Goal: Communication & Community: Answer question/provide support

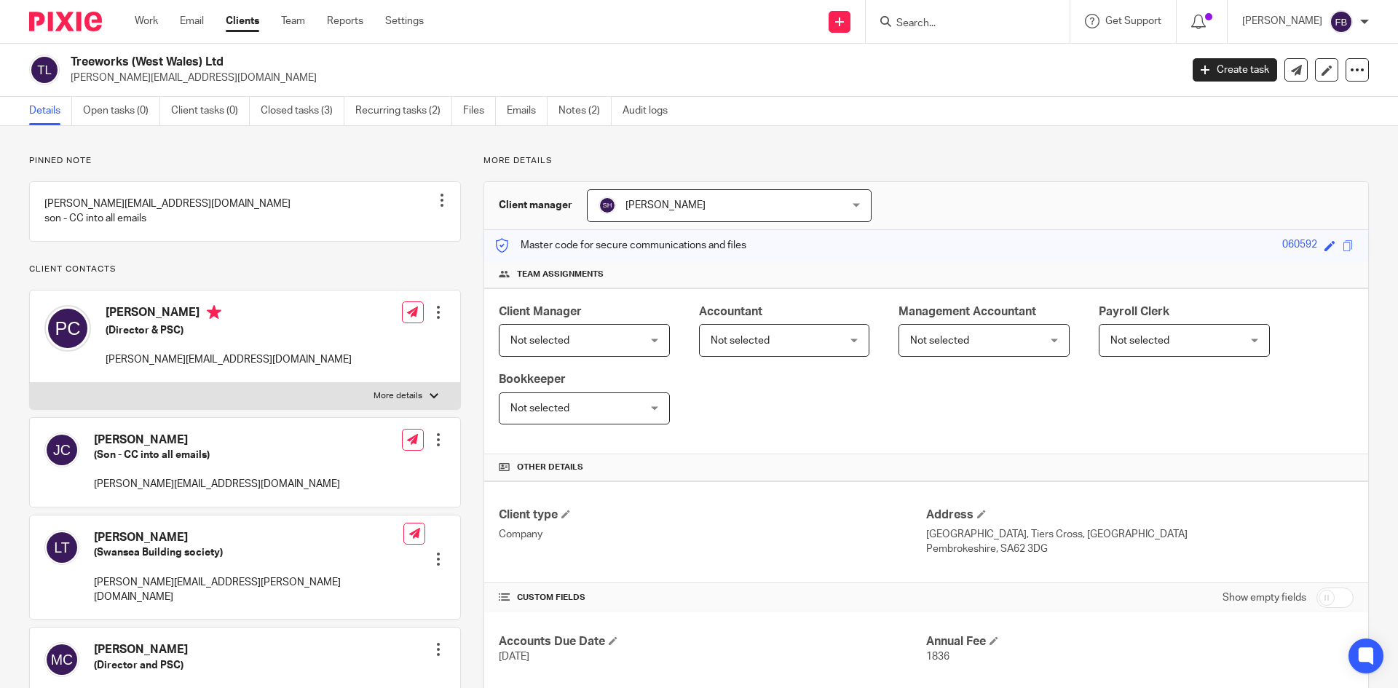
click at [966, 21] on input "Search" at bounding box center [960, 23] width 131 height 13
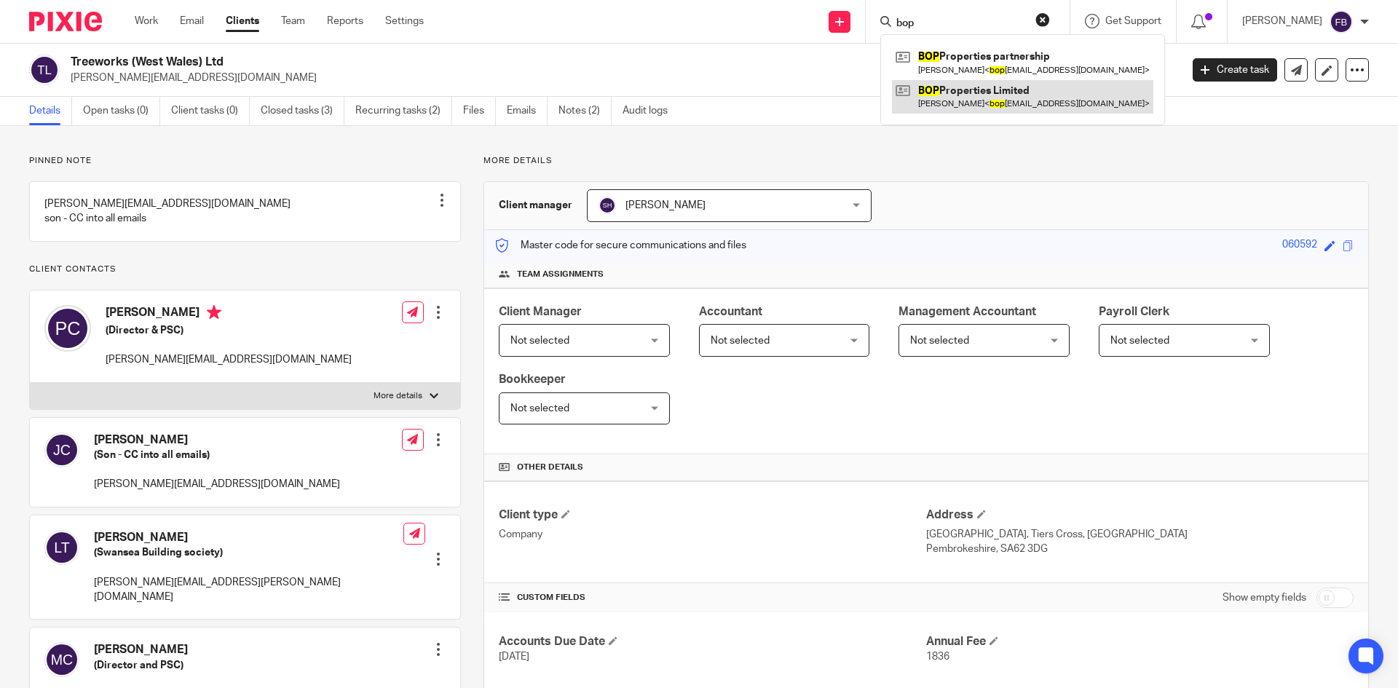
type input "bop"
click at [978, 94] on link at bounding box center [1022, 96] width 261 height 33
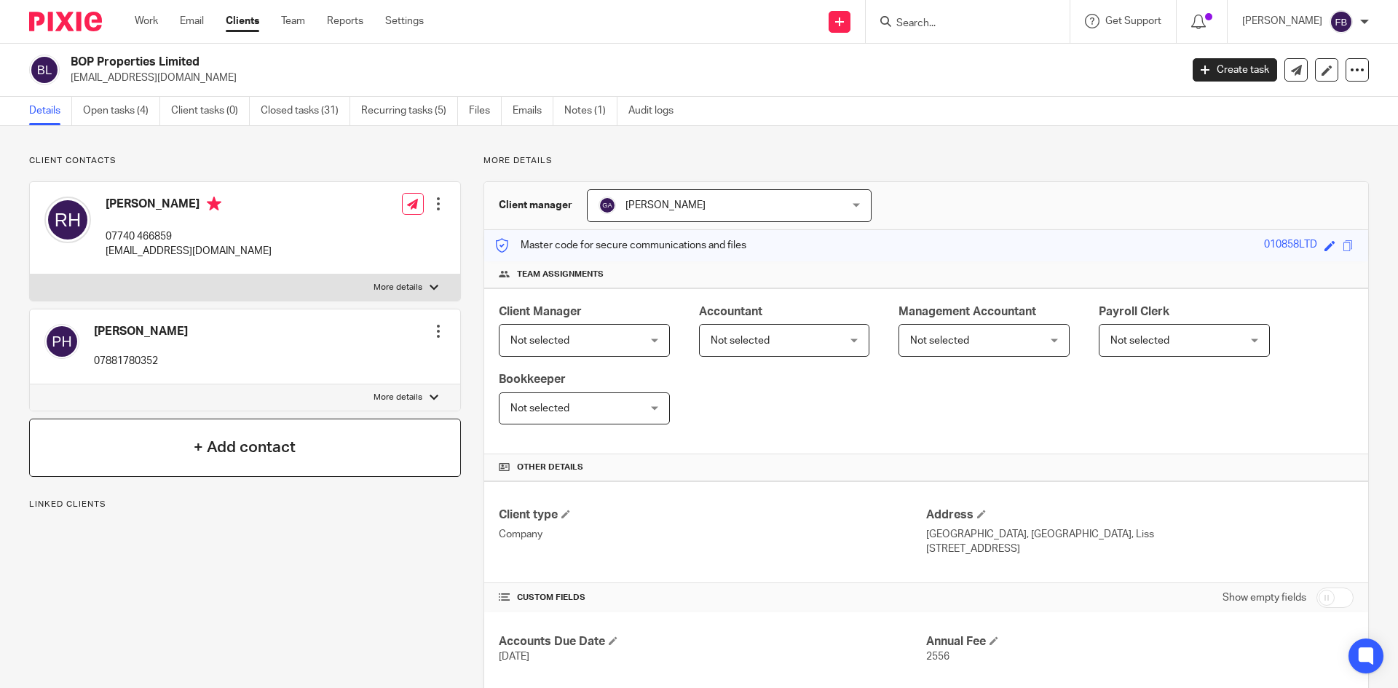
click at [242, 441] on h4 "+ Add contact" at bounding box center [245, 447] width 102 height 23
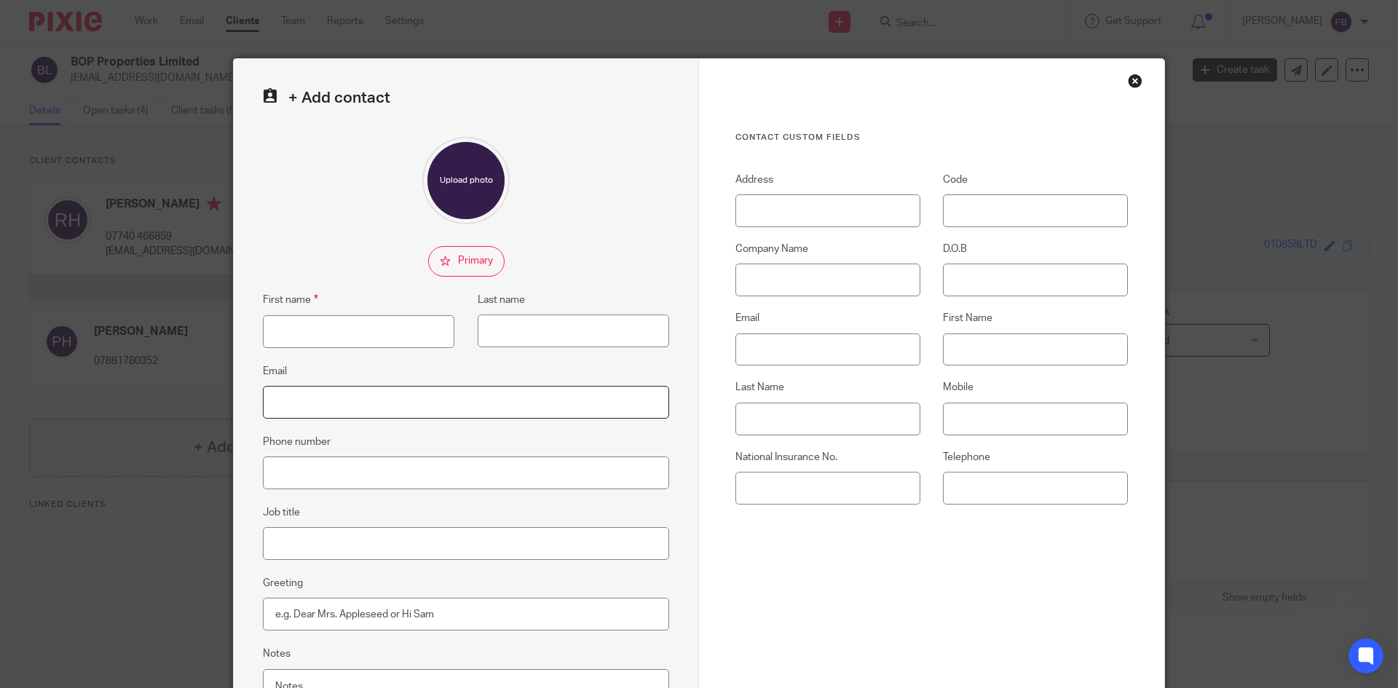
click at [360, 405] on input "Email" at bounding box center [466, 402] width 406 height 33
paste input "[EMAIL_ADDRESS][DOMAIN_NAME]"
type input "[EMAIL_ADDRESS][DOMAIN_NAME]"
click at [377, 334] on input "First name" at bounding box center [359, 331] width 192 height 33
type input "Lauren"
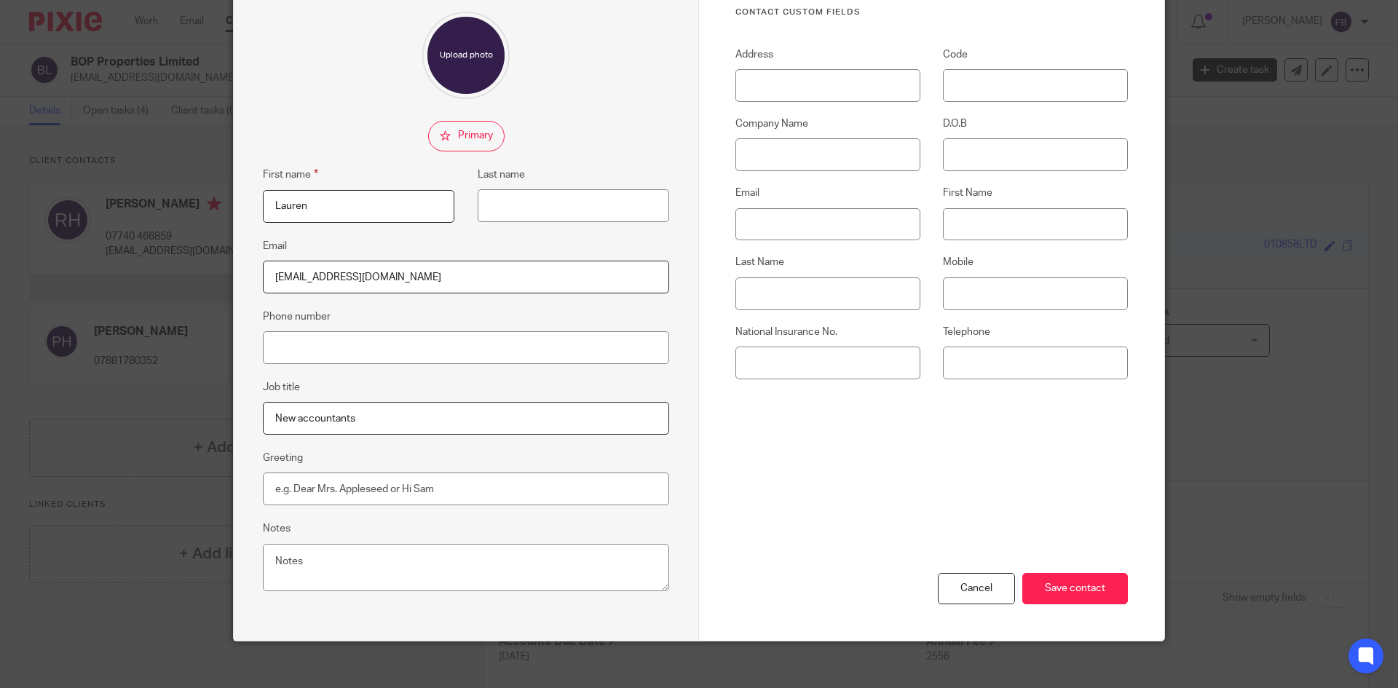
scroll to position [137, 0]
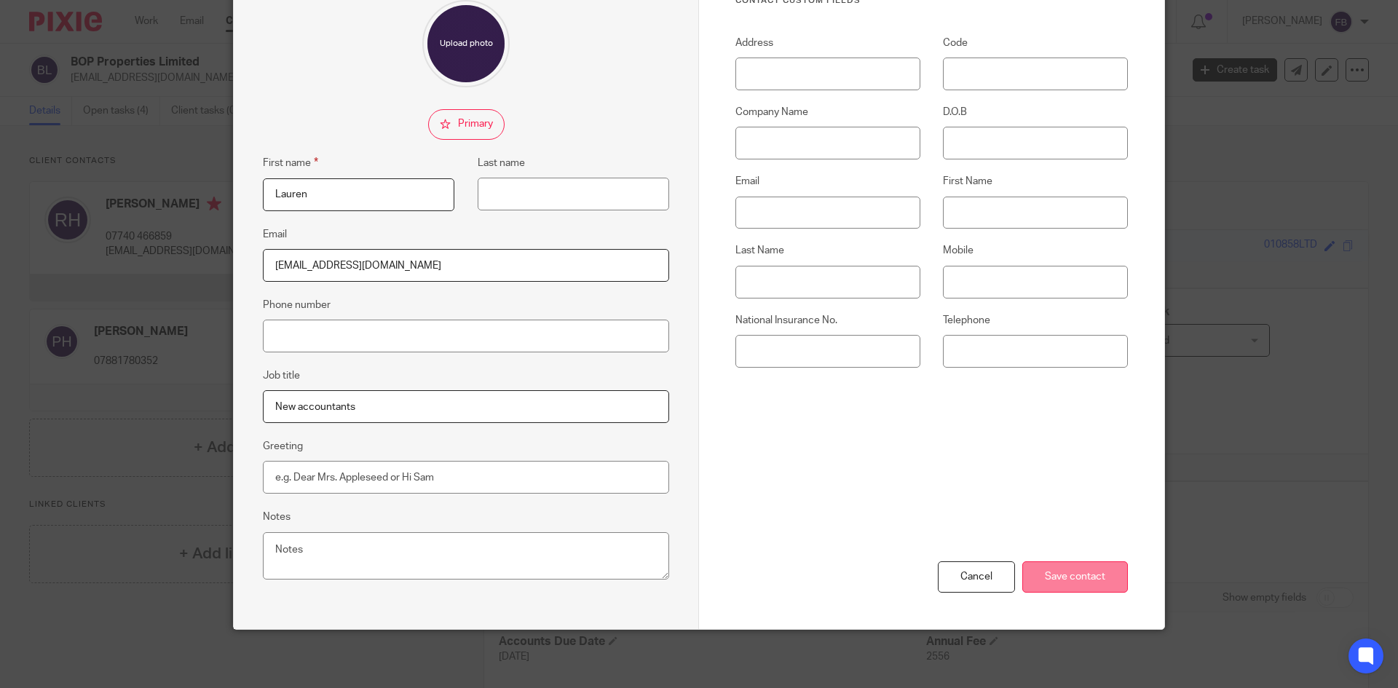
type input "New accountants"
click at [1076, 571] on input "Save contact" at bounding box center [1075, 576] width 106 height 31
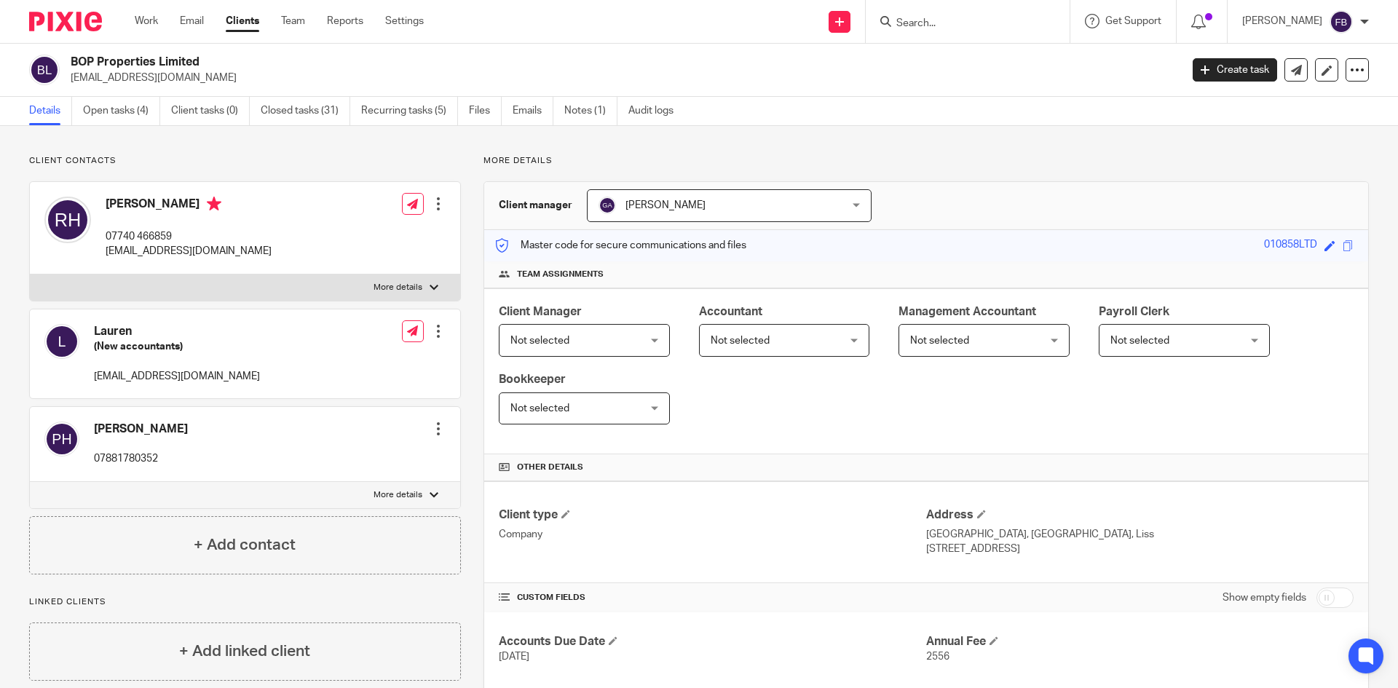
click at [435, 333] on div at bounding box center [438, 331] width 15 height 15
click at [355, 366] on link "Edit contact" at bounding box center [369, 363] width 139 height 21
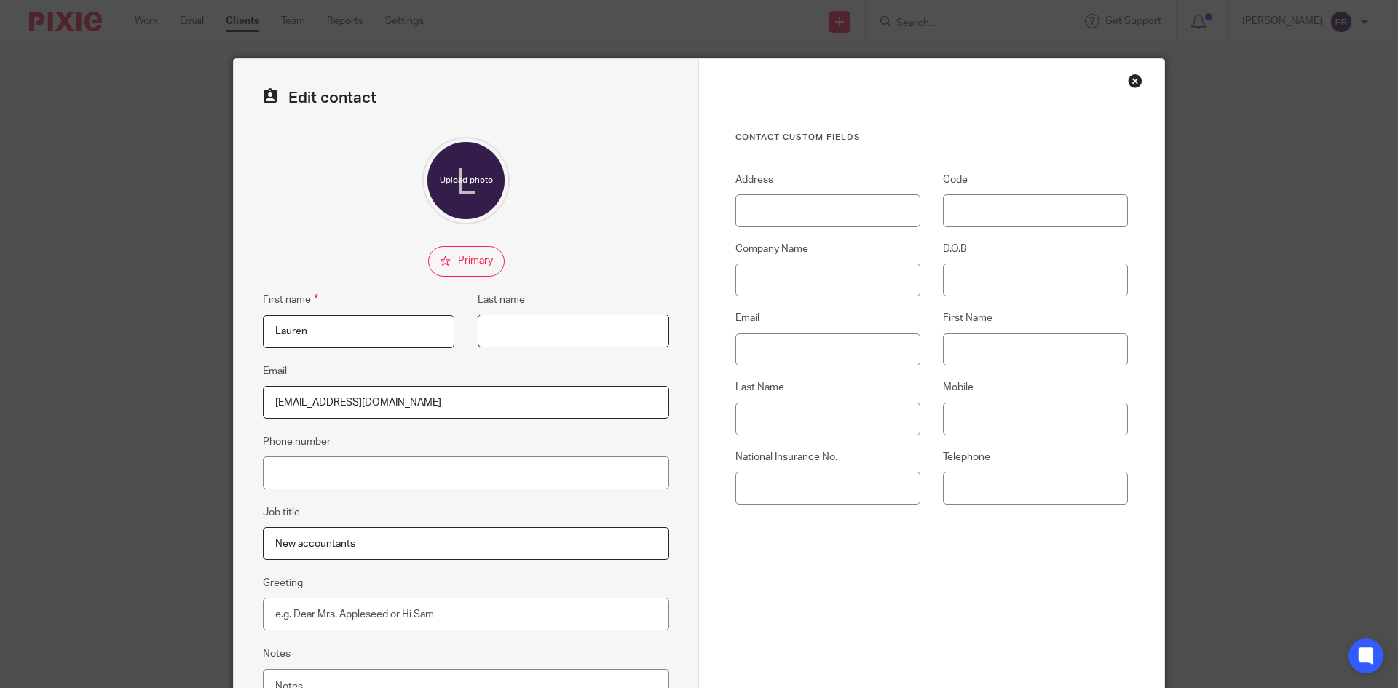
click at [558, 329] on input "Last name" at bounding box center [574, 331] width 192 height 33
type input "Pegrum"
click at [591, 253] on fieldset at bounding box center [466, 261] width 406 height 31
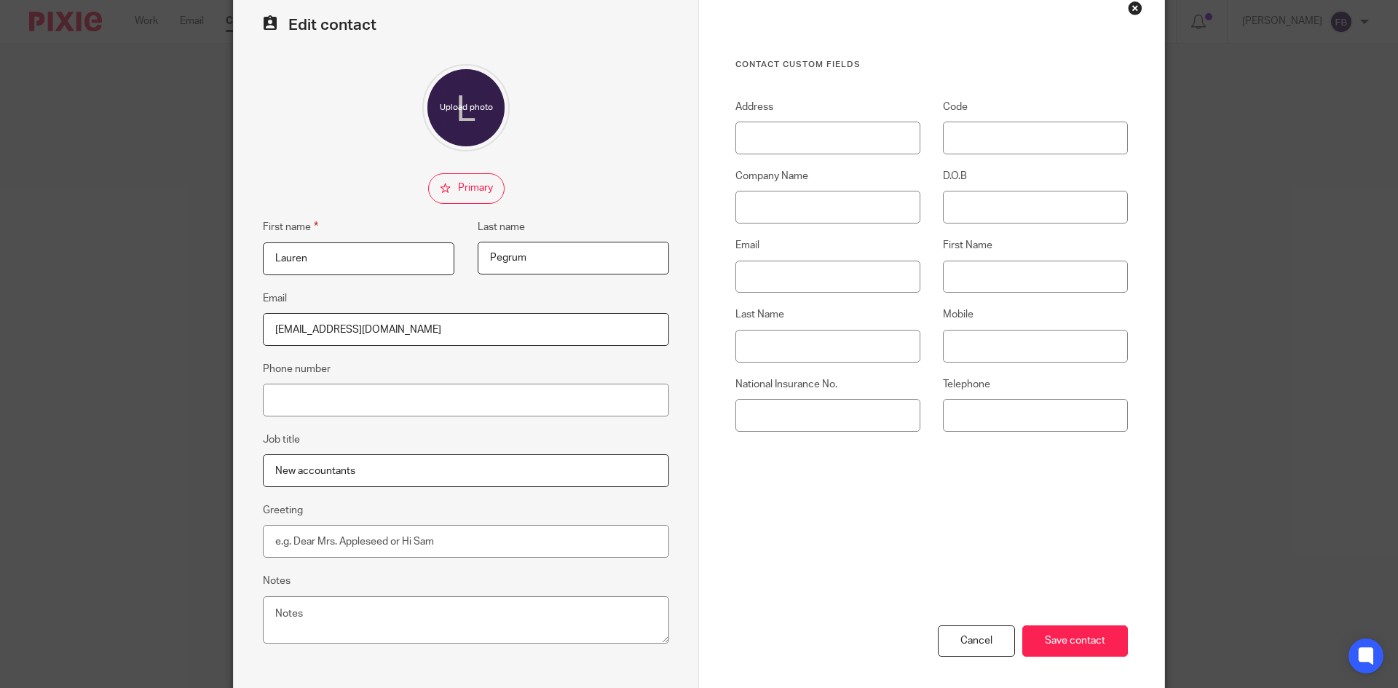
scroll to position [137, 0]
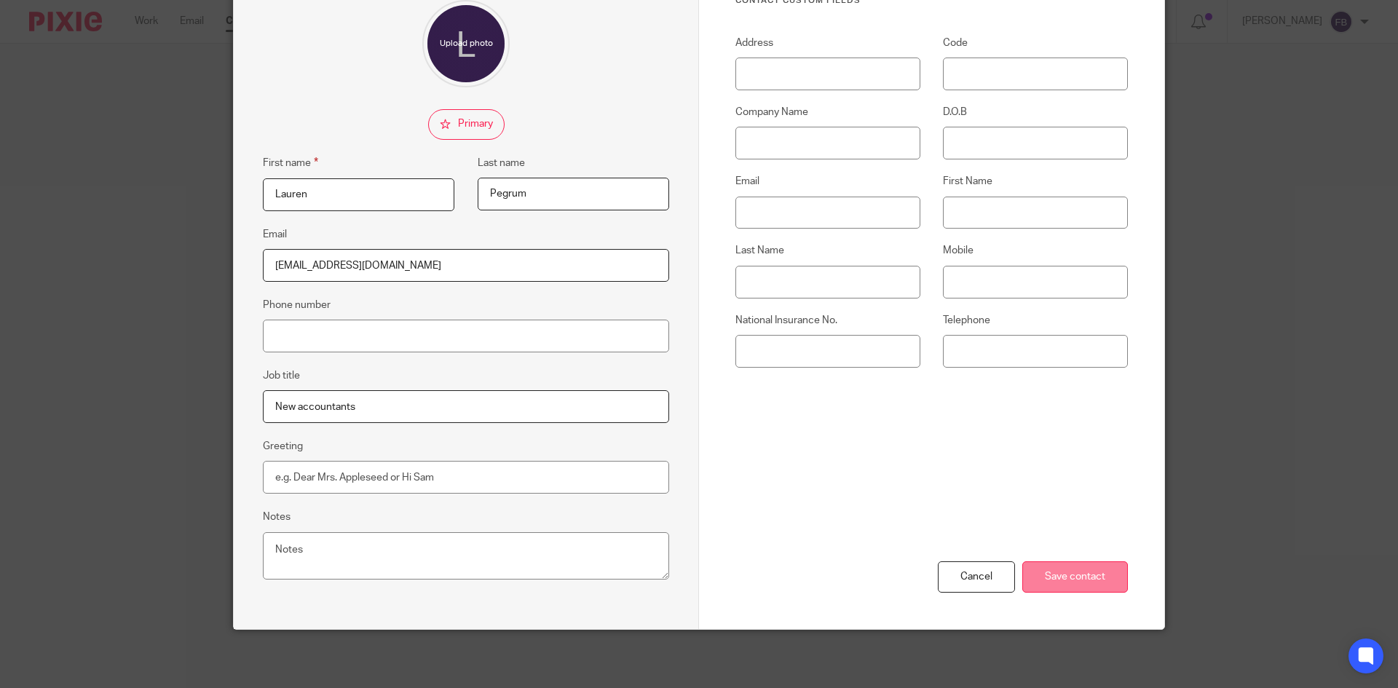
click at [1100, 579] on input "Save contact" at bounding box center [1075, 576] width 106 height 31
click at [1077, 570] on input "Save contact" at bounding box center [1075, 576] width 106 height 31
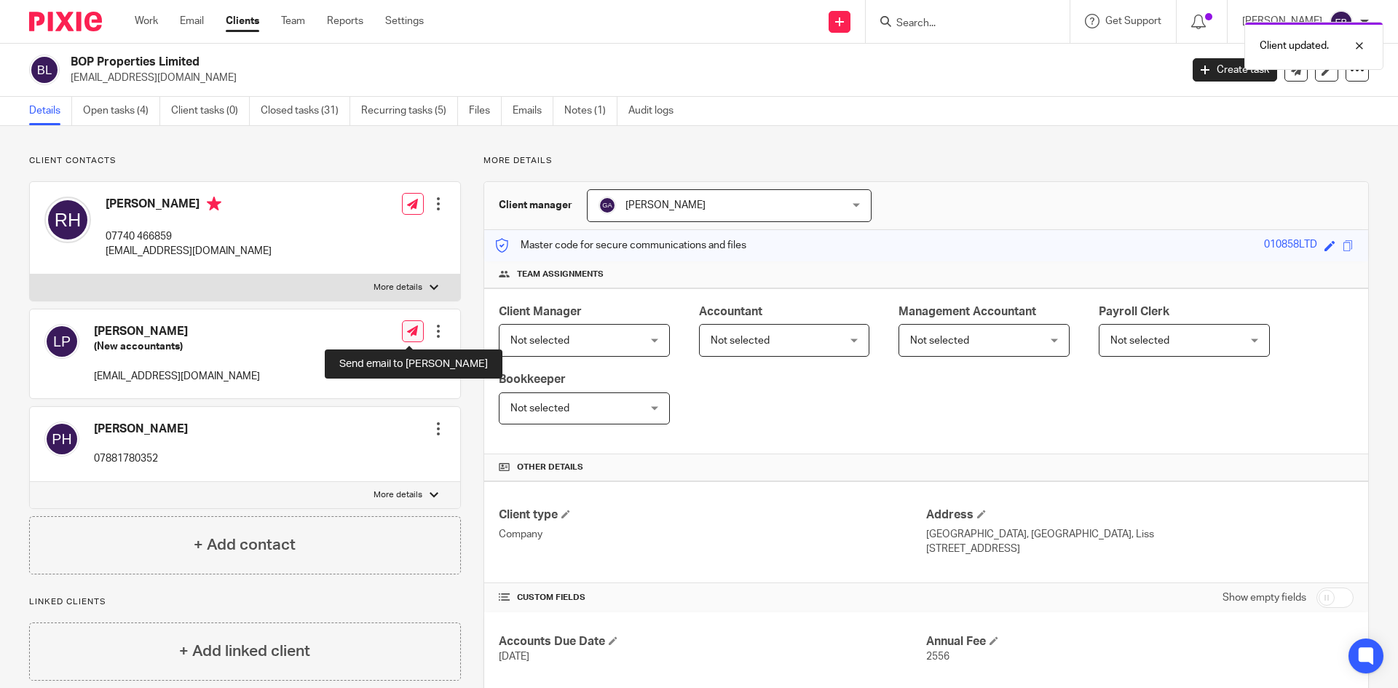
click at [411, 330] on icon at bounding box center [412, 330] width 11 height 11
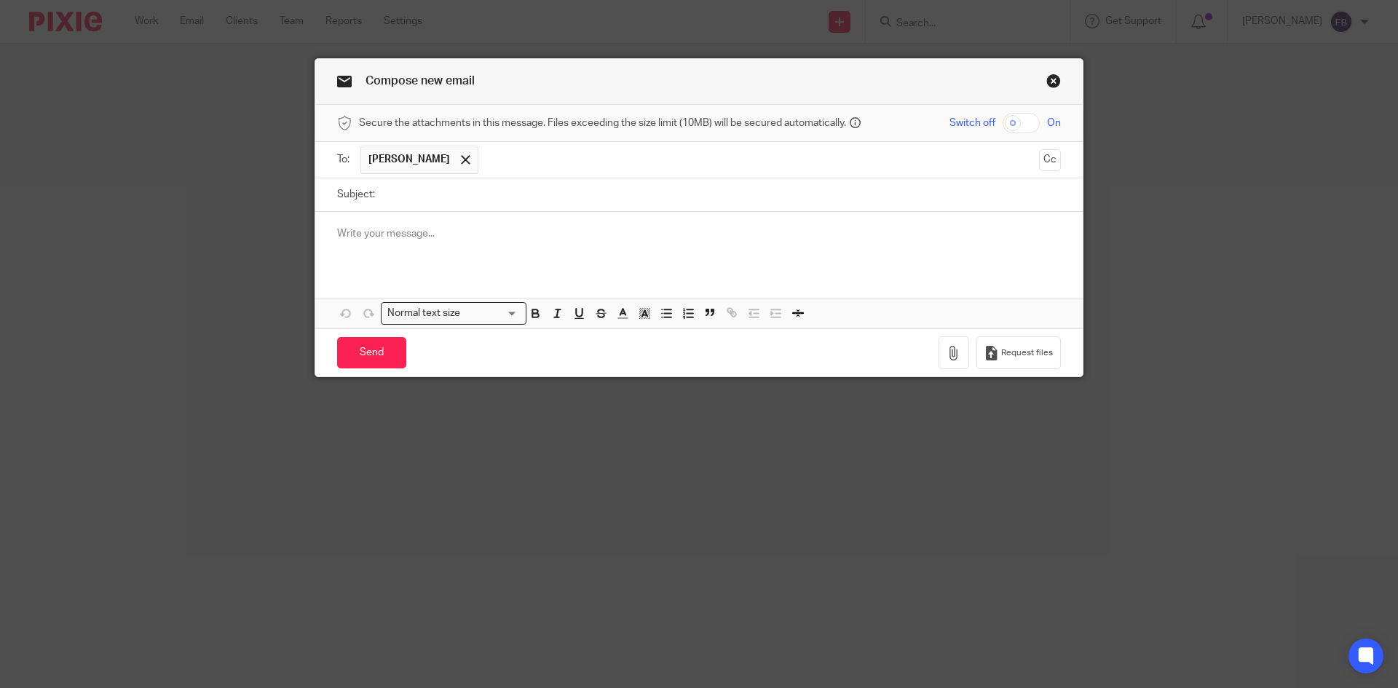
click at [1026, 122] on input "checkbox" at bounding box center [1021, 123] width 37 height 20
checkbox input "true"
click at [959, 344] on button "button" at bounding box center [954, 352] width 31 height 33
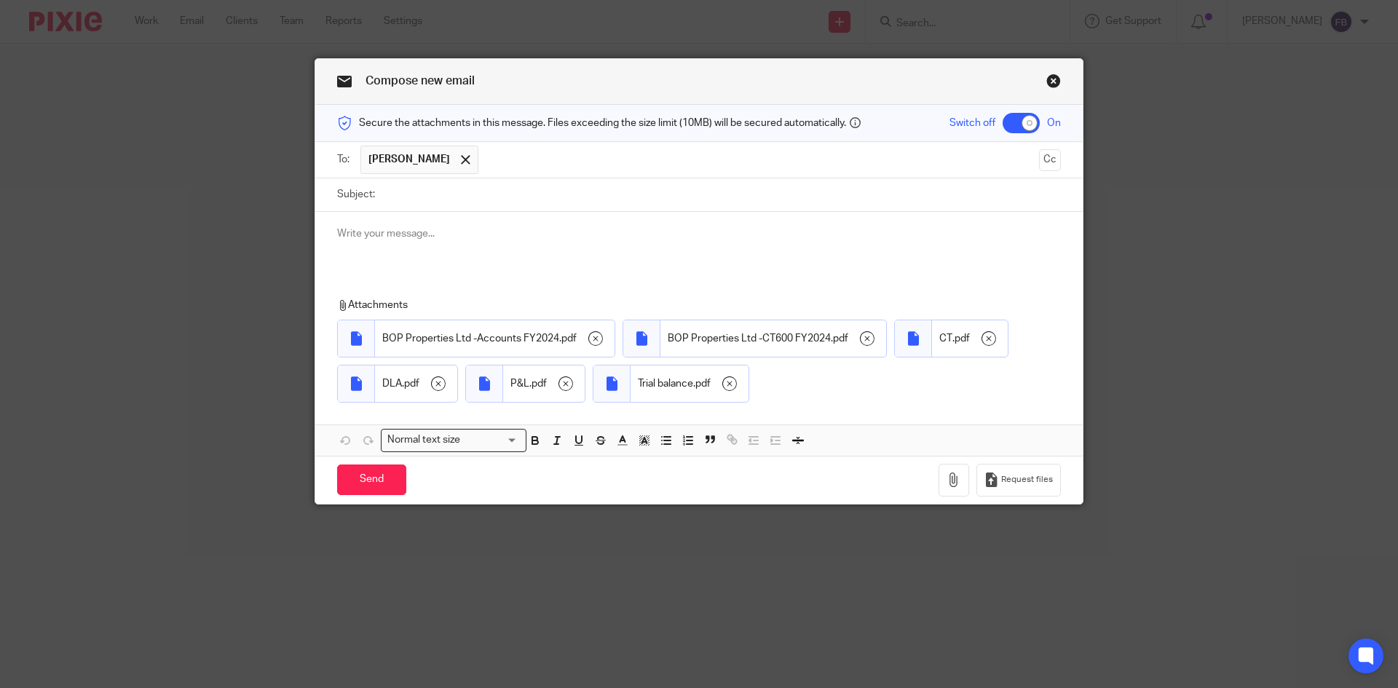
click at [711, 202] on input "Subject:" at bounding box center [721, 194] width 679 height 33
paste input "Request for Professional Clearance"
type input "BOP Properties Ltd Request for Professional Clearance"
click at [462, 233] on p at bounding box center [699, 233] width 724 height 15
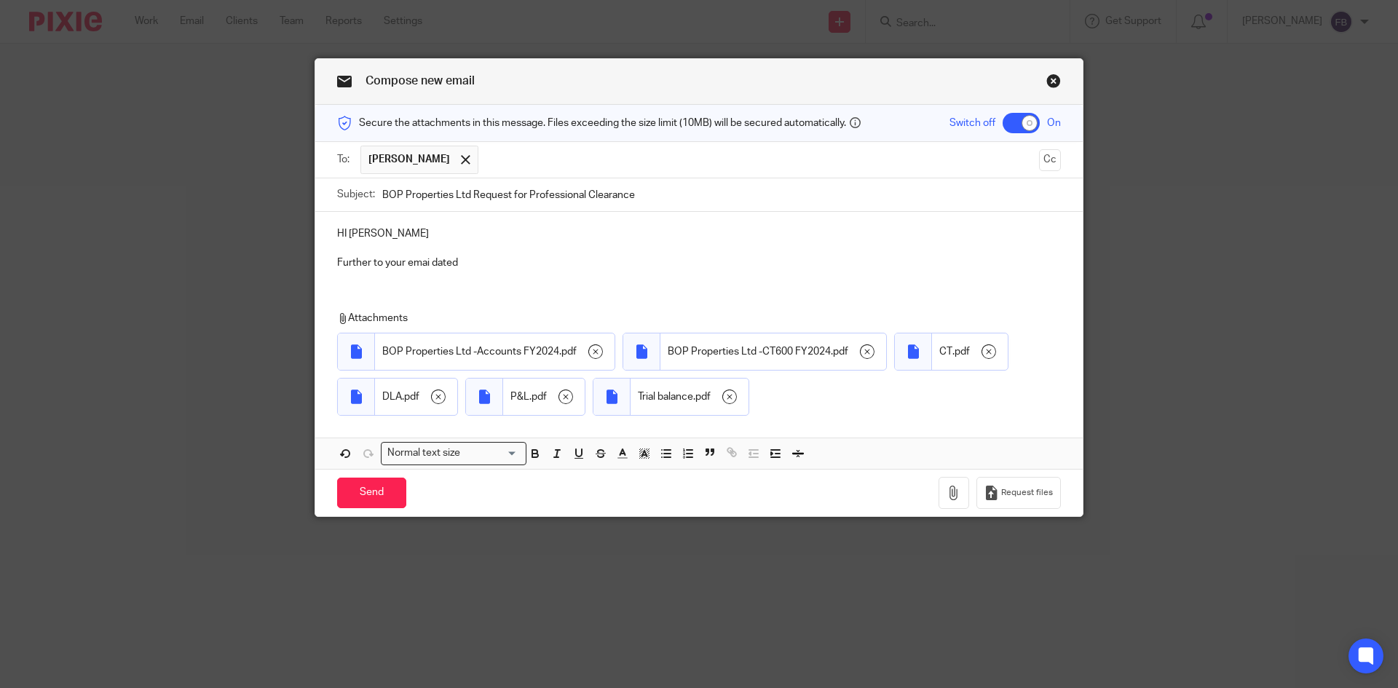
click at [426, 261] on p "Further to your emai dated" at bounding box center [699, 263] width 724 height 15
click at [1047, 158] on button "Cc" at bounding box center [1050, 160] width 22 height 22
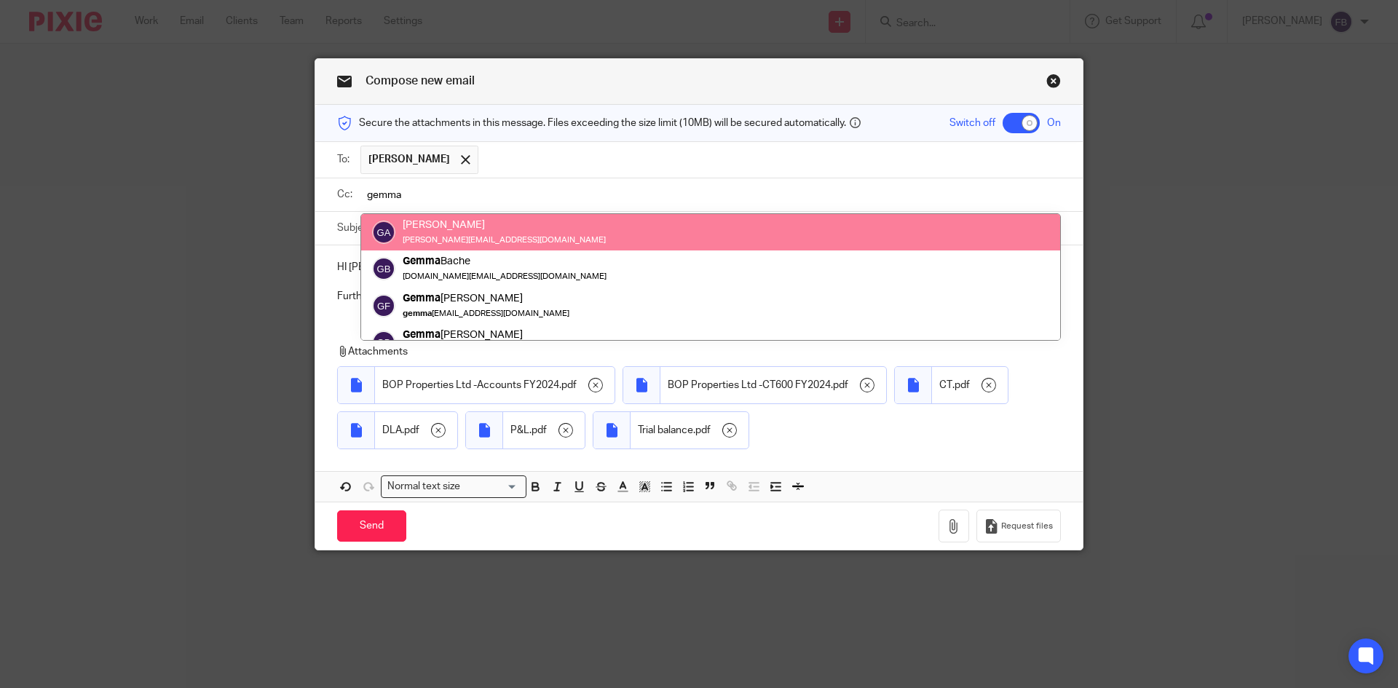
type input "gemma"
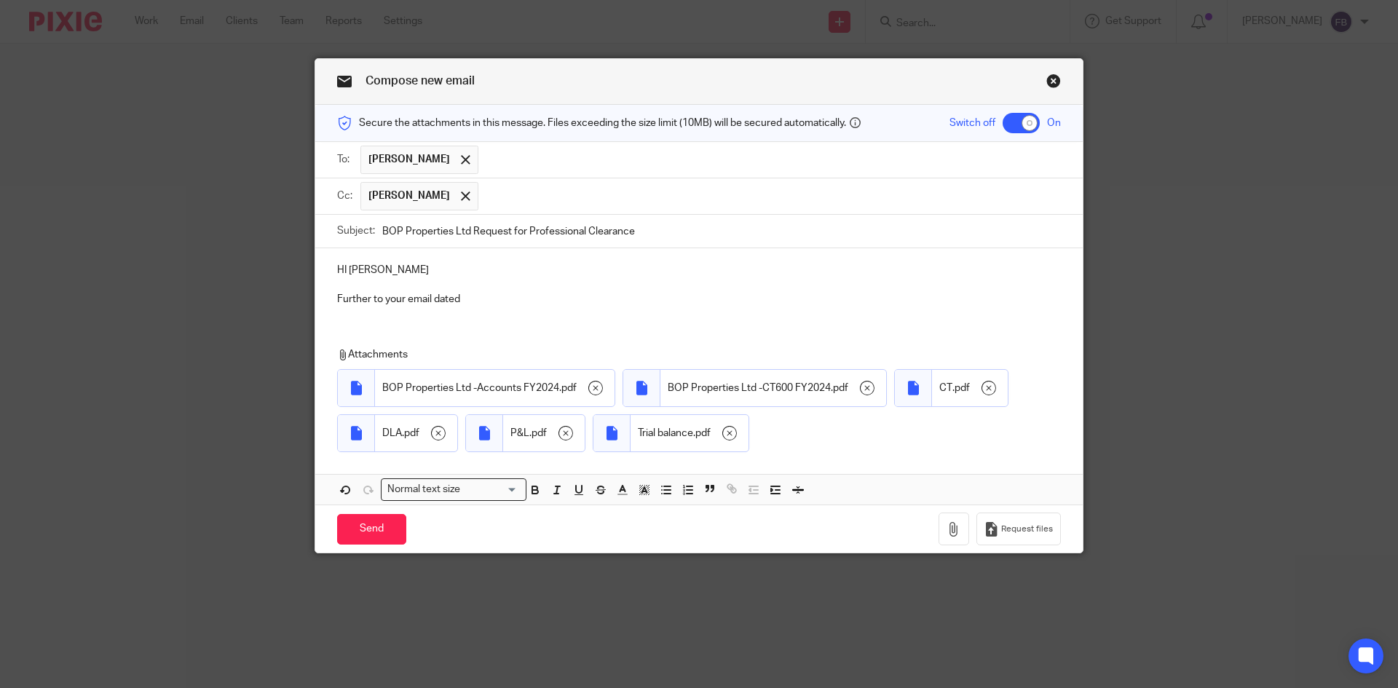
click at [496, 301] on p "Further to your email dated" at bounding box center [699, 299] width 724 height 15
click at [402, 327] on div "HI Lauren Further to your email dated 7th August Attachments BOP Properties Ltd…" at bounding box center [699, 376] width 768 height 257
click at [542, 298] on p "Further to your email dated 7th August" at bounding box center [699, 299] width 724 height 15
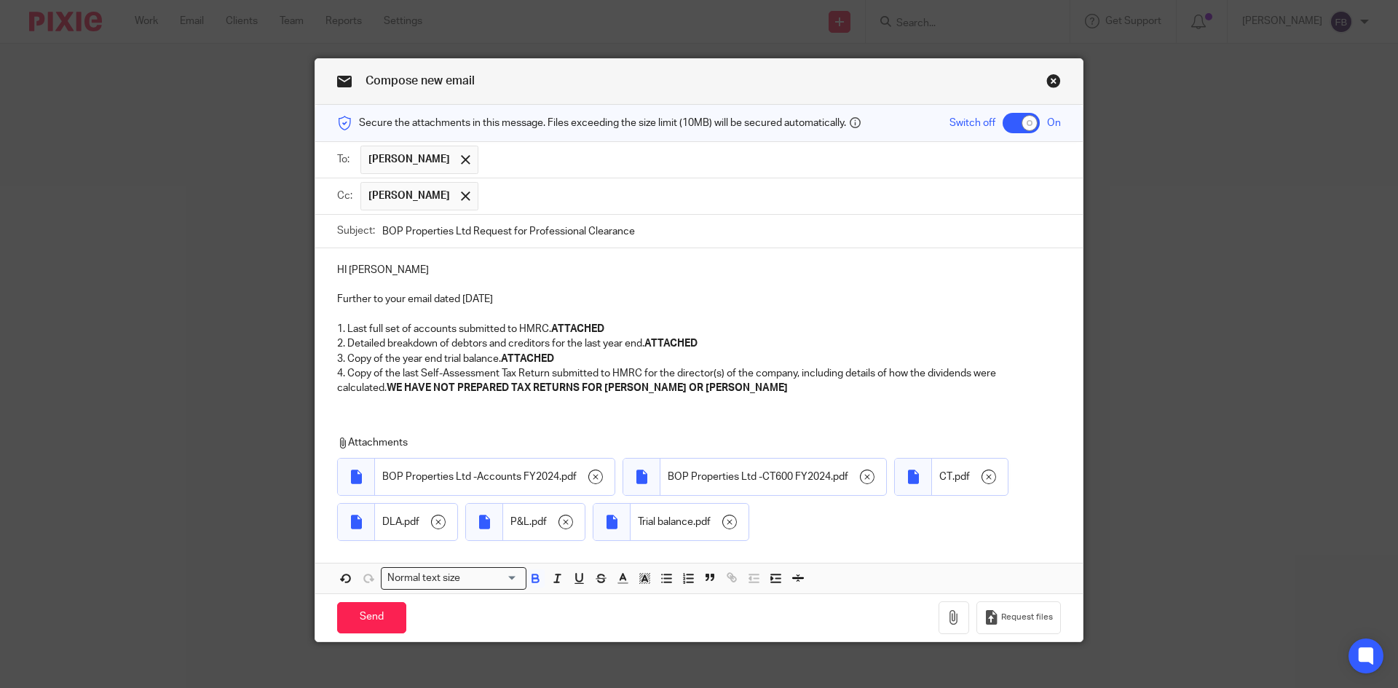
click at [543, 298] on p "Further to your email dated 7th August" at bounding box center [699, 299] width 724 height 15
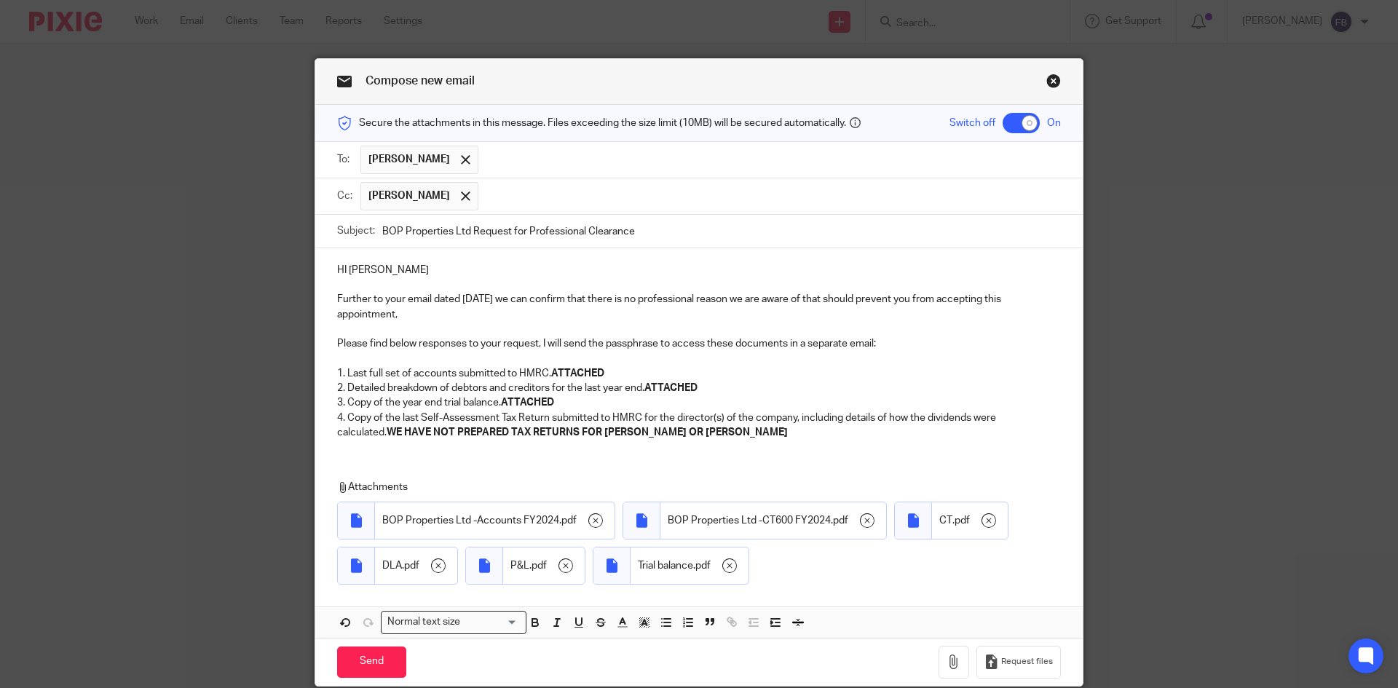
click at [533, 342] on p "Please find below responses to your request, I will send the passphrase to acce…" at bounding box center [699, 343] width 724 height 15
click at [494, 450] on div "HI Lauren Further to your email dated 7th August we can confirm that there is n…" at bounding box center [699, 349] width 768 height 202
click at [497, 457] on div "HI Lauren Further to your email dated 7th August we can confirm that there is n…" at bounding box center [699, 443] width 768 height 390
click at [719, 429] on p "4. Copy of the last Self-Assessment Tax Return submitted to HMRC for the direct…" at bounding box center [699, 426] width 724 height 30
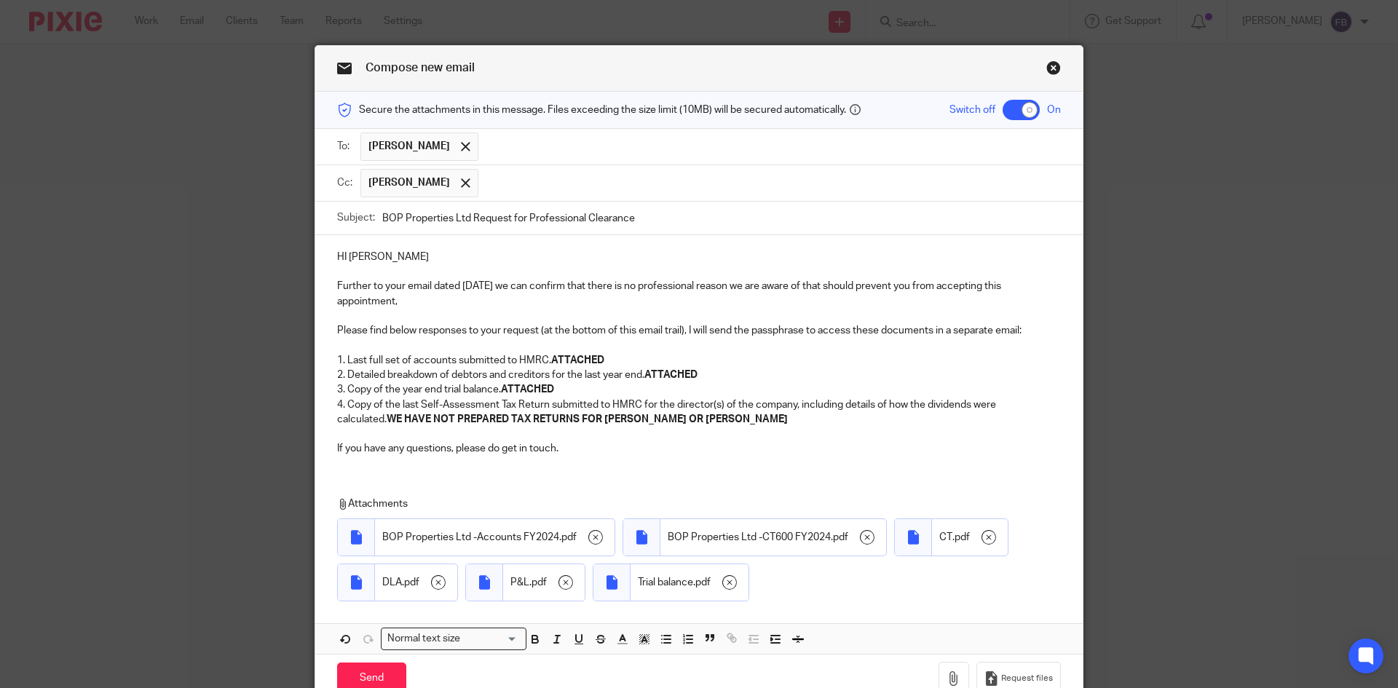
scroll to position [86, 0]
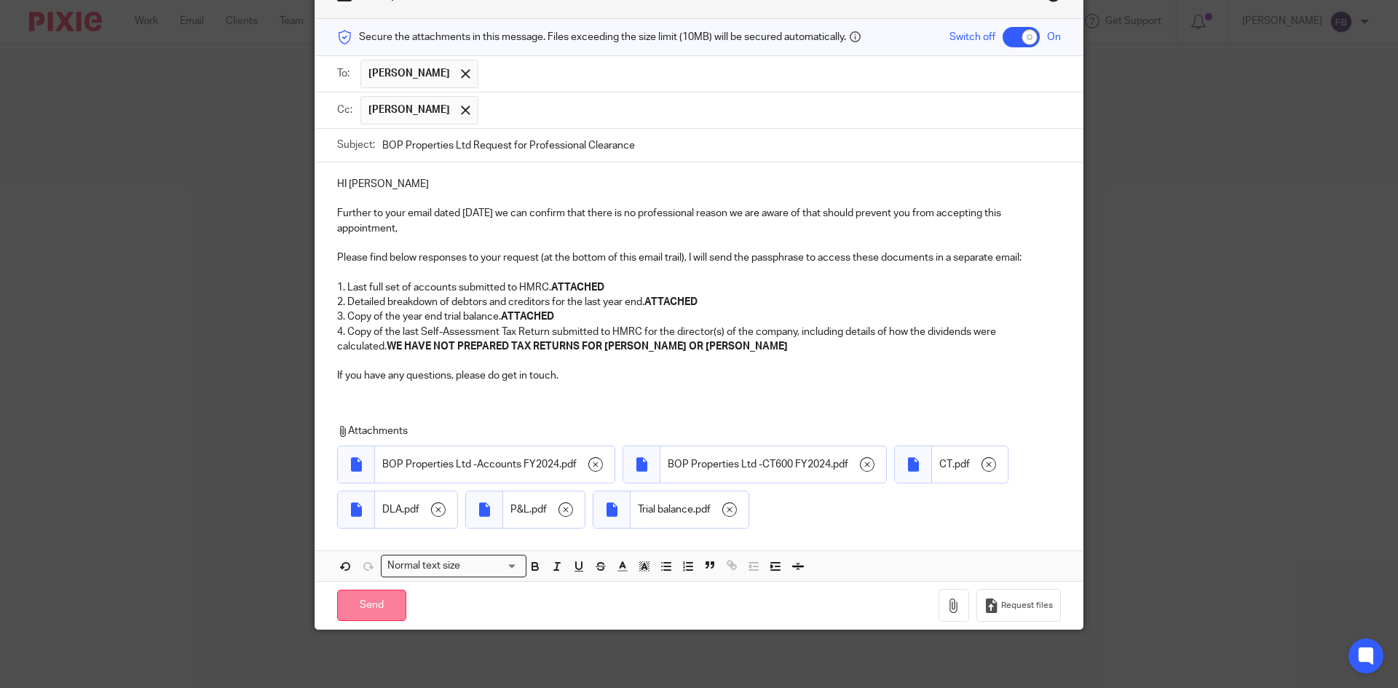
click at [368, 603] on input "Send" at bounding box center [371, 605] width 69 height 31
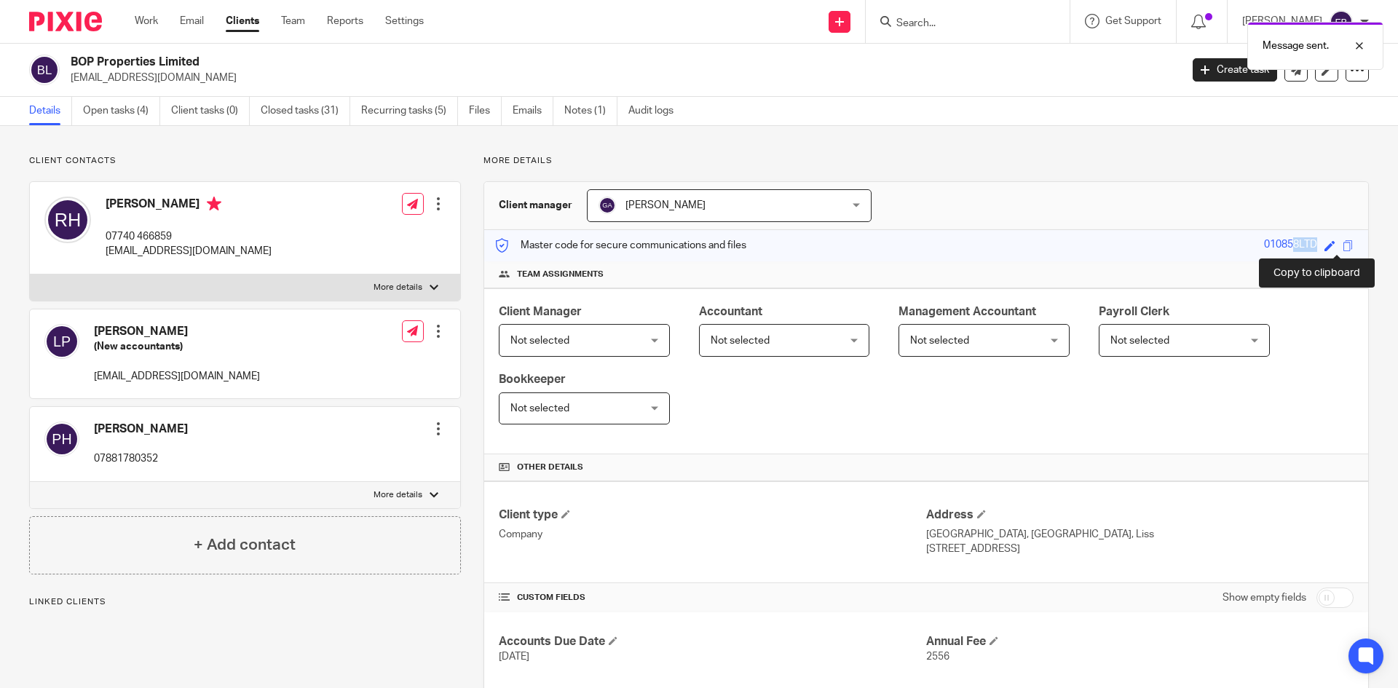
drag, startPoint x: 1253, startPoint y: 242, endPoint x: 1335, endPoint y: 248, distance: 81.8
click at [1335, 248] on div "Save 010858LTD" at bounding box center [1310, 245] width 93 height 17
copy div "010858LTD"
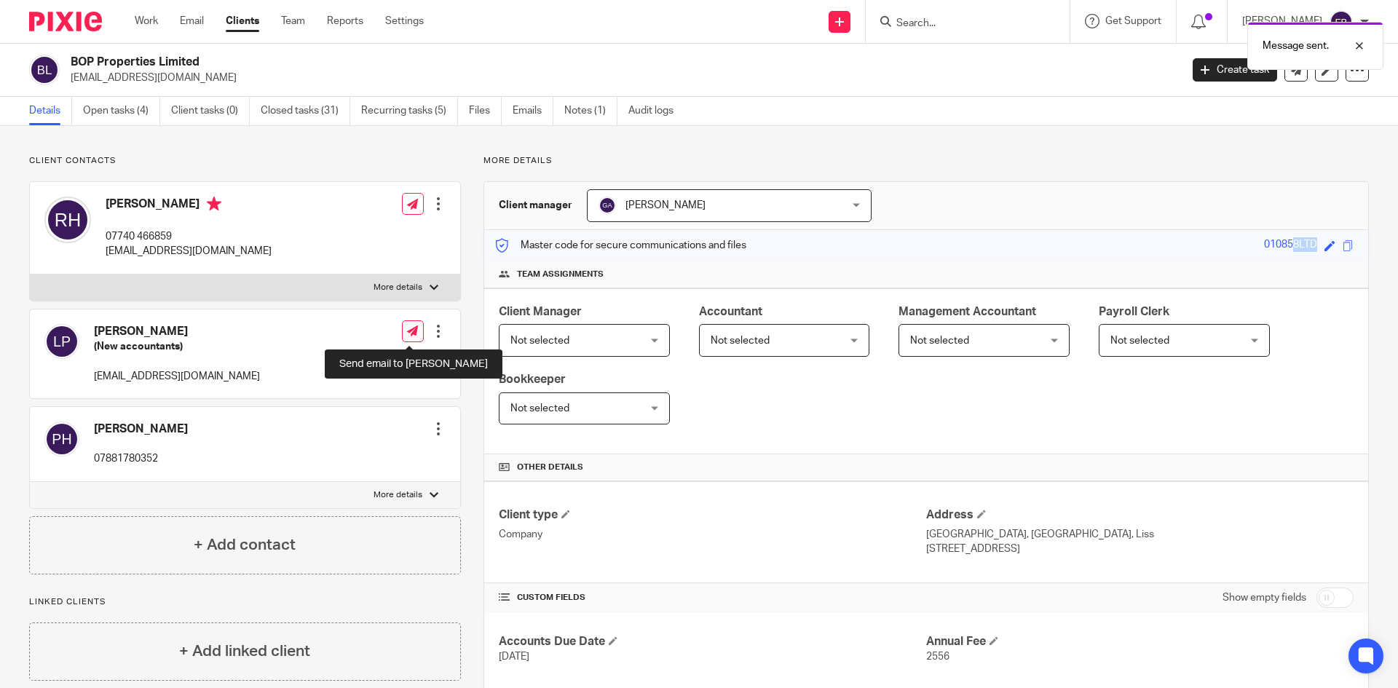
click at [410, 331] on icon at bounding box center [412, 330] width 11 height 11
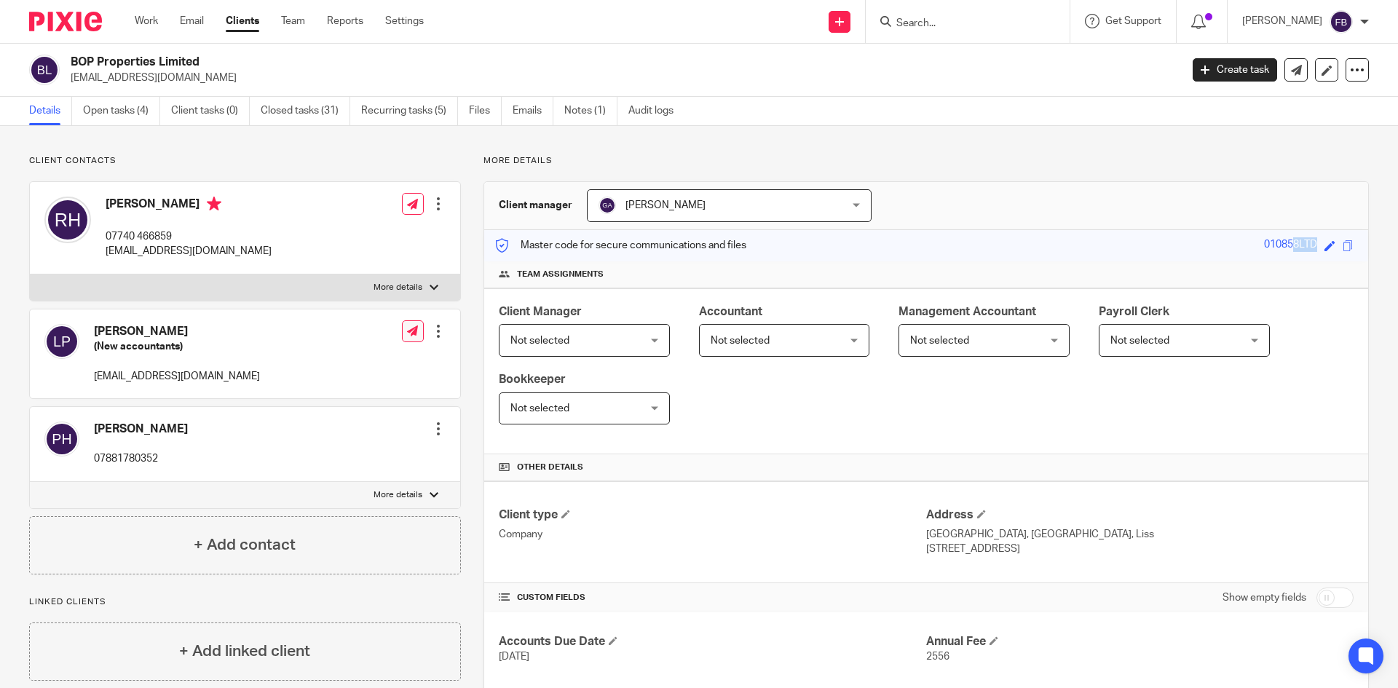
click at [409, 331] on icon at bounding box center [412, 330] width 11 height 11
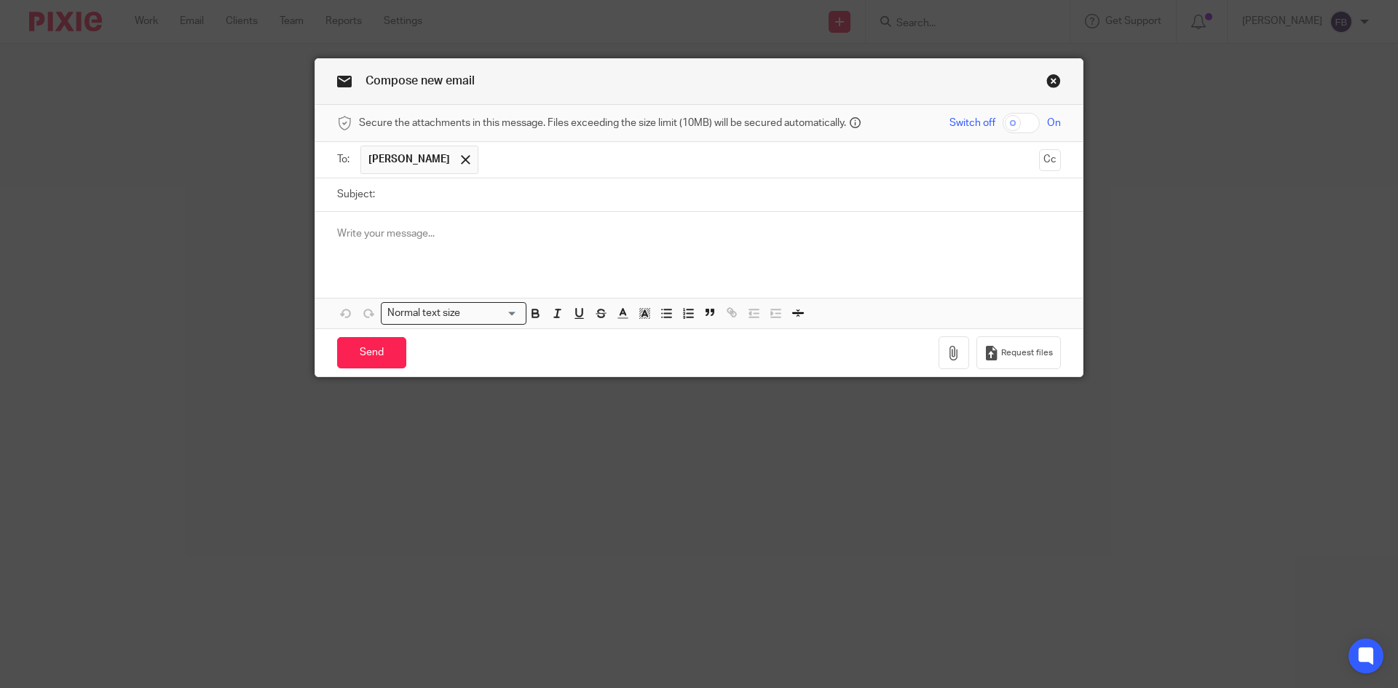
click at [415, 237] on p at bounding box center [699, 233] width 724 height 15
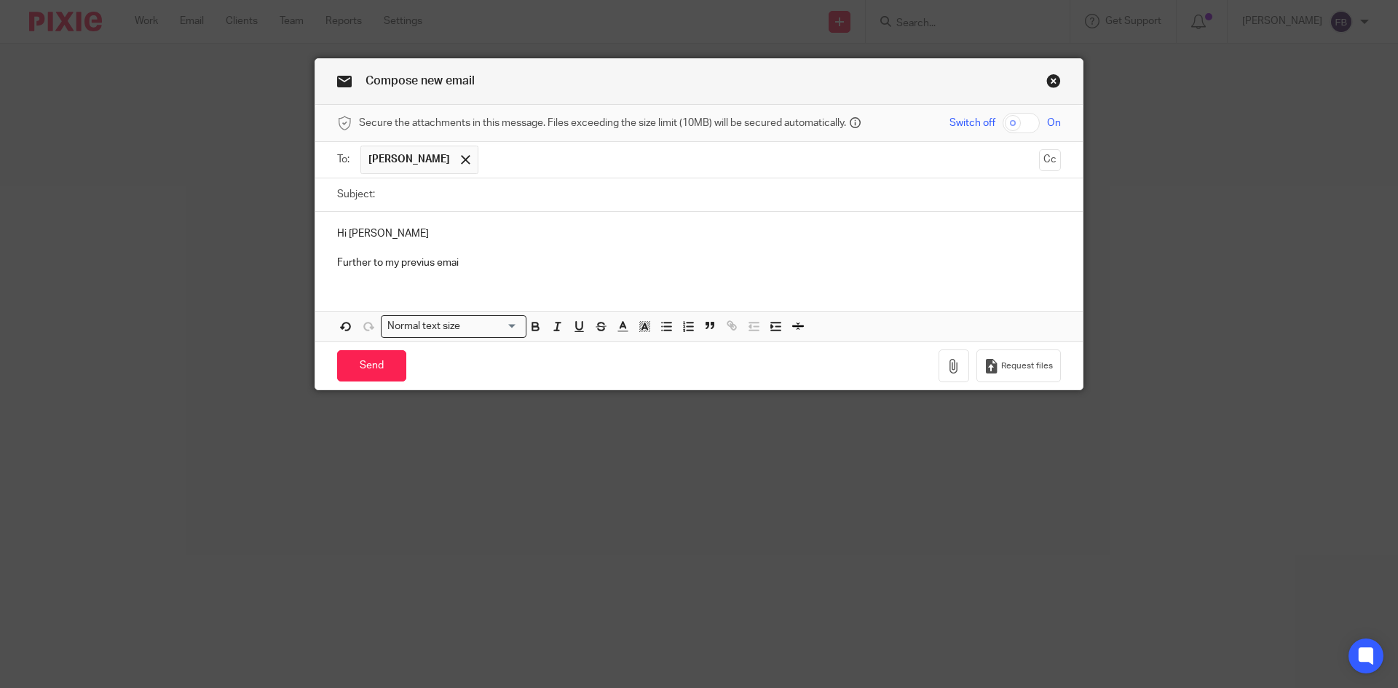
click at [420, 261] on p "Further to my previus emai" at bounding box center [699, 263] width 724 height 15
click at [468, 268] on p "Further to my previous emai" at bounding box center [699, 263] width 724 height 15
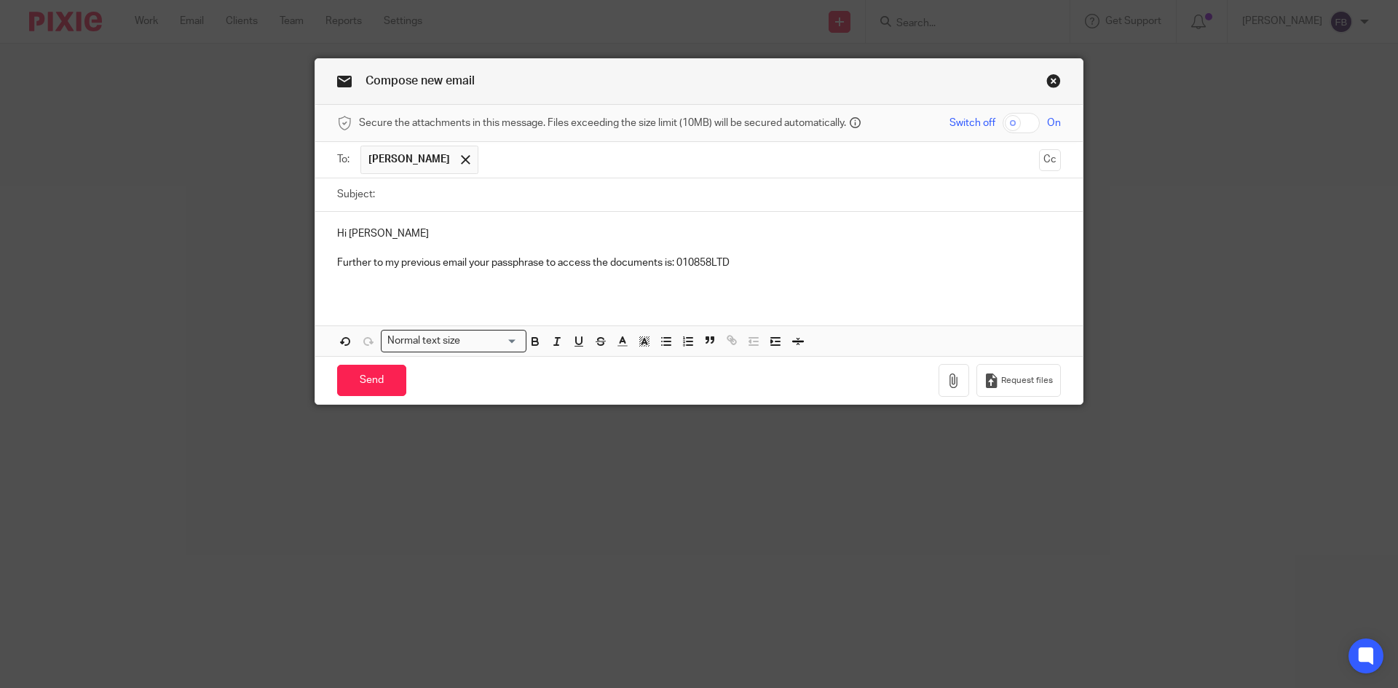
click at [443, 198] on input "Subject:" at bounding box center [721, 194] width 679 height 33
paste input "BOP Properties Ltd Request for Professional Clearance"
type input "BOP Properties Ltd Request for Professional Clearance"
click at [366, 381] on input "Send" at bounding box center [371, 380] width 69 height 31
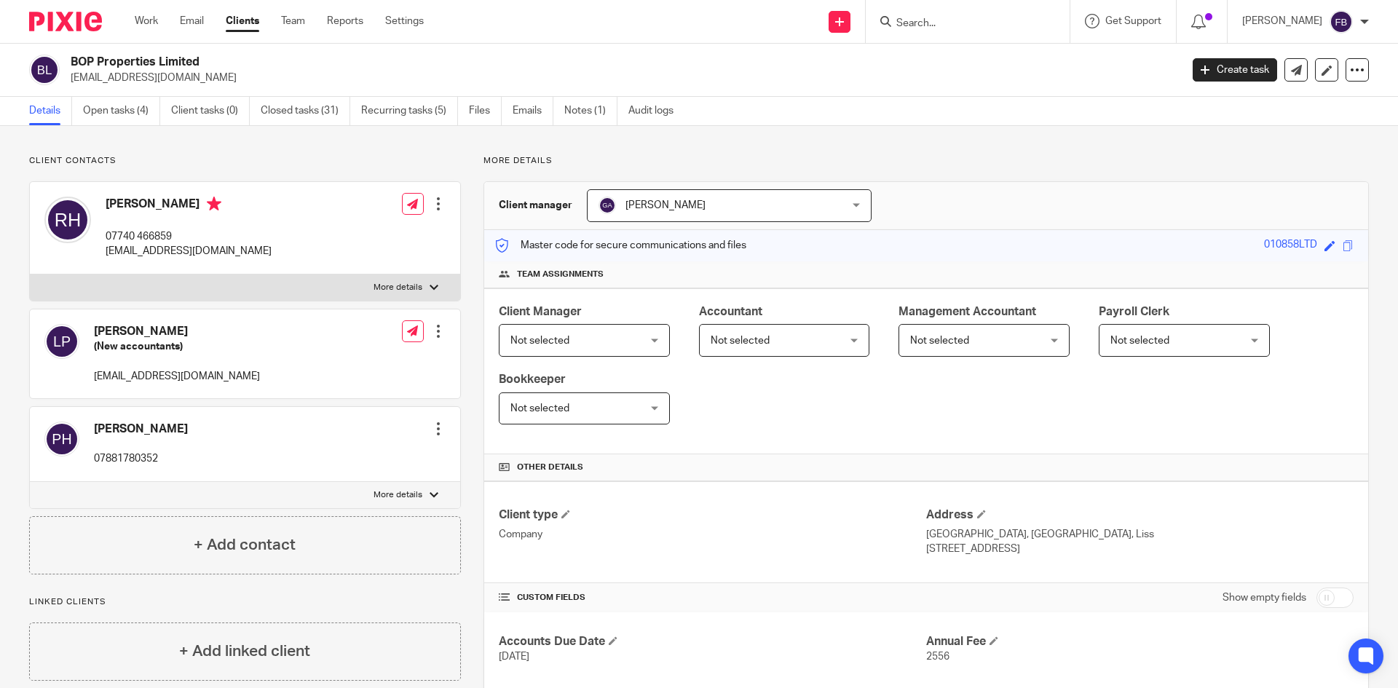
click at [968, 22] on input "Search" at bounding box center [960, 23] width 131 height 13
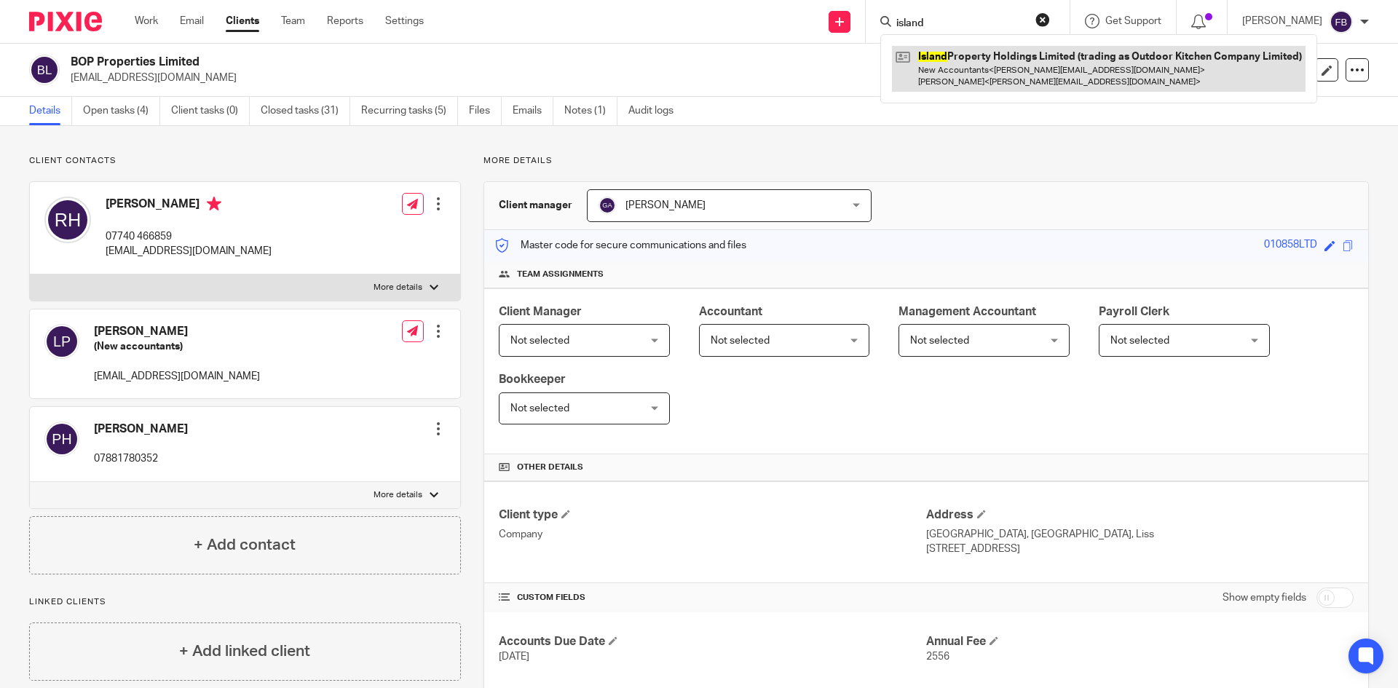
type input "island"
click at [979, 58] on link at bounding box center [1099, 68] width 414 height 45
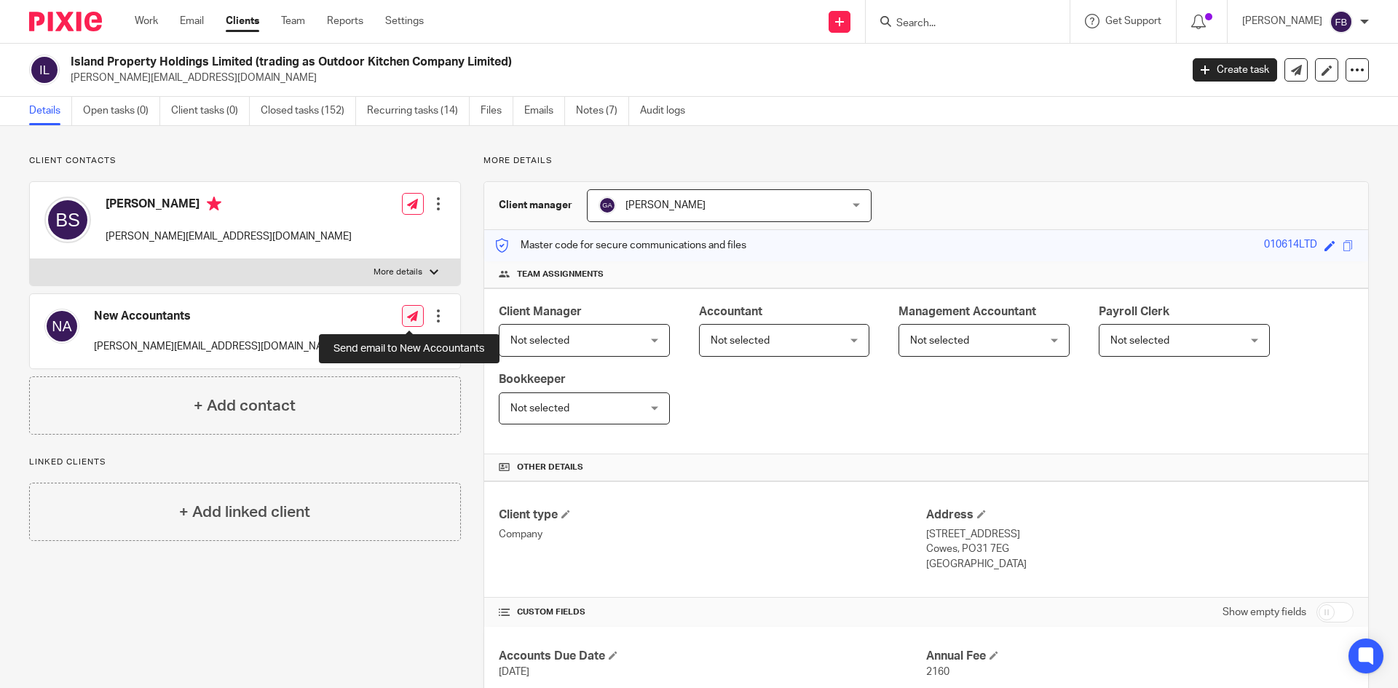
click at [414, 317] on icon at bounding box center [412, 316] width 11 height 11
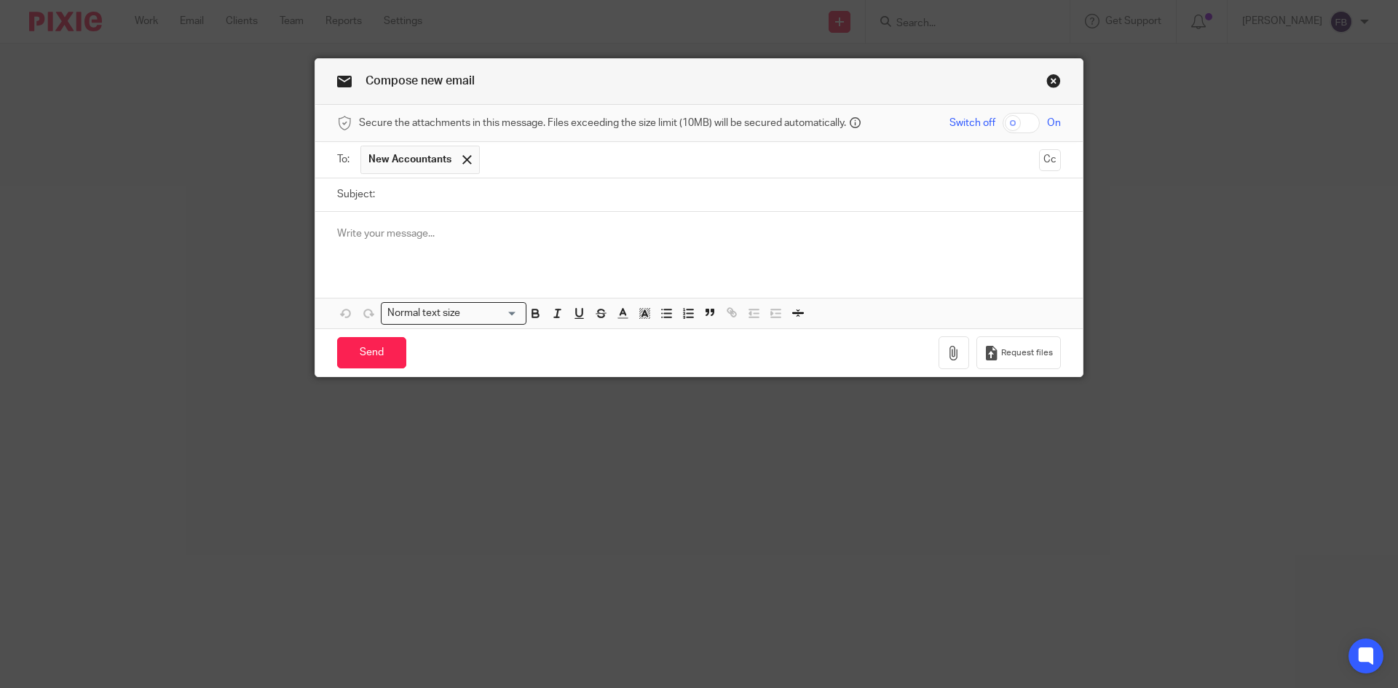
click at [442, 200] on input "Subject:" at bounding box center [721, 194] width 679 height 33
paste input "RE: Island Property Holdings Limited - Professional clearance"
type input "RE: Island Property Holdings Limited - Professional clearance"
click at [427, 233] on p at bounding box center [699, 233] width 724 height 15
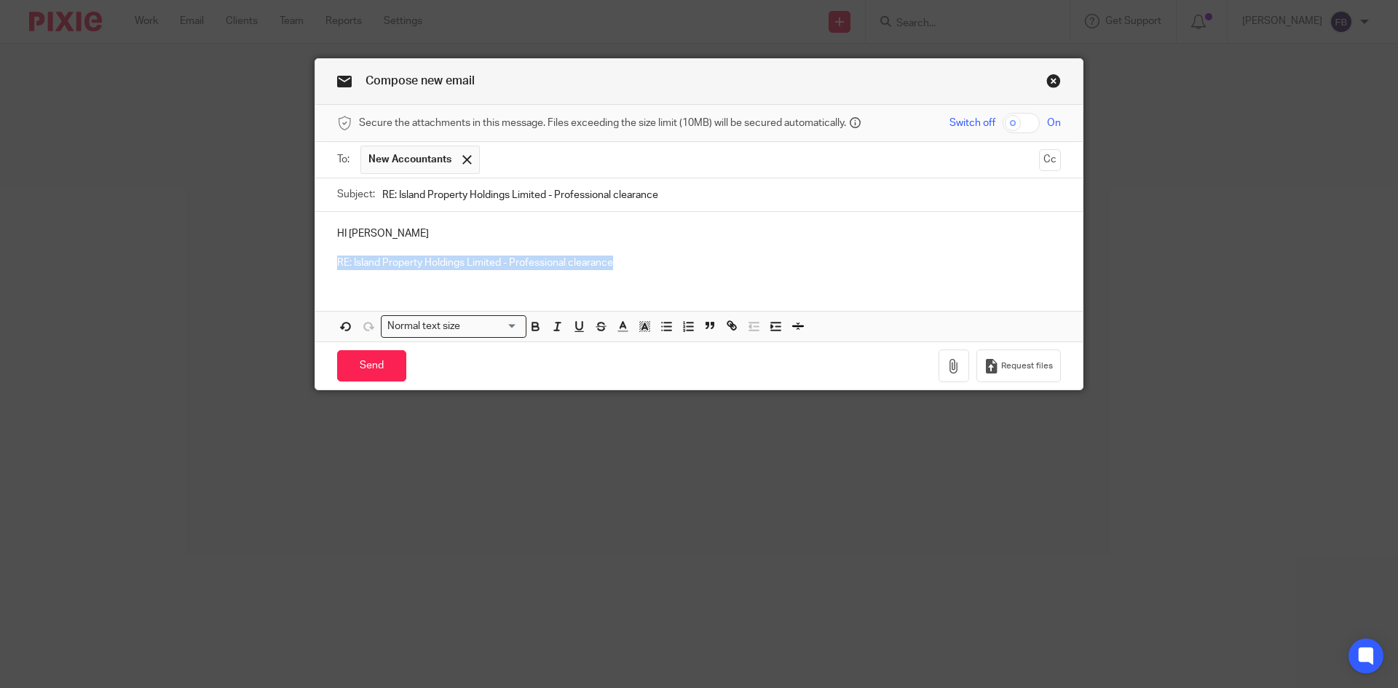
drag, startPoint x: 630, startPoint y: 266, endPoint x: 327, endPoint y: 261, distance: 303.0
click at [327, 261] on div "HI [PERSON_NAME] RE: Island Property Holdings Limited - Professional clearance" at bounding box center [699, 247] width 768 height 70
click at [570, 253] on p at bounding box center [699, 248] width 724 height 15
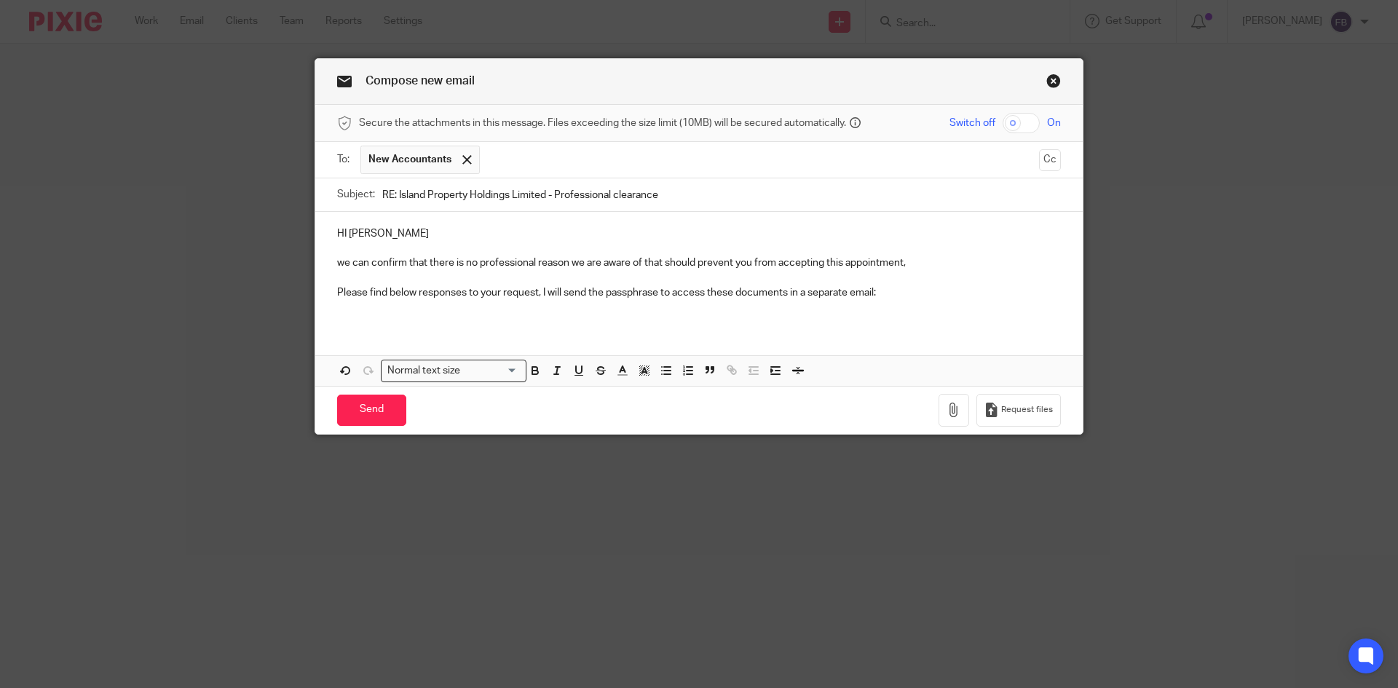
click at [337, 261] on p "we can confirm that there is no professional reason we are aware of that should…" at bounding box center [699, 263] width 724 height 15
click at [533, 300] on p "Please find below responses to your request, I will send the passphrase to acce…" at bounding box center [699, 292] width 724 height 15
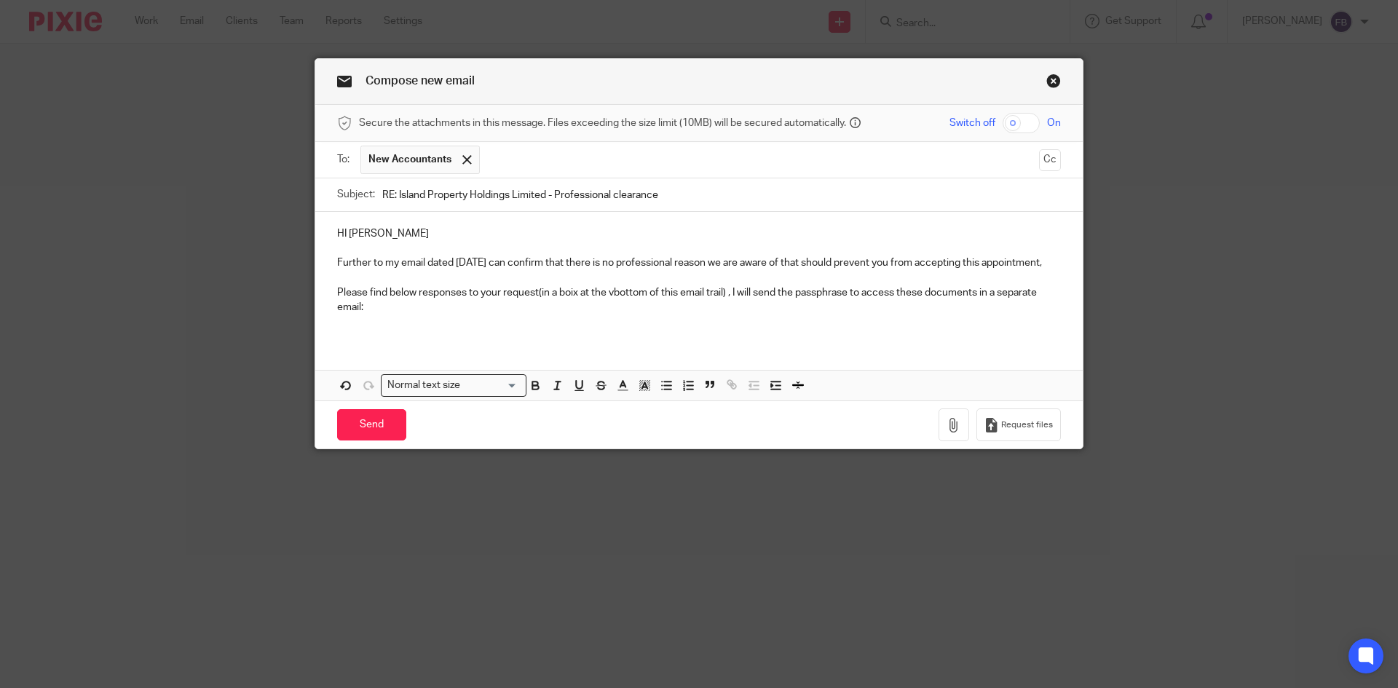
click at [571, 306] on p "Please find below responses to your request(in a boix at the vbottom of this em…" at bounding box center [699, 300] width 724 height 30
click at [609, 305] on p "Please find below responses to your request(in a box at the vbottom of this ema…" at bounding box center [699, 300] width 724 height 30
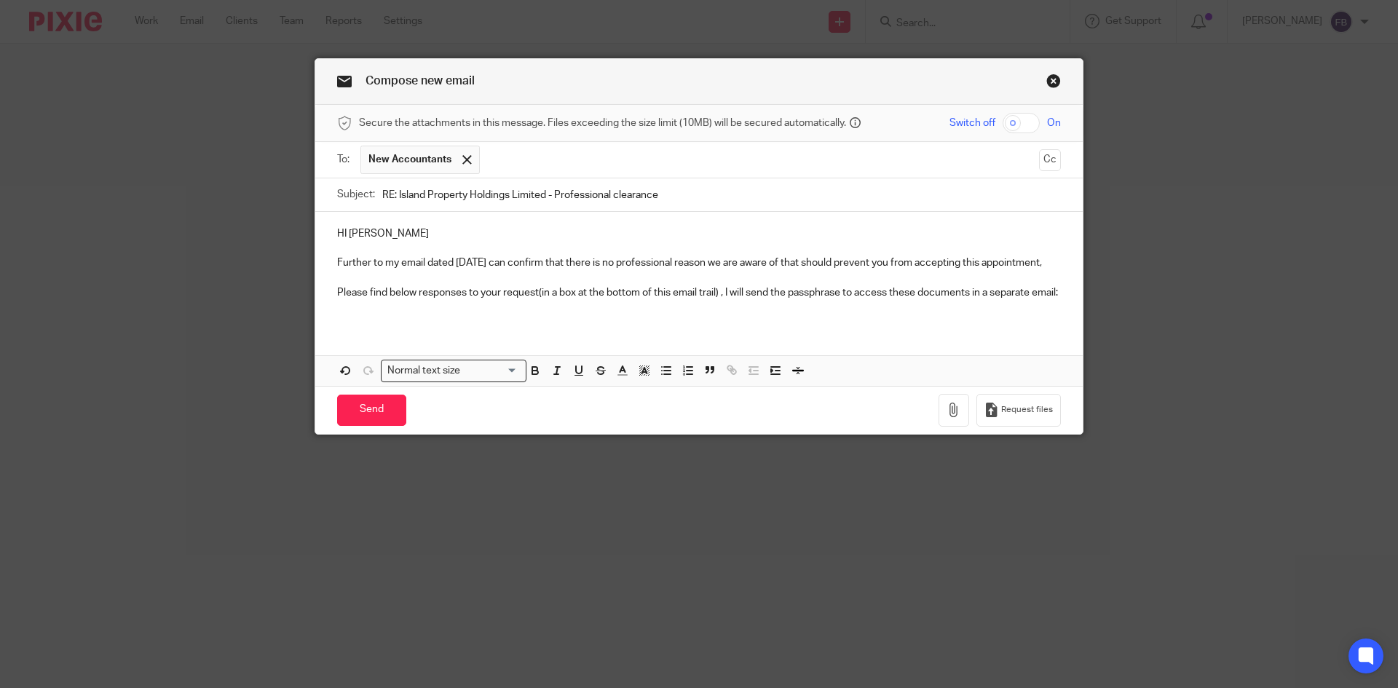
click at [745, 315] on p at bounding box center [699, 307] width 724 height 15
click at [427, 300] on p "Please find below responses to your request(in a box at the bottom of this emai…" at bounding box center [699, 292] width 724 height 15
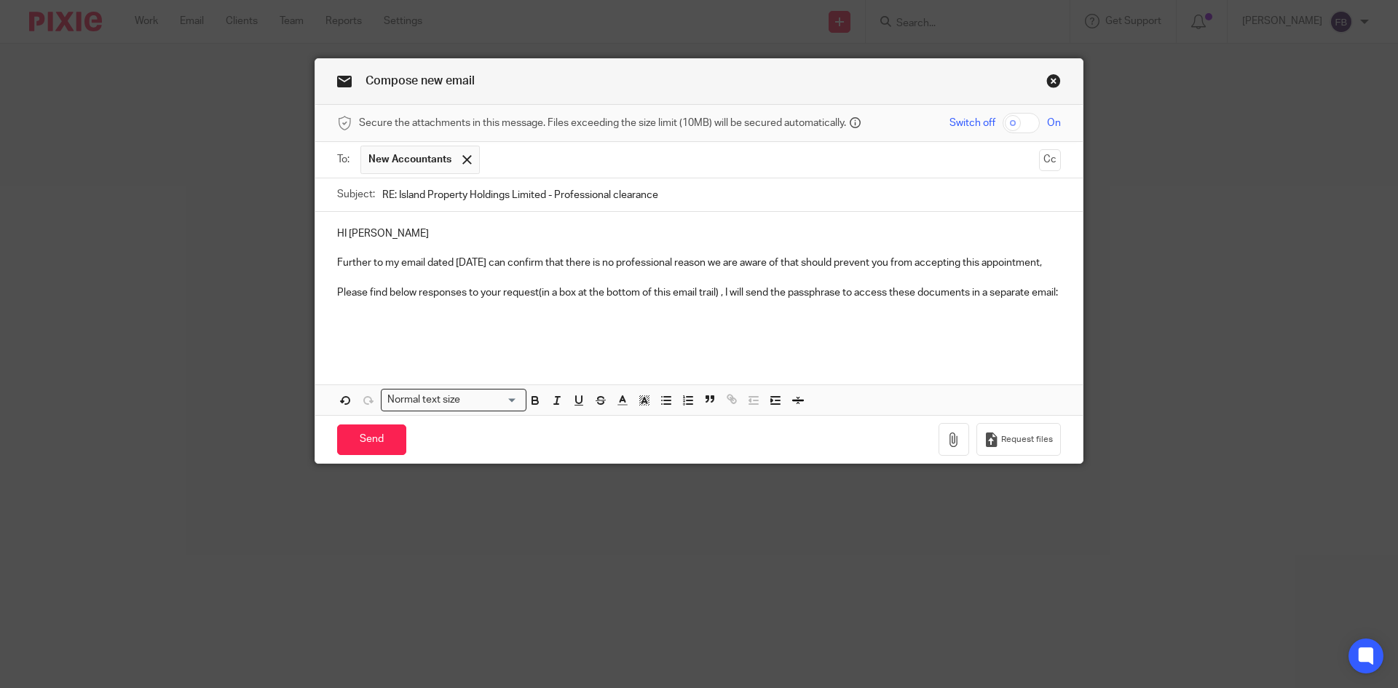
click at [470, 344] on p at bounding box center [699, 337] width 724 height 15
click at [384, 330] on p at bounding box center [699, 322] width 724 height 15
click at [368, 315] on p at bounding box center [699, 307] width 724 height 15
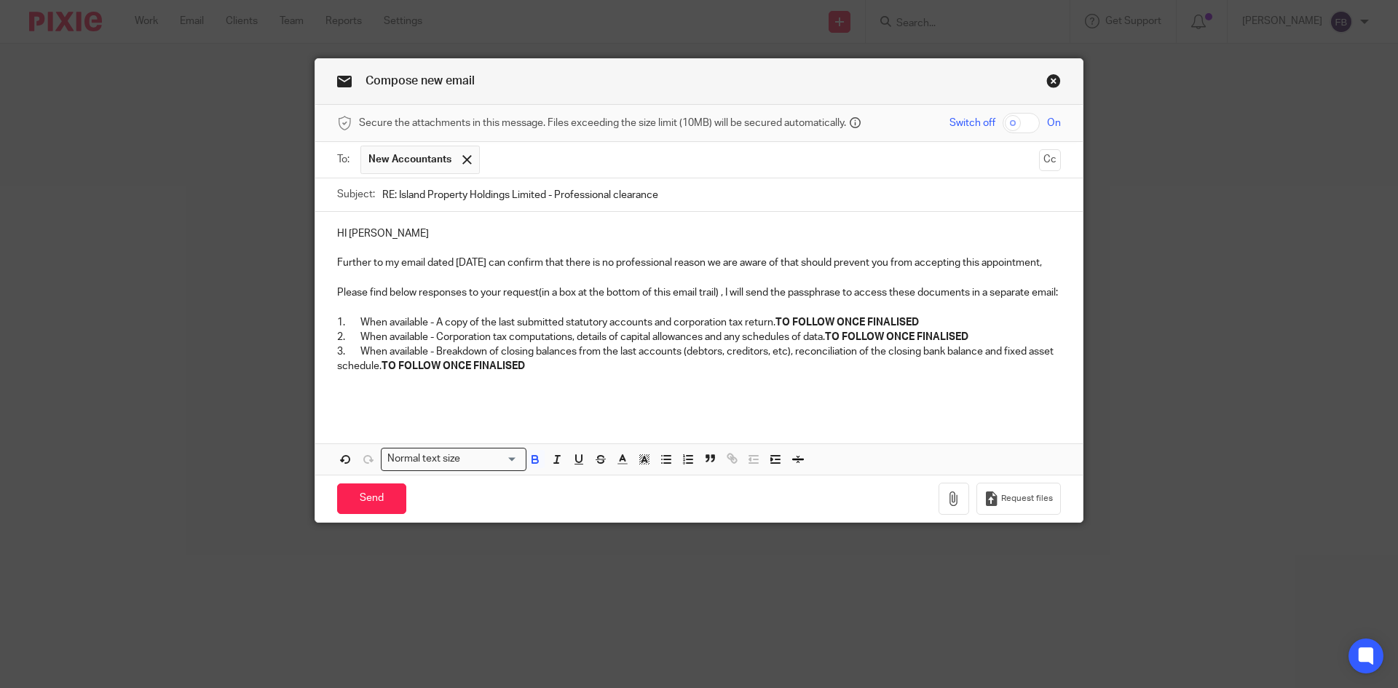
click at [360, 300] on p "Please find below responses to your request(in a box at the bottom of this emai…" at bounding box center [699, 292] width 724 height 15
click at [939, 330] on p "1. When available - A copy of the last submitted statutory accounts and corpora…" at bounding box center [699, 322] width 724 height 15
drag, startPoint x: 940, startPoint y: 348, endPoint x: 784, endPoint y: 350, distance: 156.6
click at [784, 330] on p "1. When available - A copy of the last submitted statutory accounts and corpora…" at bounding box center [699, 322] width 724 height 15
drag, startPoint x: 864, startPoint y: 345, endPoint x: 778, endPoint y: 345, distance: 85.2
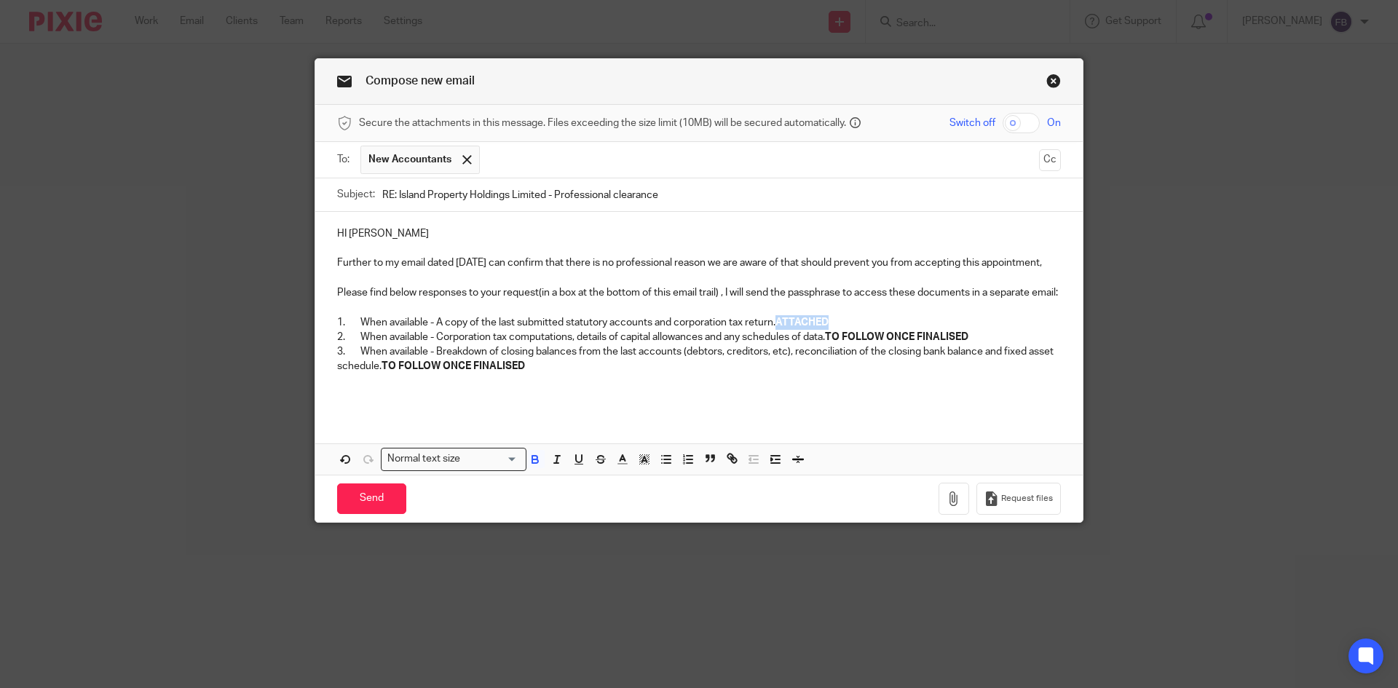
click at [778, 330] on p "1. When available - A copy of the last submitted statutory accounts and corpora…" at bounding box center [699, 322] width 724 height 15
copy strong "ATTACHED"
drag, startPoint x: 987, startPoint y: 365, endPoint x: 832, endPoint y: 365, distance: 155.1
click at [832, 344] on p "2. When available - Corporation tax computations, details of capital allowances…" at bounding box center [699, 337] width 724 height 15
drag, startPoint x: 560, startPoint y: 397, endPoint x: 375, endPoint y: 393, distance: 185.0
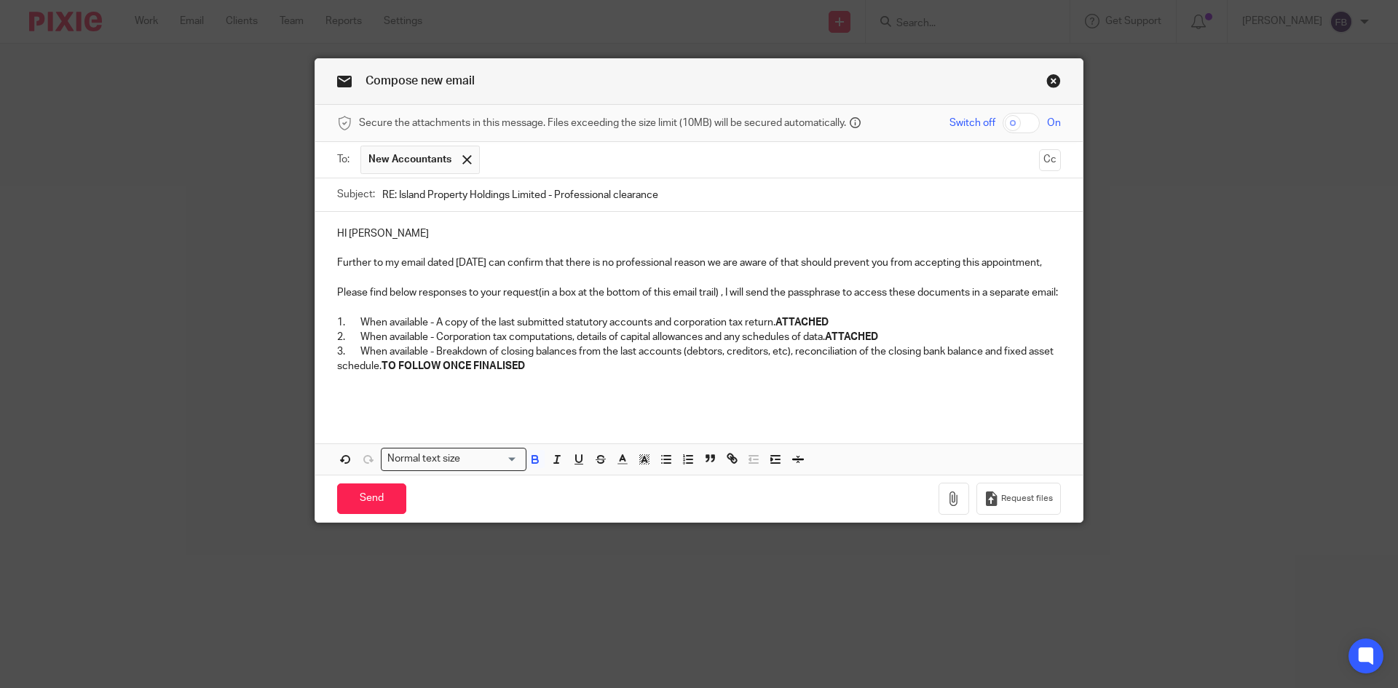
click at [375, 374] on p "3. When available - Breakdown of closing balances from the last accounts (debto…" at bounding box center [699, 359] width 724 height 30
click at [382, 371] on strong "ATTACHED" at bounding box center [408, 366] width 53 height 10
click at [478, 374] on p "3. When available - Breakdown of closing balances from the last accounts (debto…" at bounding box center [699, 359] width 724 height 30
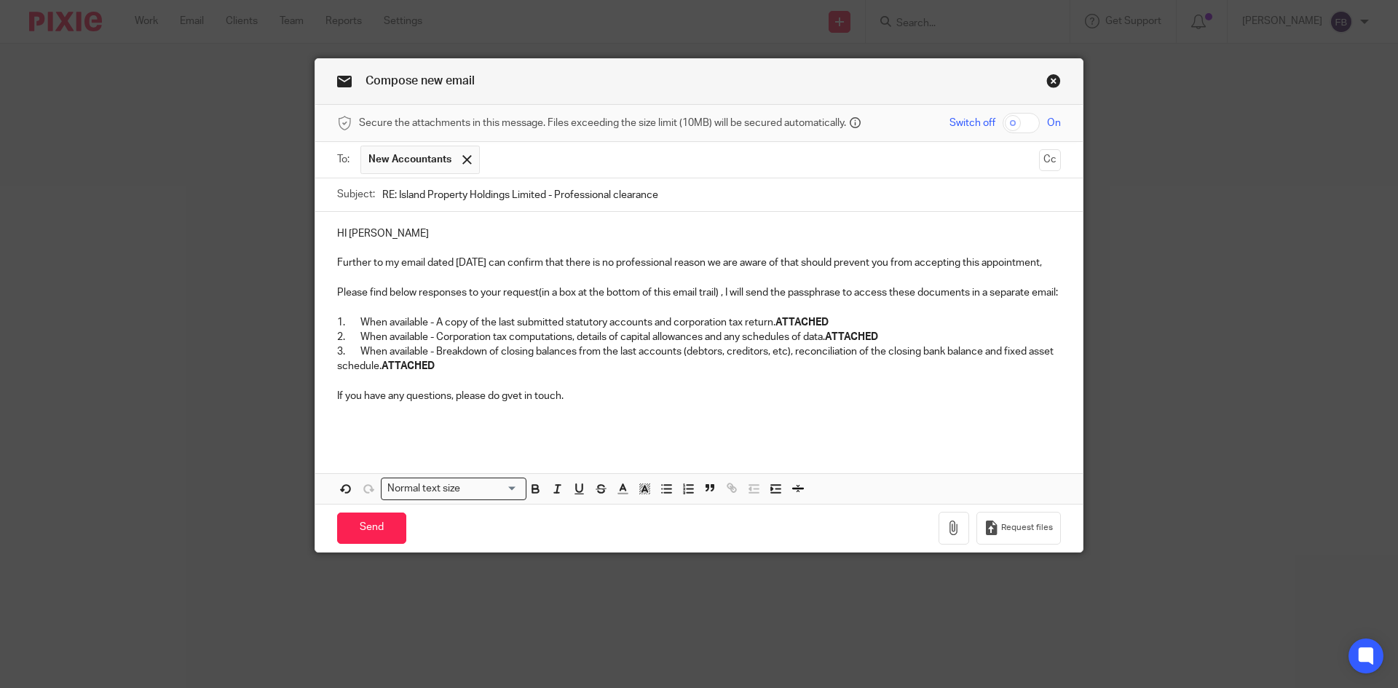
click at [511, 403] on p "If you have any questions, please do gvet in touch." at bounding box center [699, 396] width 724 height 15
click at [1022, 125] on input "checkbox" at bounding box center [1021, 123] width 37 height 20
checkbox input "true"
click at [948, 535] on icon "button" at bounding box center [954, 528] width 15 height 15
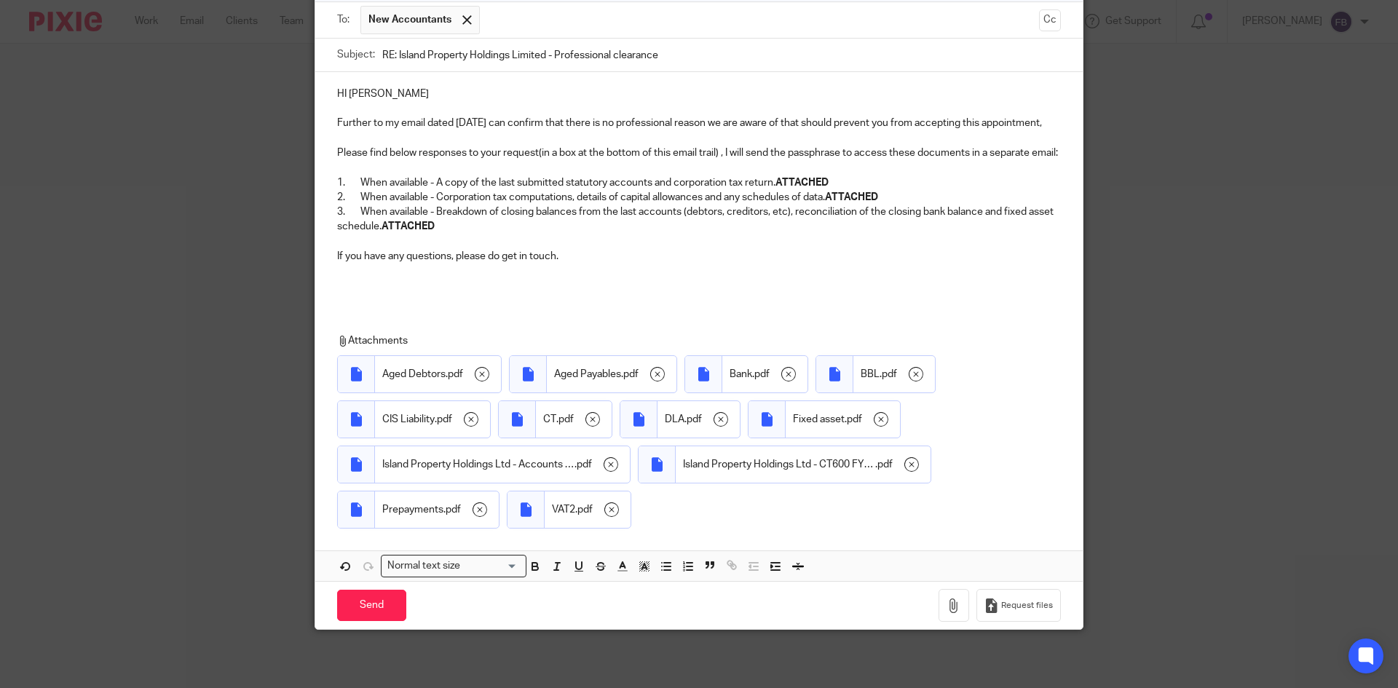
scroll to position [170, 0]
click at [360, 606] on input "Send" at bounding box center [371, 605] width 69 height 31
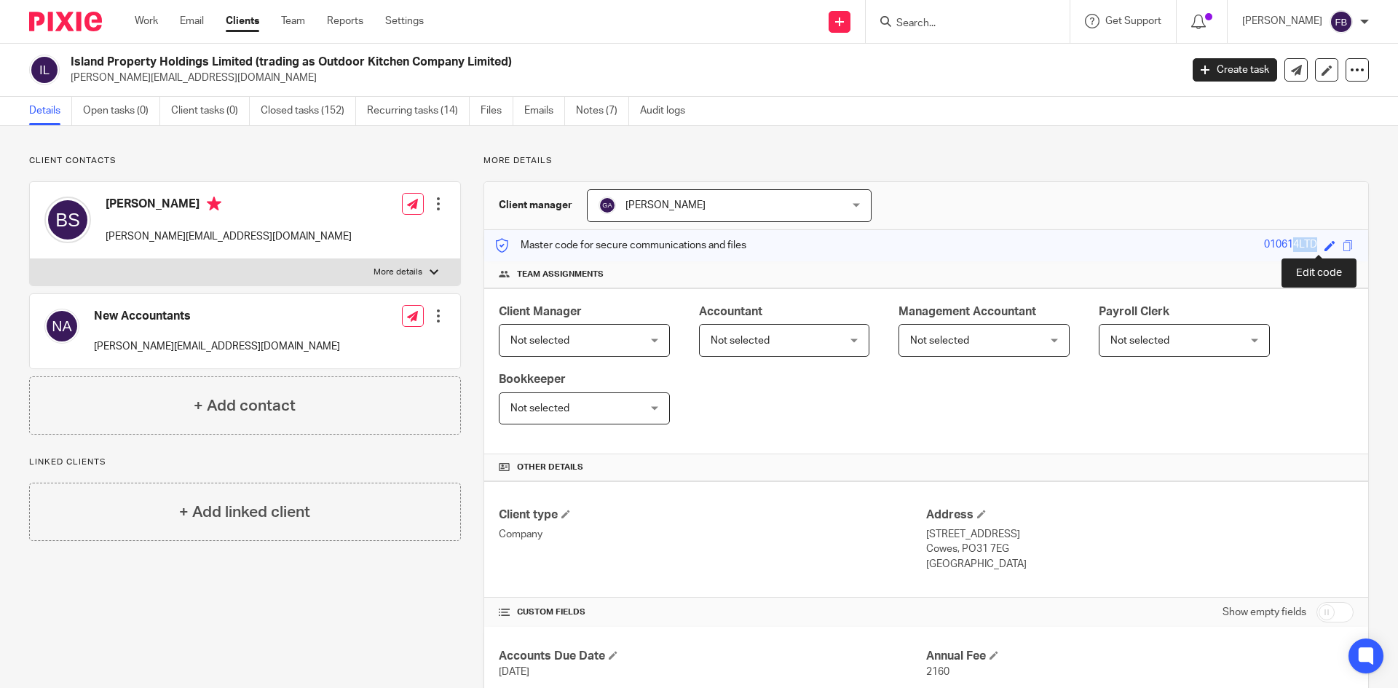
drag, startPoint x: 1245, startPoint y: 248, endPoint x: 1319, endPoint y: 248, distance: 73.5
click at [1319, 248] on div "Master code for secure communications and files 010614LTD Save 010614LTD" at bounding box center [926, 245] width 884 height 31
copy div "010614LTD"
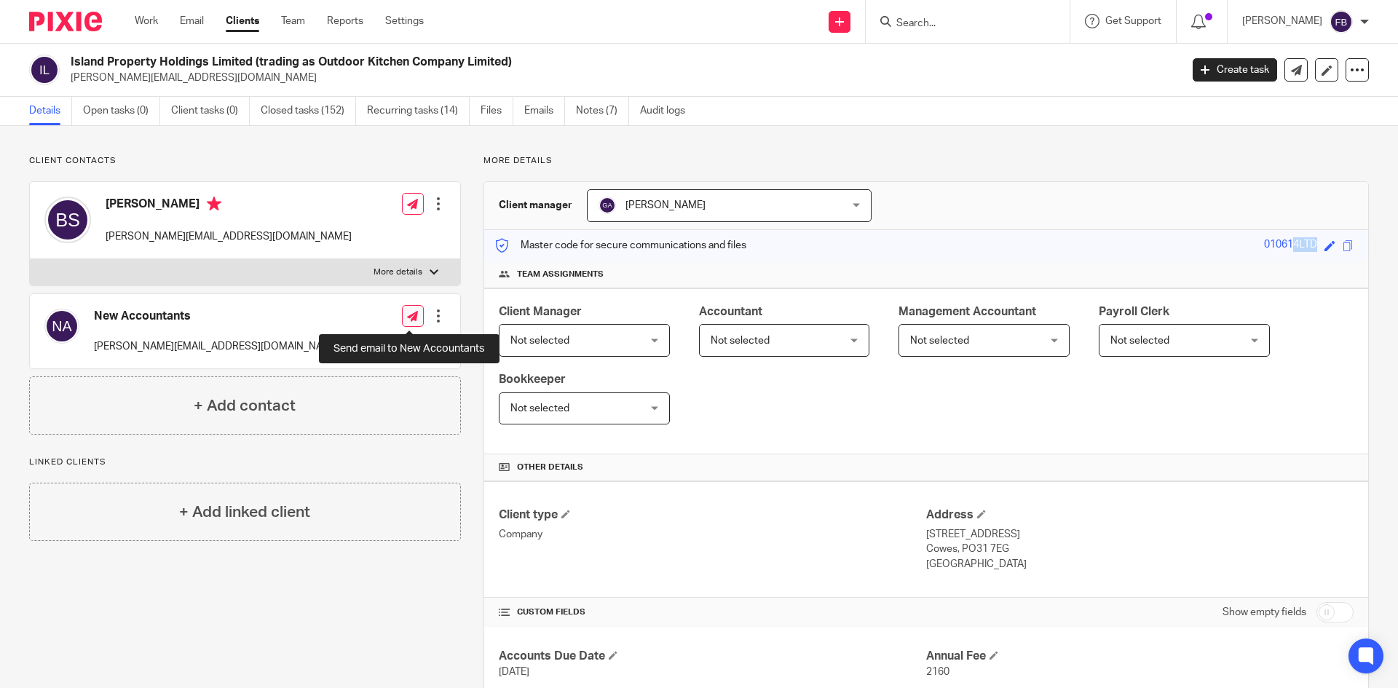
click at [413, 316] on icon at bounding box center [412, 316] width 11 height 11
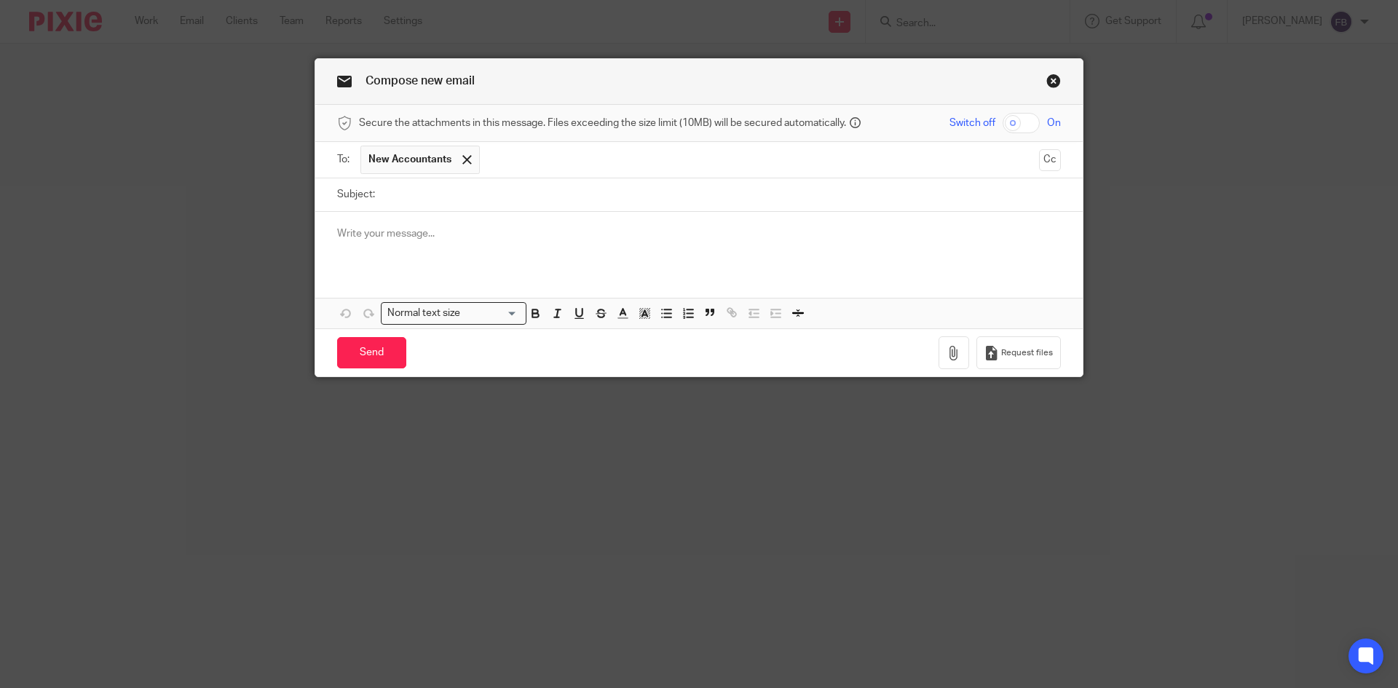
click at [446, 250] on div at bounding box center [699, 240] width 768 height 57
click at [824, 202] on input "Subject:" at bounding box center [721, 194] width 679 height 33
paste input "RE: Island Property Holdings Limited - Professional clearance"
type input "RE: Island Property Holdings Limited - Professional clearance"
click at [324, 232] on div "010614LTD" at bounding box center [699, 240] width 768 height 57
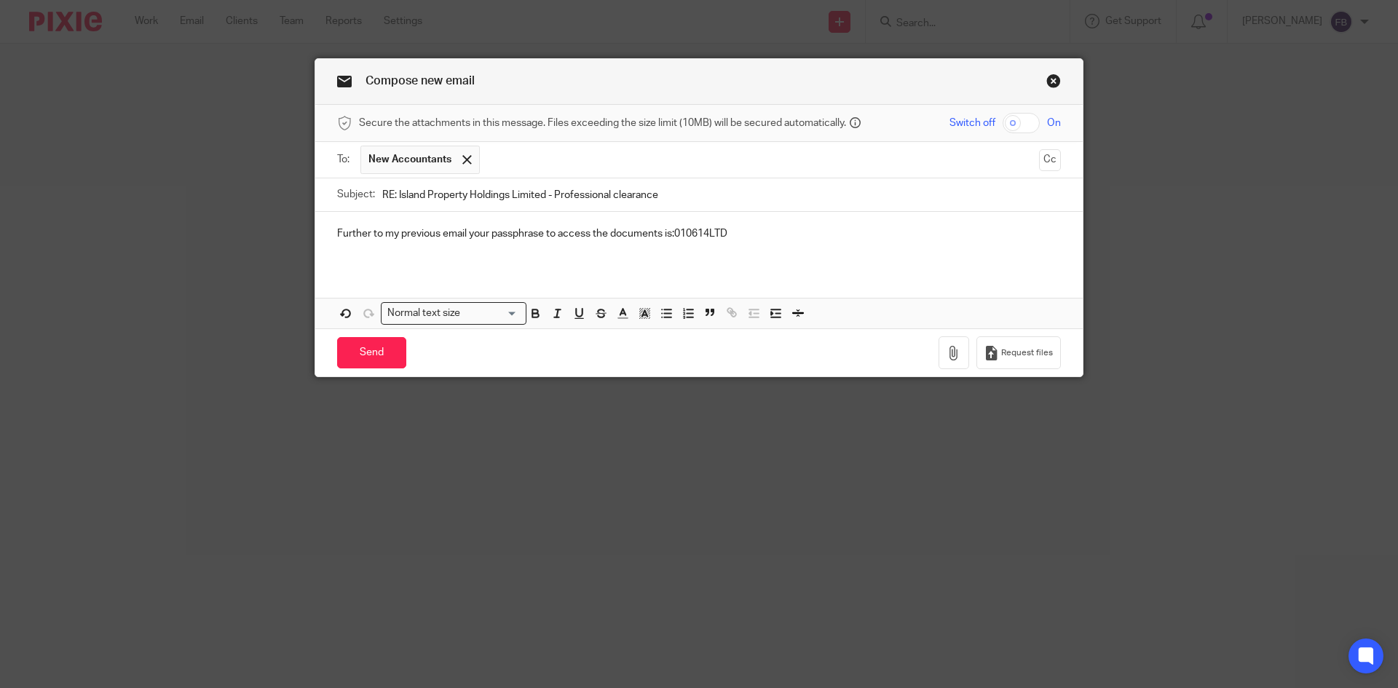
click at [323, 232] on div "Further to my previous email your passphrase to access the documents is:010614L…" at bounding box center [699, 240] width 768 height 57
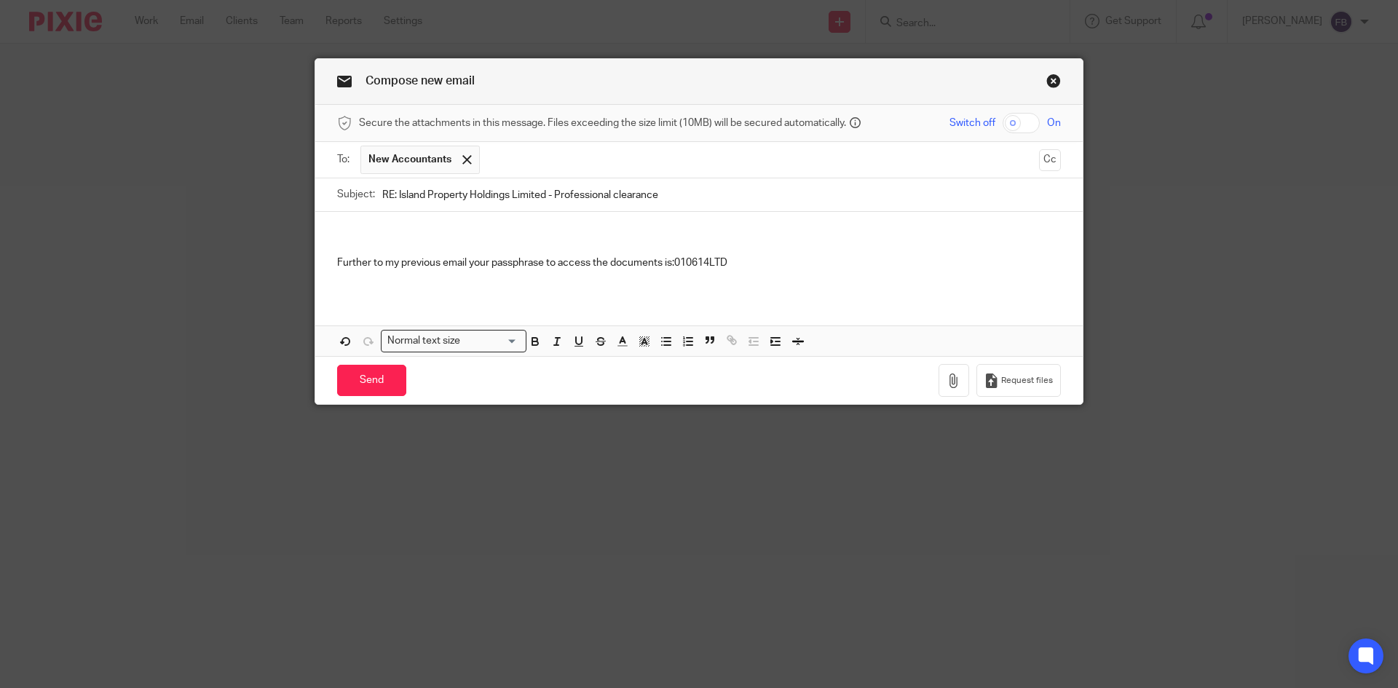
click at [411, 228] on p at bounding box center [699, 233] width 724 height 15
click at [671, 261] on p "Further to my previous email your passphrase to access the documents is:010614L…" at bounding box center [699, 263] width 724 height 15
click at [765, 285] on p at bounding box center [699, 278] width 724 height 15
click at [376, 379] on input "Send" at bounding box center [371, 380] width 69 height 31
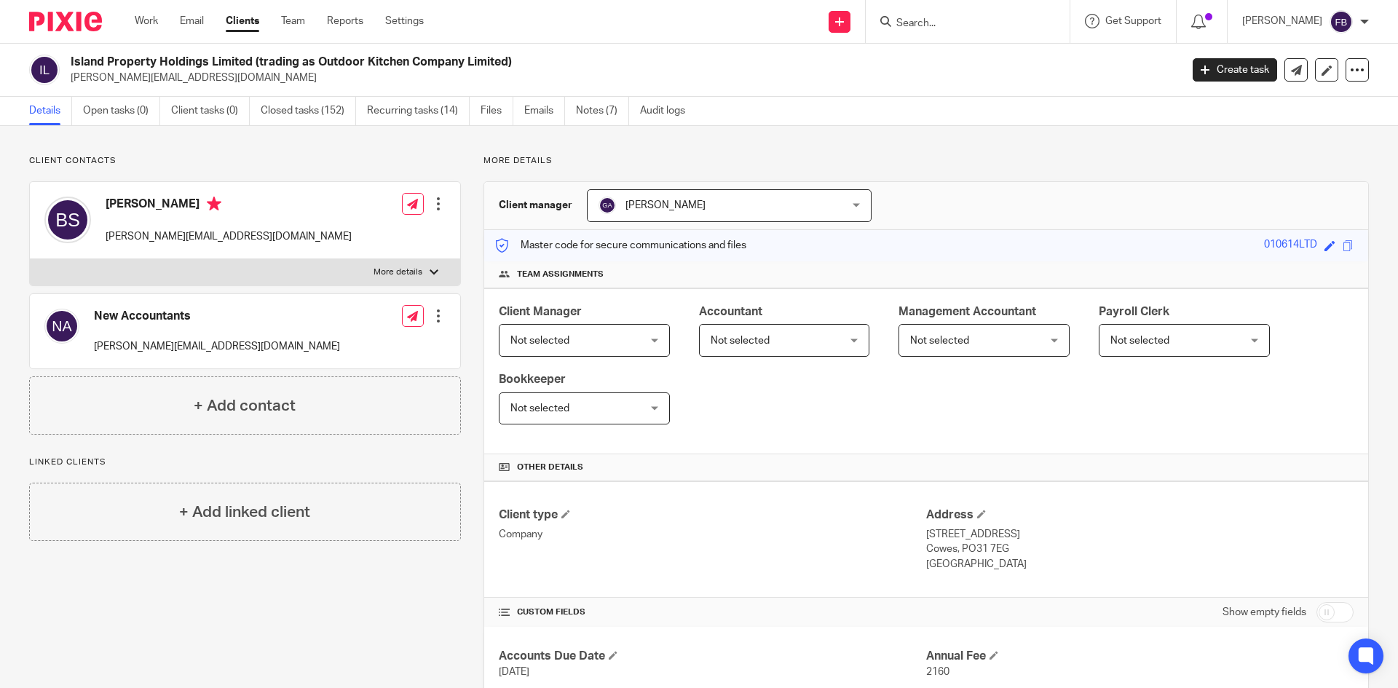
click at [938, 22] on input "Search" at bounding box center [960, 23] width 131 height 13
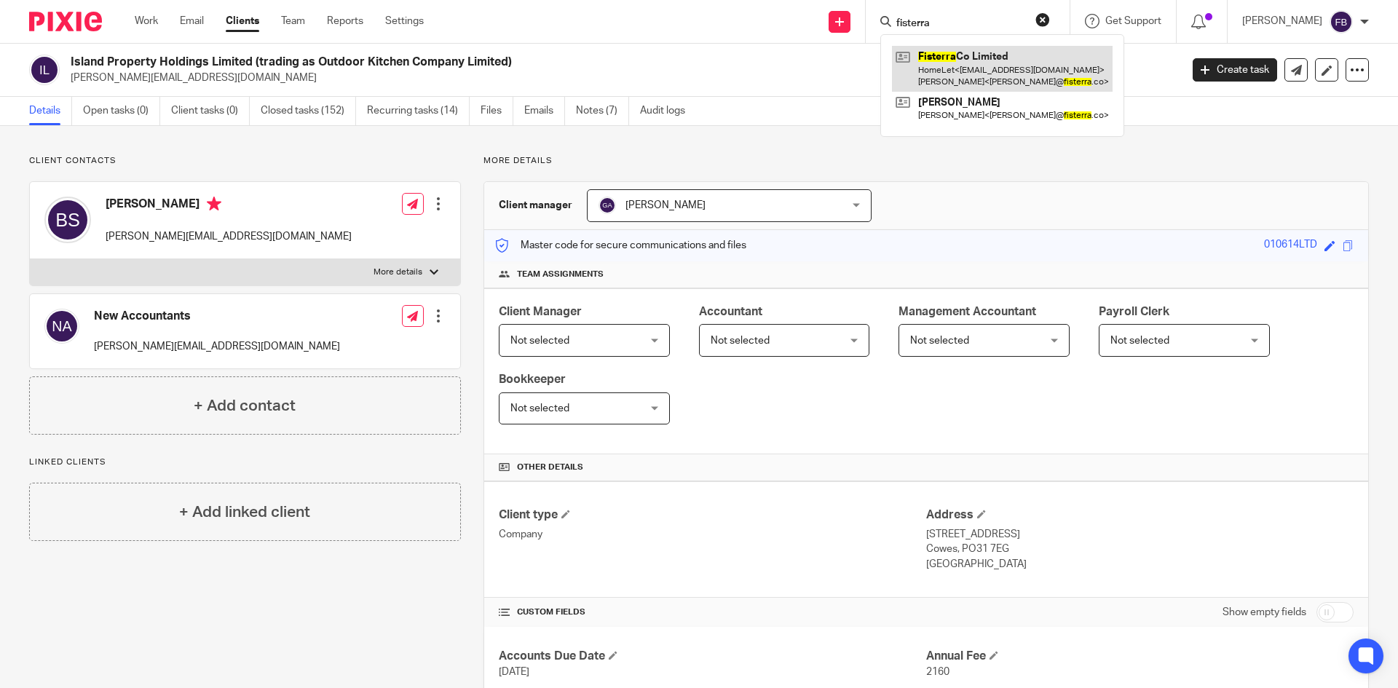
type input "fisterra"
click at [976, 62] on link at bounding box center [1002, 68] width 221 height 45
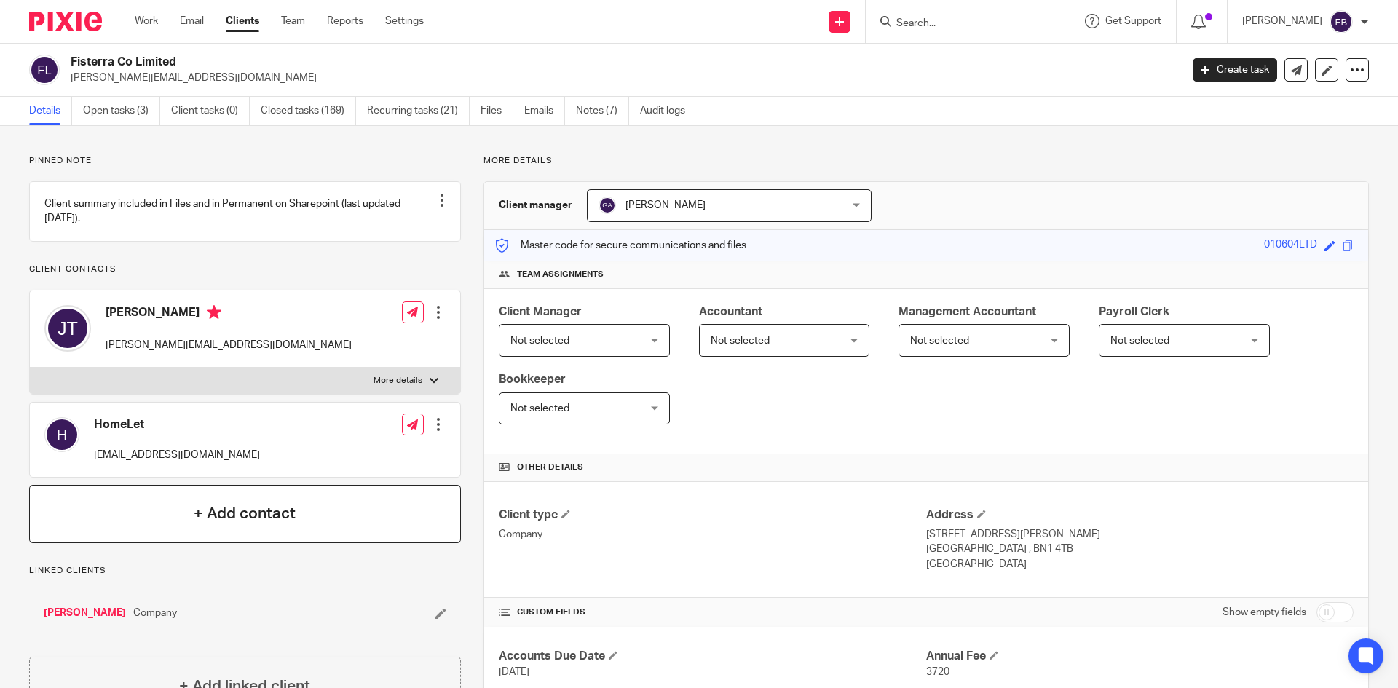
click at [232, 521] on h4 "+ Add contact" at bounding box center [245, 513] width 102 height 23
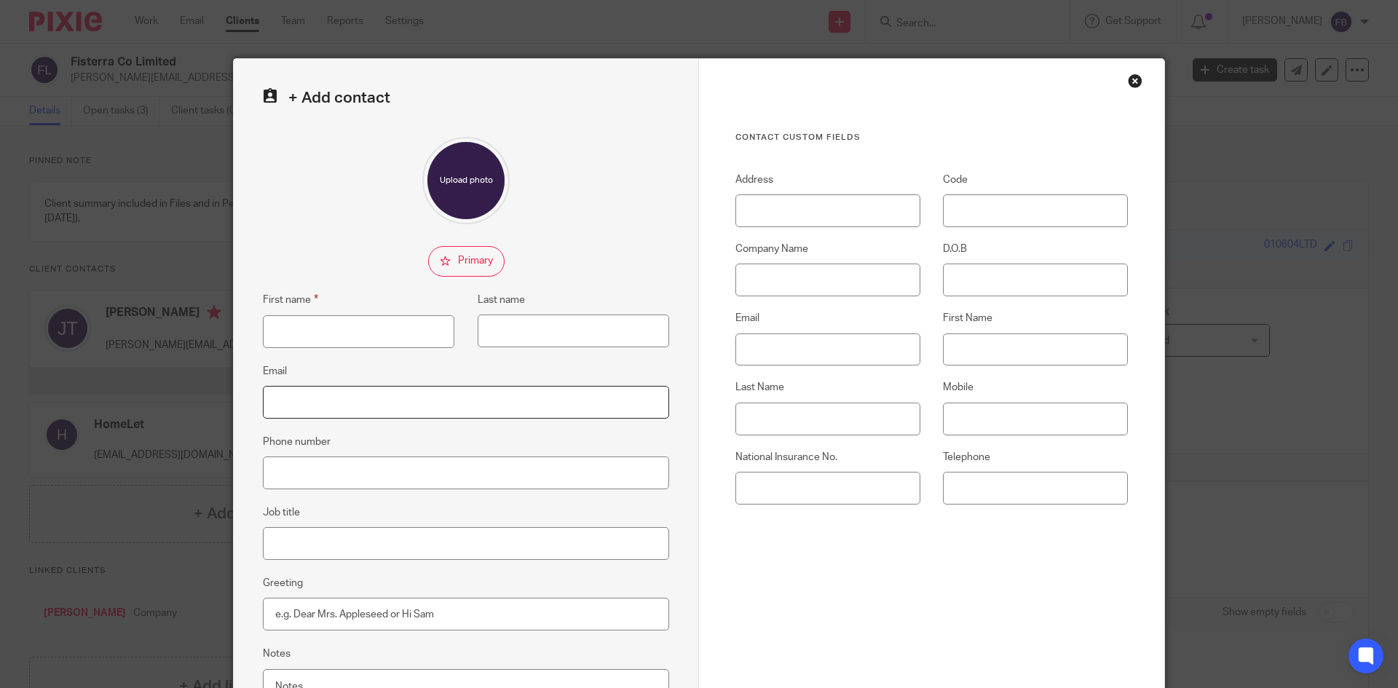
click at [433, 392] on input "Email" at bounding box center [466, 402] width 406 height 33
paste input "[EMAIL_ADDRESS][DOMAIN_NAME]"
type input "[EMAIL_ADDRESS][DOMAIN_NAME]"
click at [357, 332] on input "First name" at bounding box center [359, 331] width 192 height 33
drag, startPoint x: 344, startPoint y: 332, endPoint x: 294, endPoint y: 332, distance: 50.2
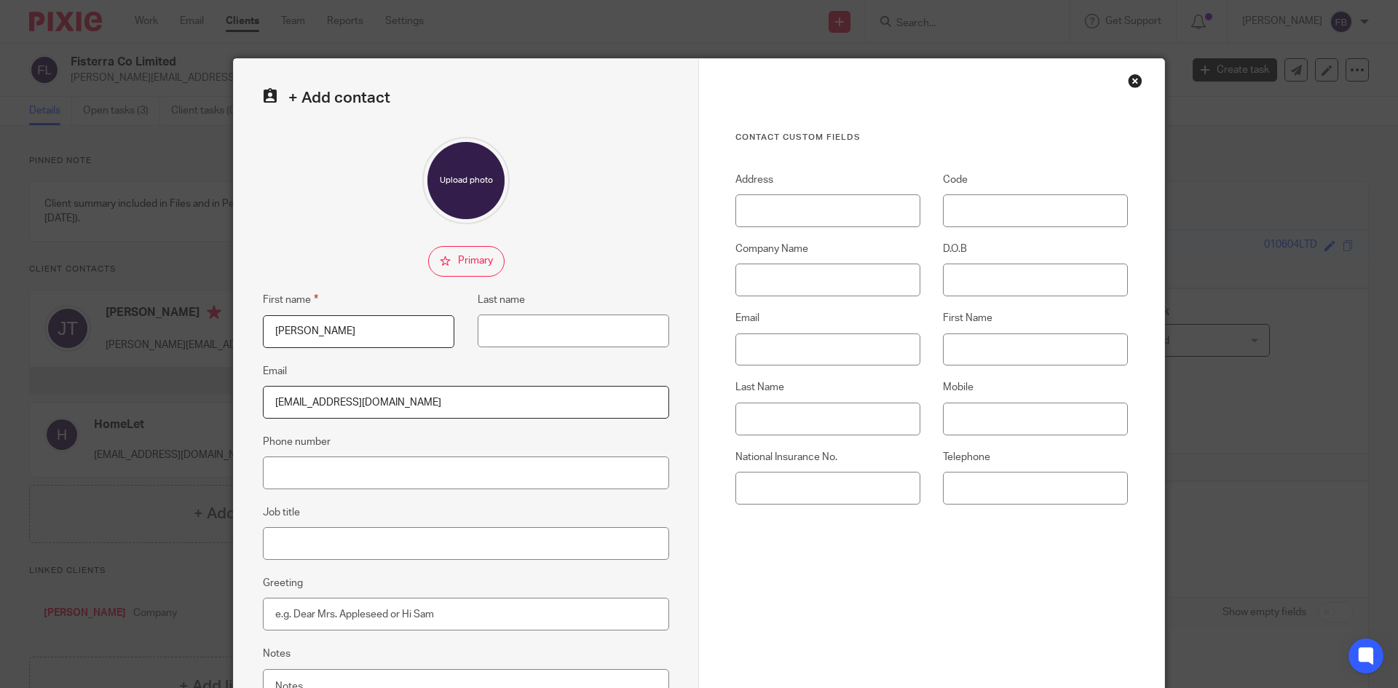
click at [294, 332] on input "[PERSON_NAME]" at bounding box center [359, 331] width 192 height 33
type input "Elise"
paste input "Saunders"
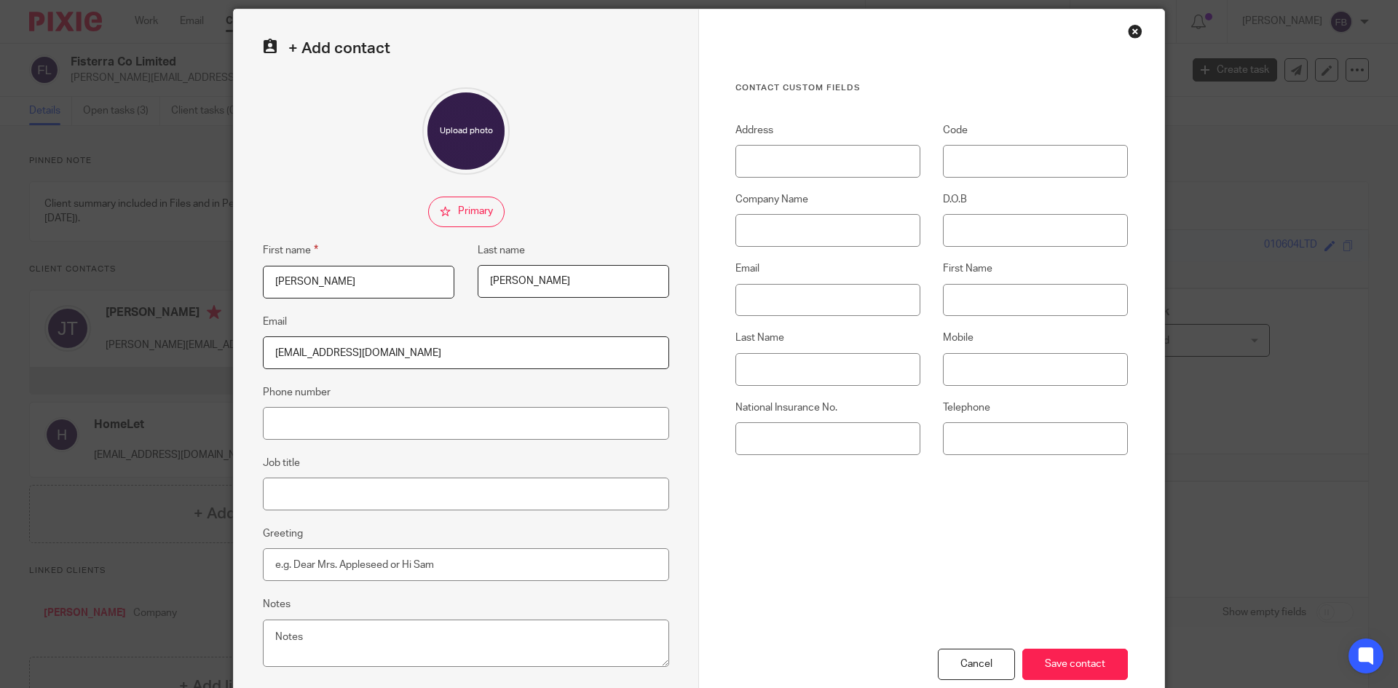
scroll to position [137, 0]
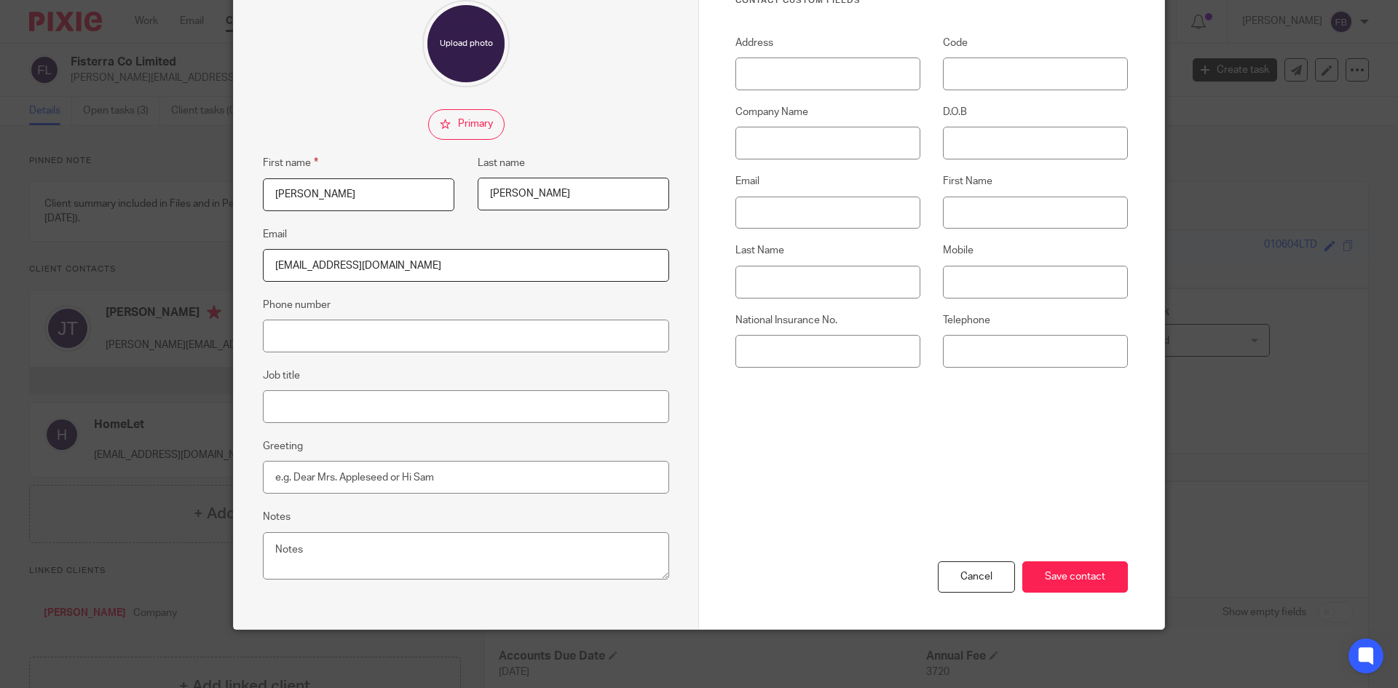
type input "Saunders"
click at [451, 406] on input "Job title" at bounding box center [466, 406] width 406 height 33
click at [341, 411] on input "New accountnat" at bounding box center [466, 406] width 406 height 33
type input "New accountant"
click at [1087, 572] on input "Save contact" at bounding box center [1075, 576] width 106 height 31
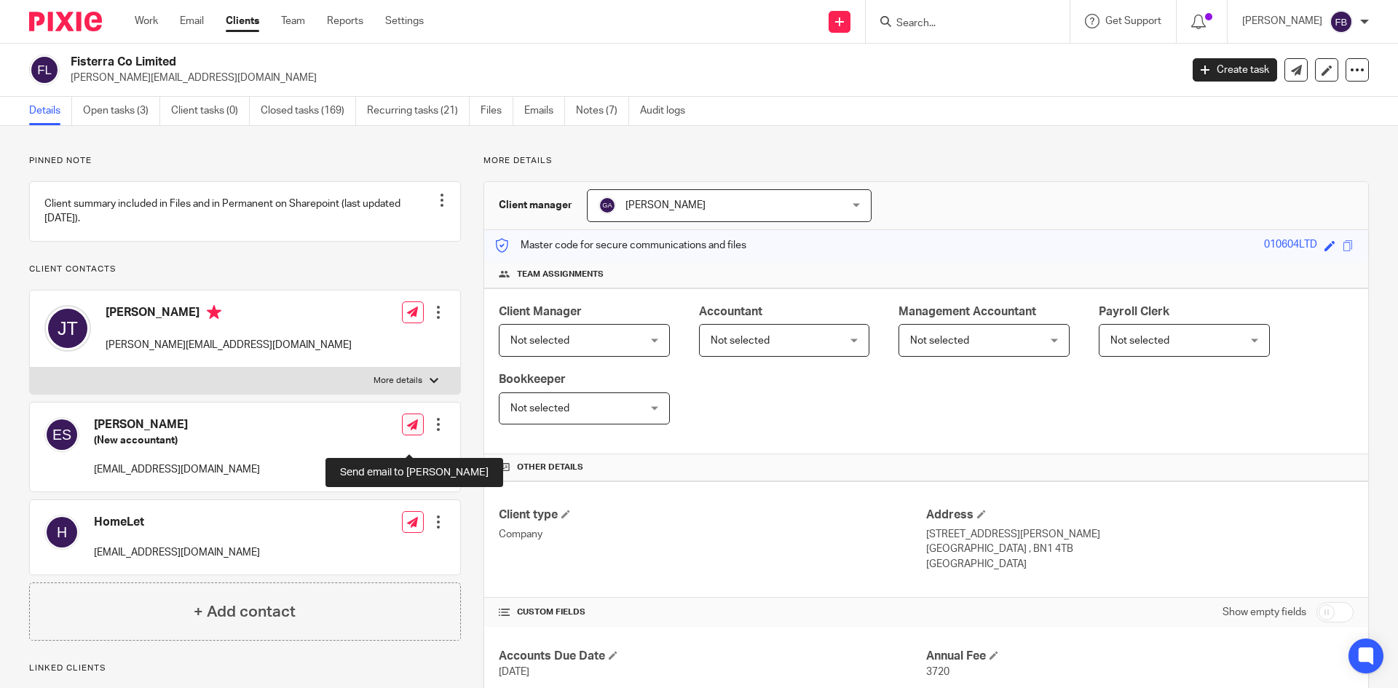
click at [411, 430] on icon at bounding box center [412, 424] width 11 height 11
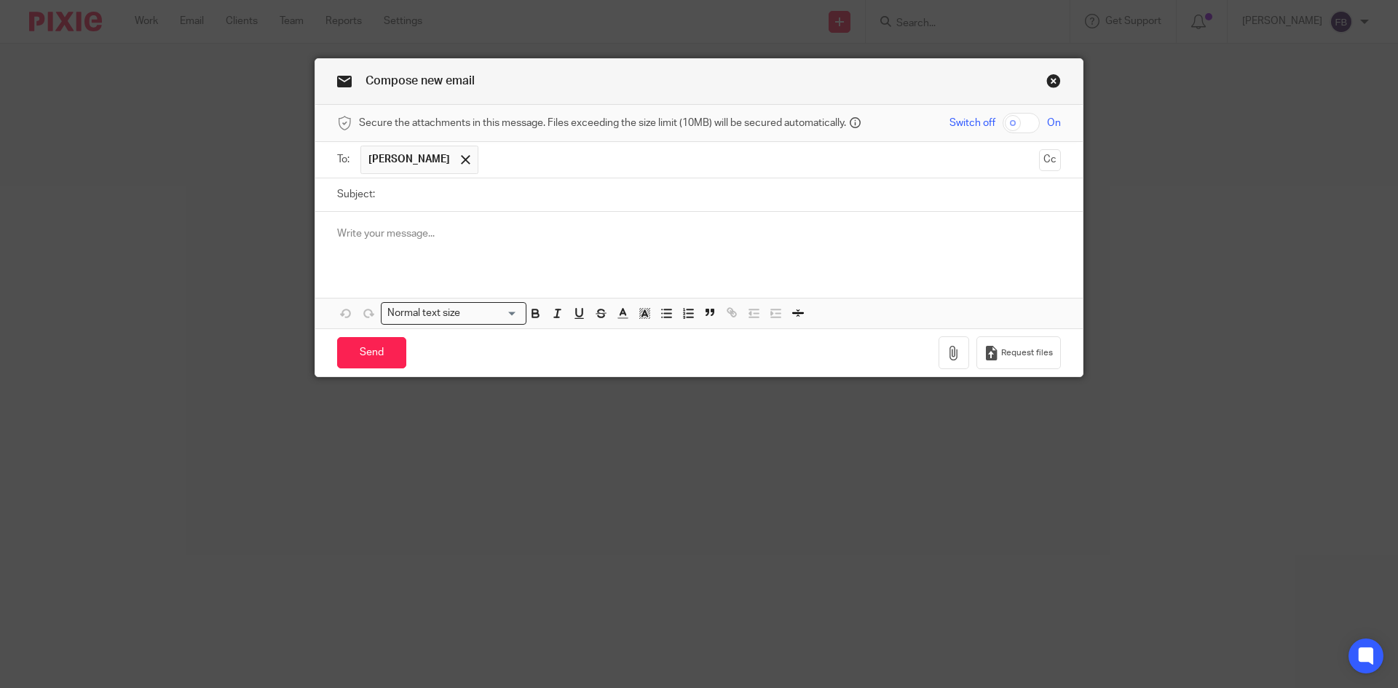
click at [1021, 122] on input "checkbox" at bounding box center [1021, 123] width 37 height 20
checkbox input "true"
click at [505, 239] on p at bounding box center [699, 233] width 724 height 15
drag, startPoint x: 417, startPoint y: 240, endPoint x: 288, endPoint y: 217, distance: 131.0
click at [288, 217] on div "Compose new email Secure the attachments in this message. Files exceeding the s…" at bounding box center [699, 344] width 1398 height 688
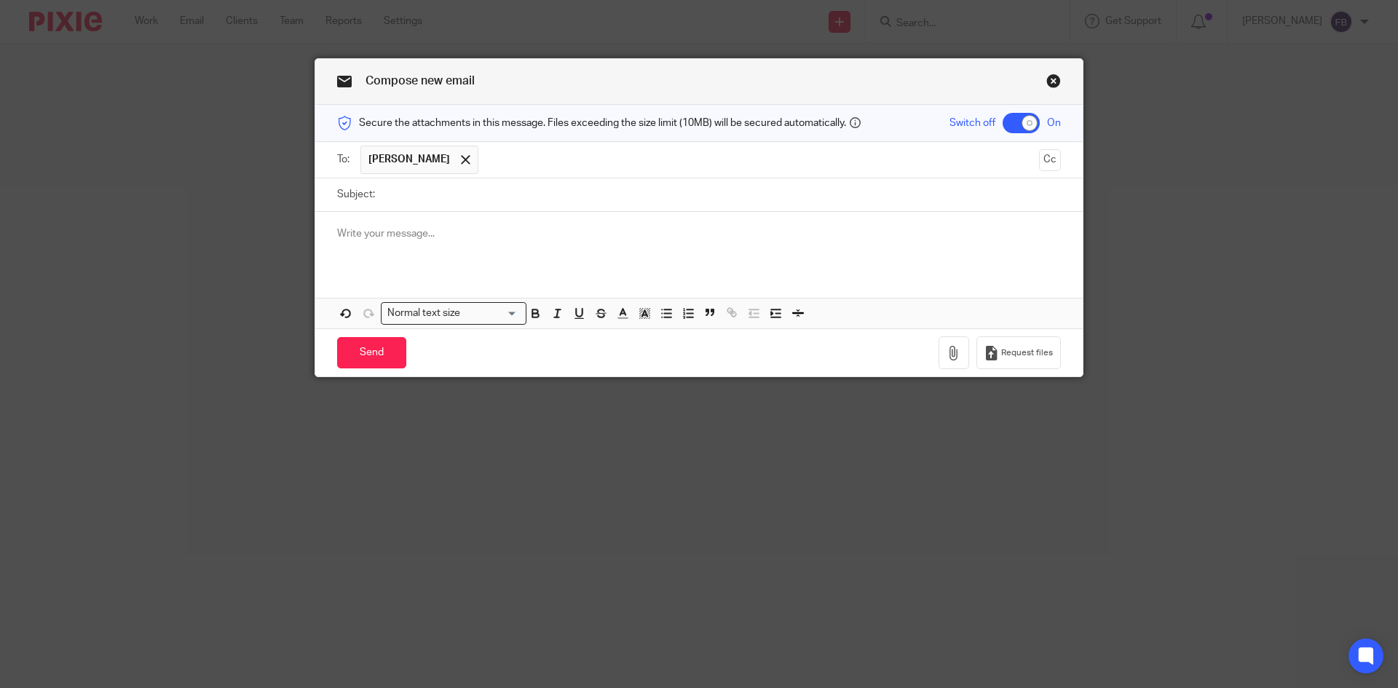
click at [427, 233] on p at bounding box center [699, 233] width 724 height 15
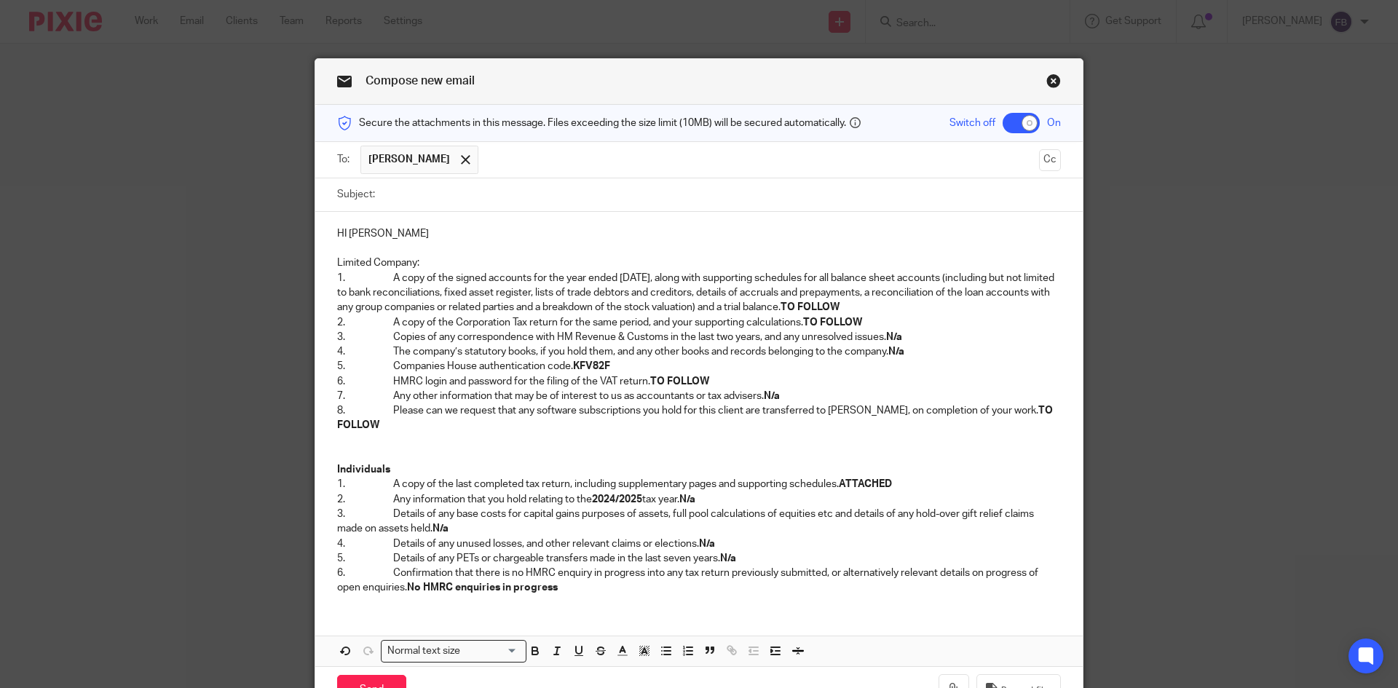
click at [456, 231] on p "HI Elise" at bounding box center [699, 233] width 724 height 15
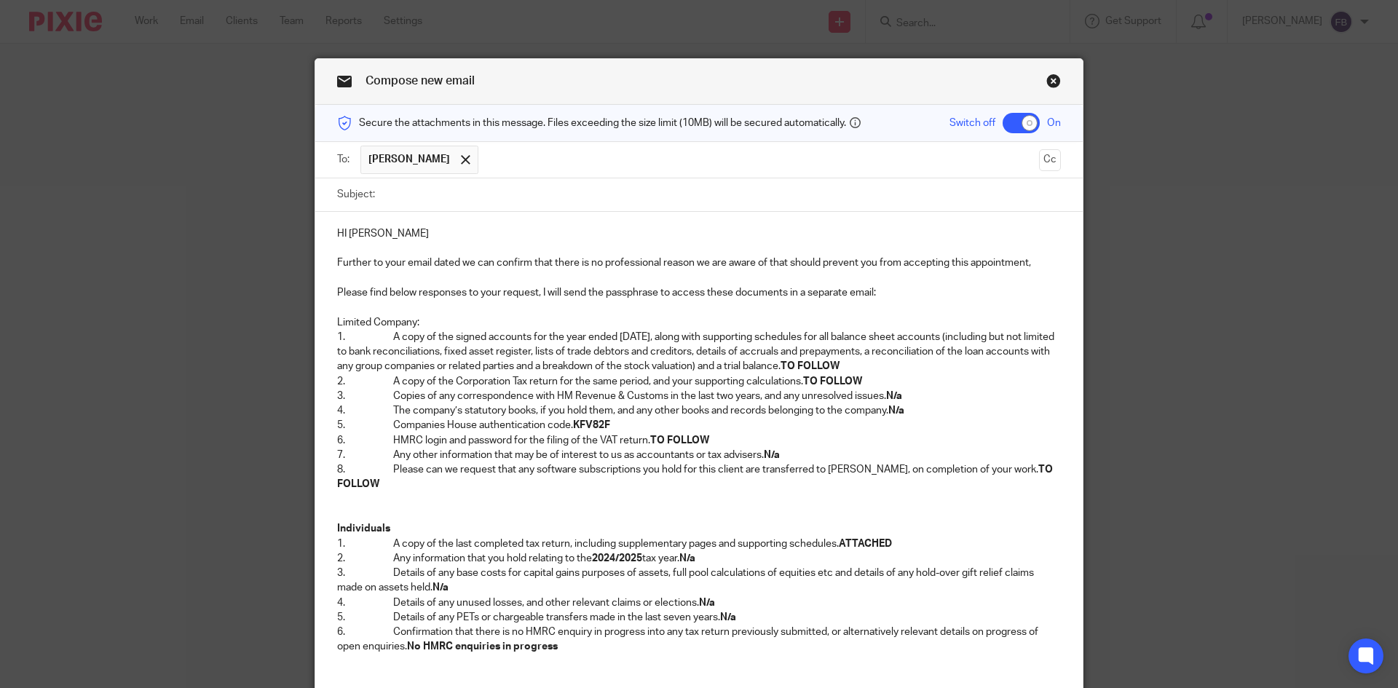
click at [459, 265] on p "Further to your email dated we can confirm that there is no professional reason…" at bounding box center [699, 263] width 724 height 15
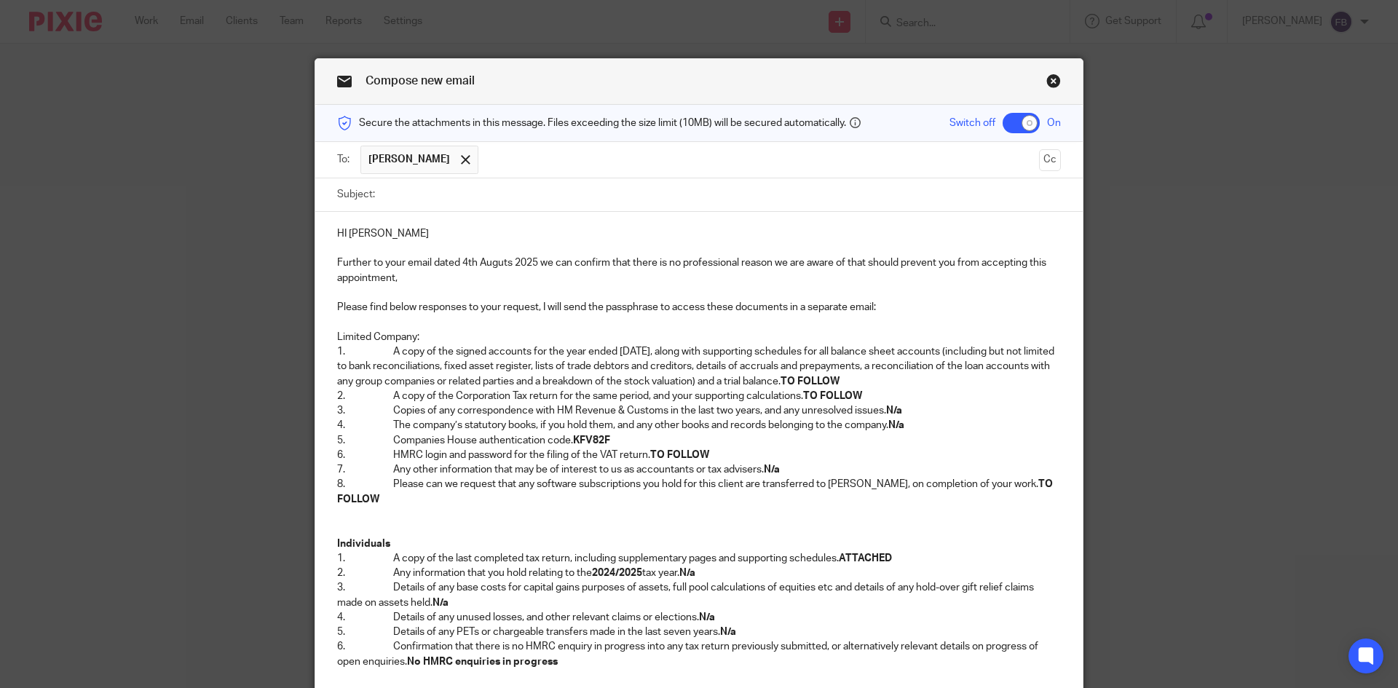
click at [503, 262] on p "Further to your email dated 4th Auguts 2025 we can confirm that there is no pro…" at bounding box center [699, 271] width 724 height 30
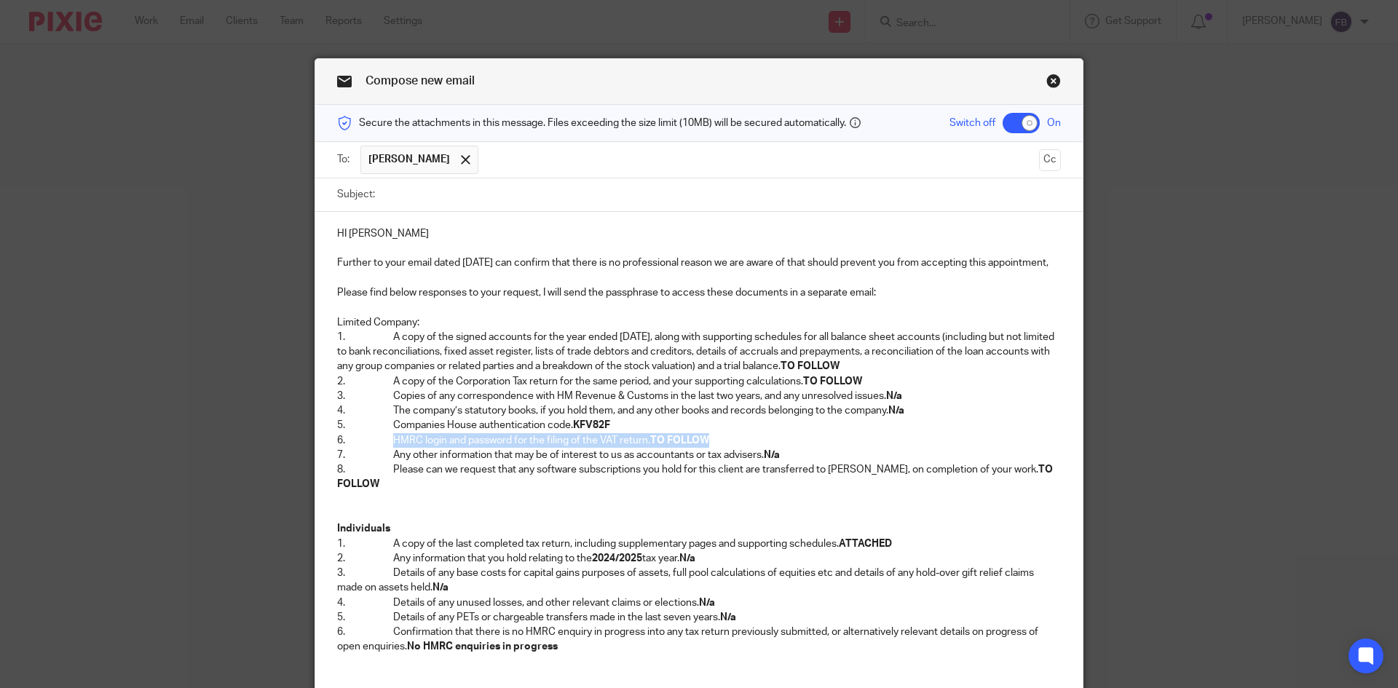
drag, startPoint x: 720, startPoint y: 452, endPoint x: 389, endPoint y: 453, distance: 331.3
click at [389, 448] on p "6. HMRC login and password for the filing of the VAT return. TO FOLLOW" at bounding box center [699, 440] width 724 height 15
click at [720, 566] on p "2. Any information that you hold relating to the 2024/2025 tax year. N/a" at bounding box center [699, 558] width 724 height 15
drag, startPoint x: 708, startPoint y: 572, endPoint x: 687, endPoint y: 575, distance: 20.5
click at [687, 566] on p "2. Any information that you hold relating to the 2024/2025 tax year. N/a" at bounding box center [699, 558] width 724 height 15
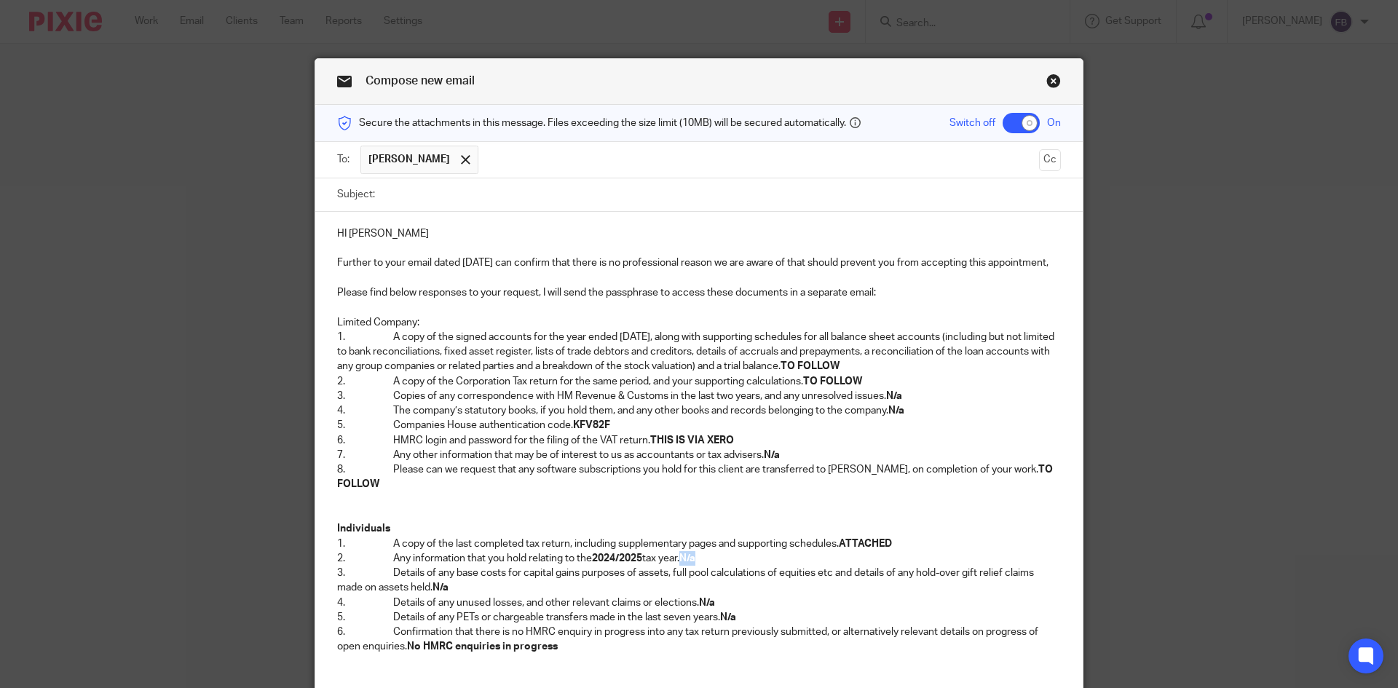
click at [748, 566] on p "2. Any information that you hold relating to the 2024/2025 tax year. N/a" at bounding box center [699, 558] width 724 height 15
drag, startPoint x: 704, startPoint y: 576, endPoint x: 685, endPoint y: 572, distance: 19.3
click at [685, 566] on p "2. Any information that you hold relating to the 2024/2025 tax year. N/a" at bounding box center [699, 558] width 724 height 15
click at [494, 189] on input "Subject:" at bounding box center [721, 194] width 679 height 33
paste input "RE: Fisterra Co Limited - Professional Clearance Request"
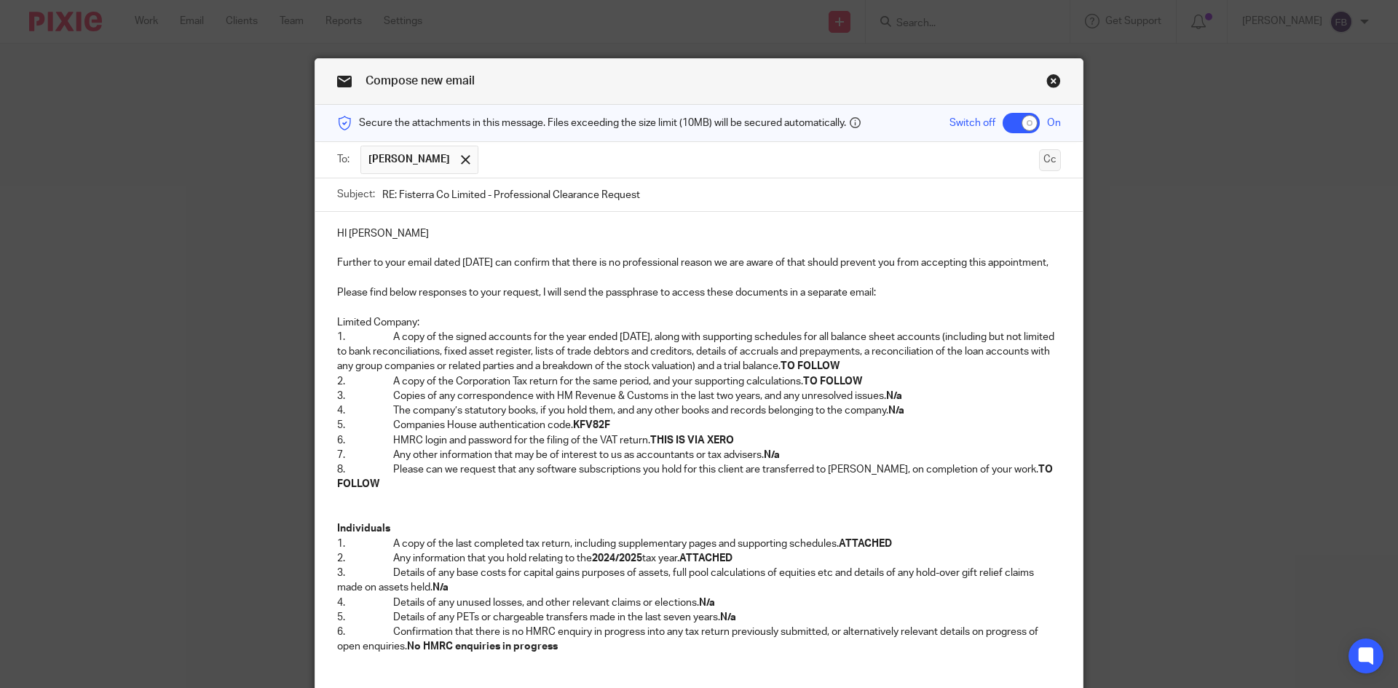
type input "RE: Fisterra Co Limited - Professional Clearance Request"
click at [1049, 161] on button "Cc" at bounding box center [1050, 160] width 22 height 22
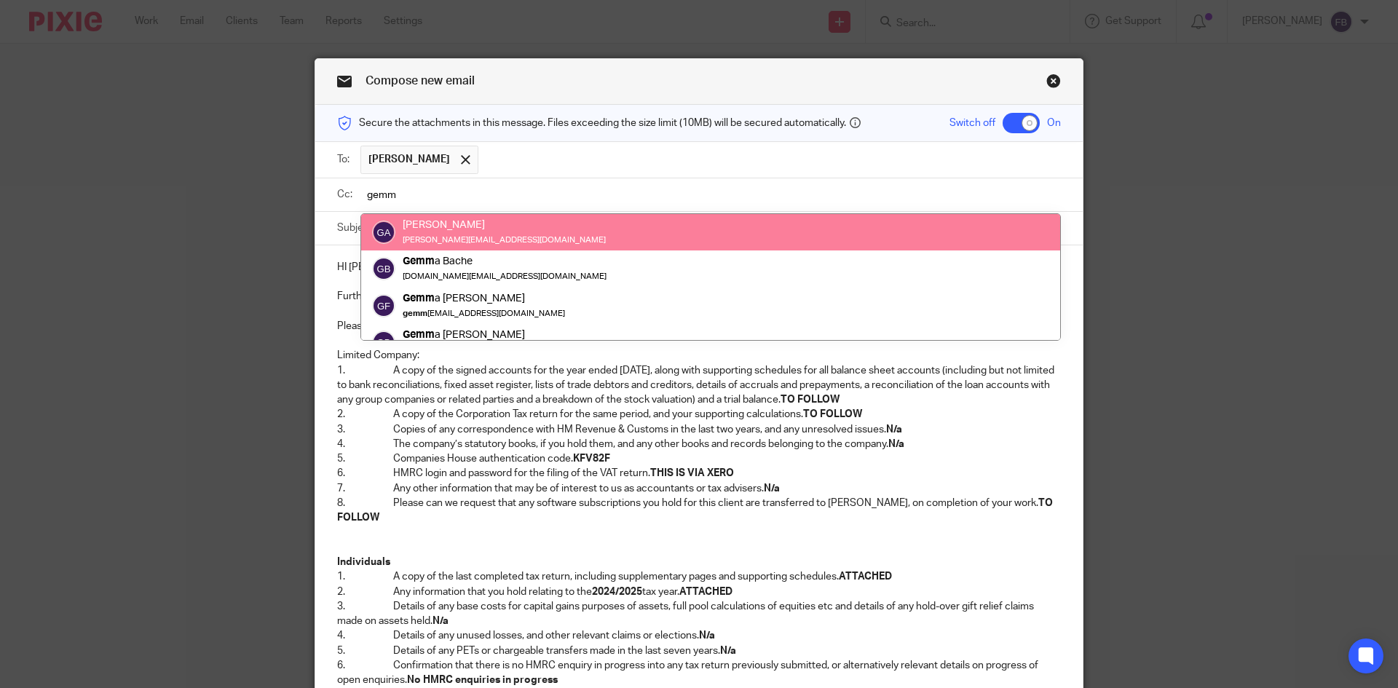
type input "gemm"
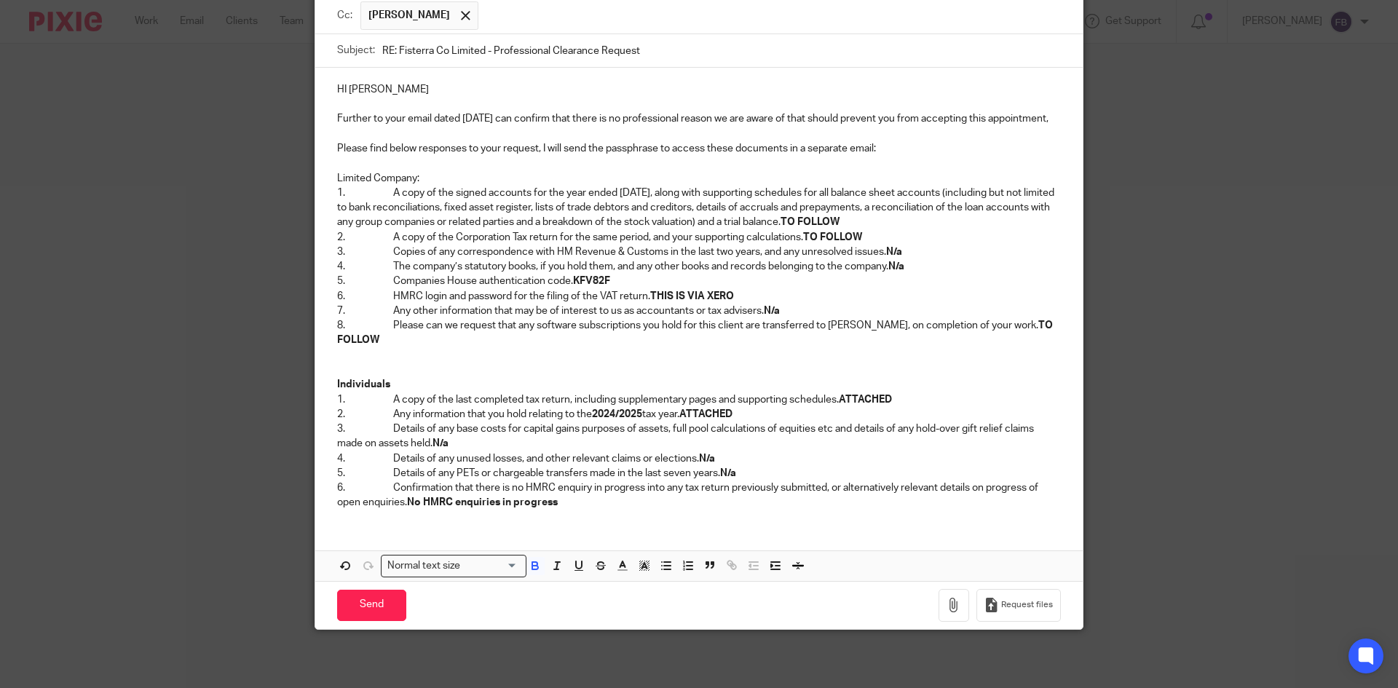
scroll to position [195, 0]
click at [351, 366] on p at bounding box center [699, 370] width 724 height 15
click at [578, 529] on div "HI Elise Further to your email dated 4th August 2025 we can confirm that there …" at bounding box center [699, 324] width 768 height 513
drag, startPoint x: 623, startPoint y: 505, endPoint x: 633, endPoint y: 503, distance: 9.7
click at [624, 505] on p "6. Confirmation that there is no HMRC enquiry in progress into any tax return p…" at bounding box center [699, 496] width 724 height 30
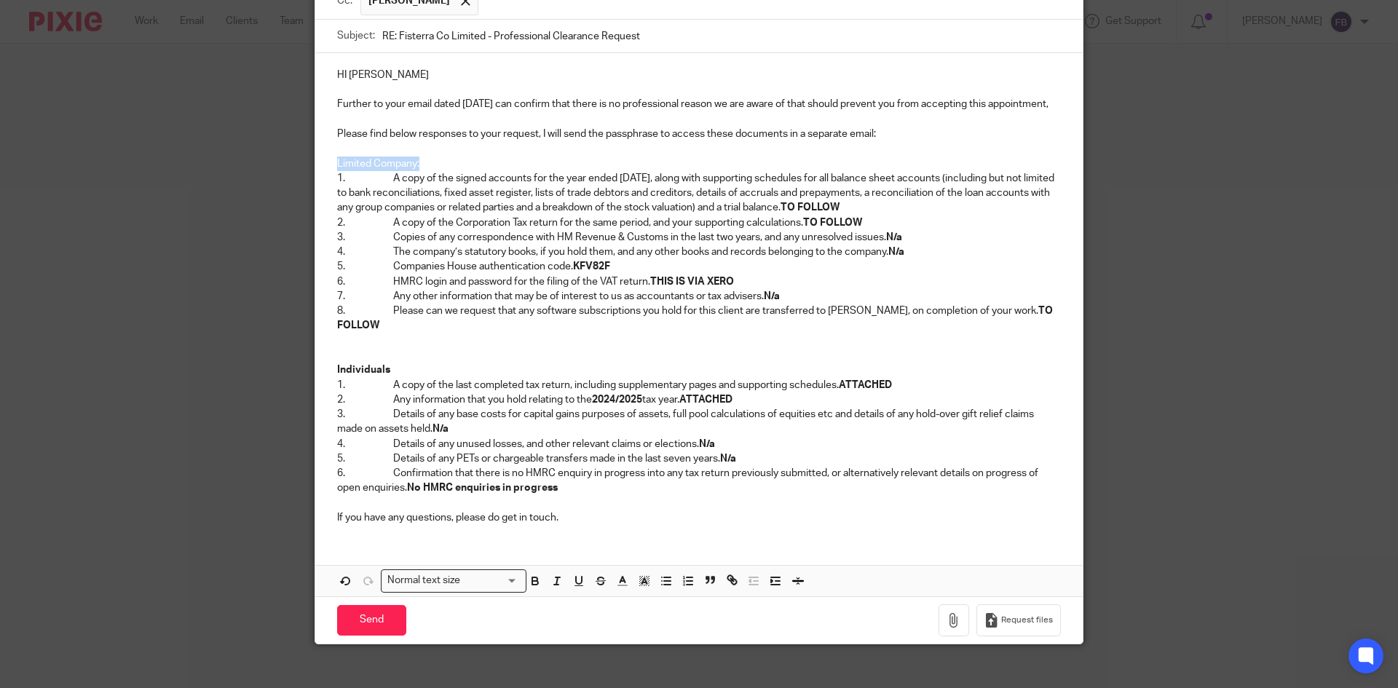
drag, startPoint x: 421, startPoint y: 173, endPoint x: 334, endPoint y: 175, distance: 87.4
click at [337, 171] on p "Limited Company:" at bounding box center [699, 164] width 724 height 15
click at [529, 588] on icon "button" at bounding box center [535, 581] width 13 height 13
click at [409, 377] on p "Individuals" at bounding box center [699, 370] width 724 height 15
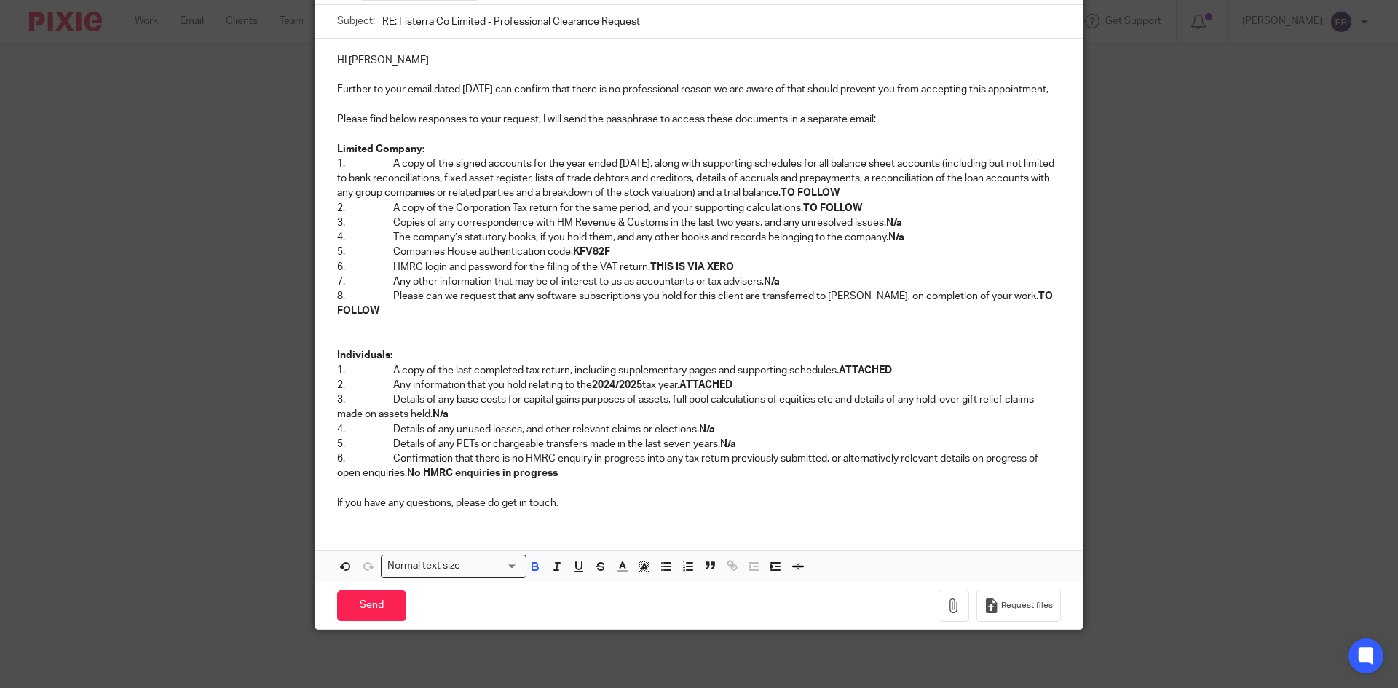
scroll to position [225, 0]
click at [951, 601] on icon "button" at bounding box center [954, 606] width 15 height 15
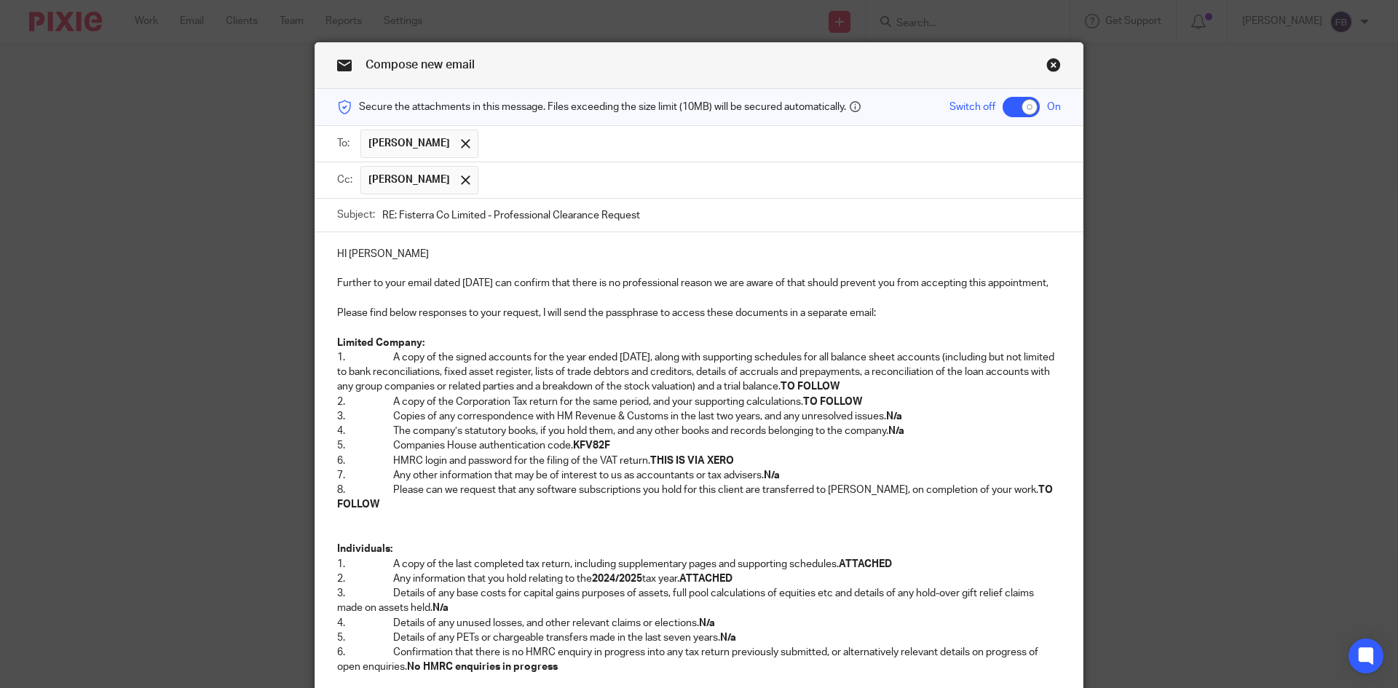
scroll to position [307, 0]
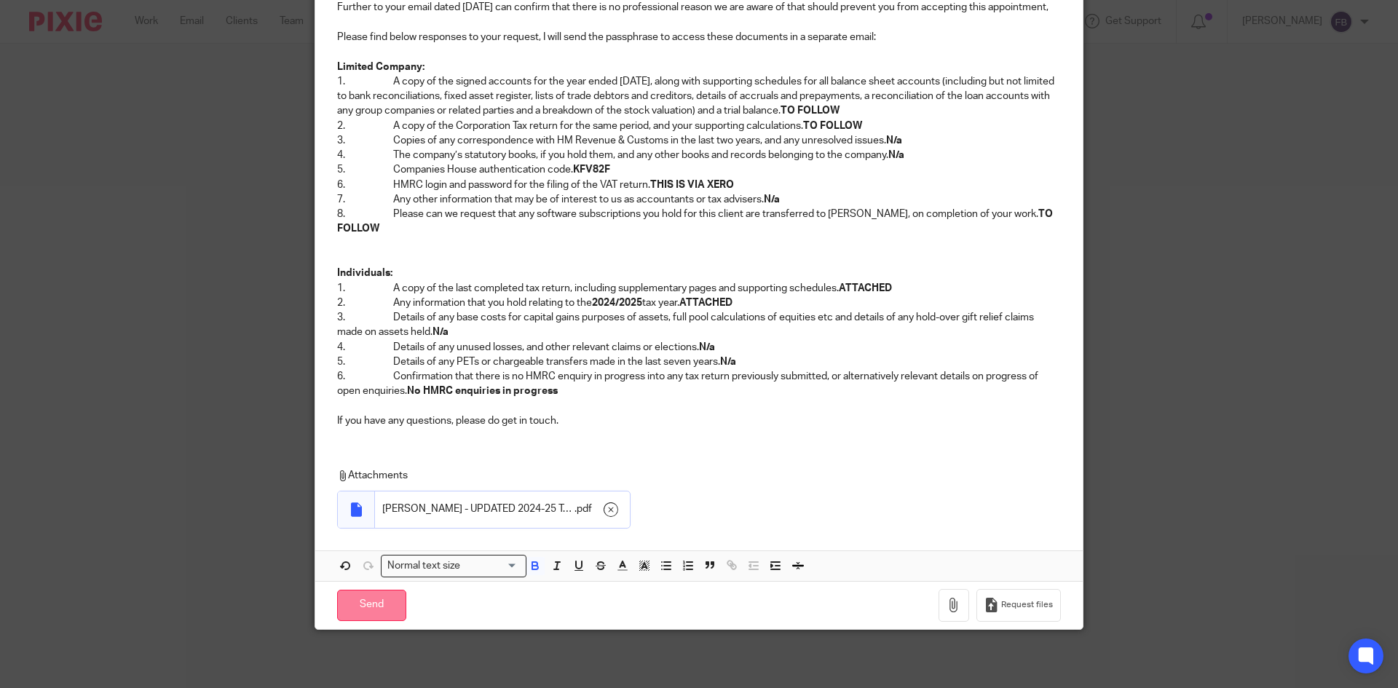
click at [379, 609] on input "Send" at bounding box center [371, 605] width 69 height 31
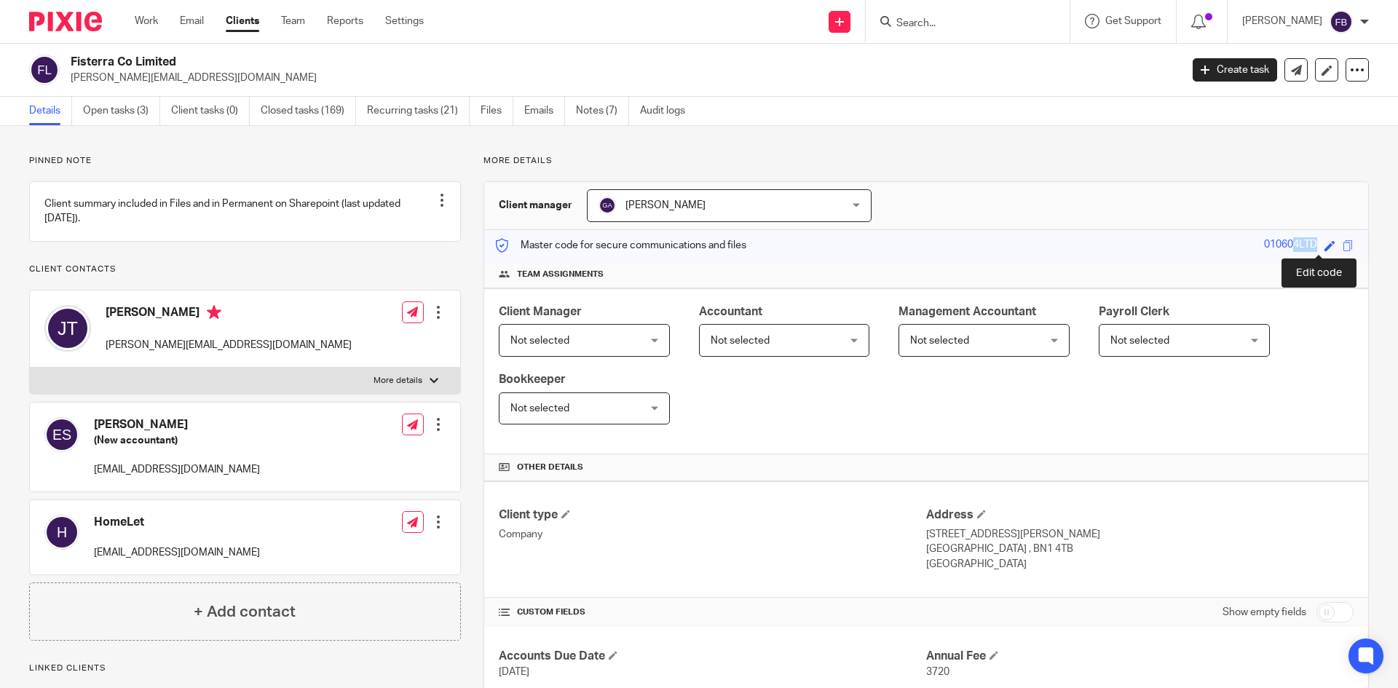
drag, startPoint x: 1251, startPoint y: 247, endPoint x: 1324, endPoint y: 250, distance: 72.9
click at [1324, 250] on div "Master code for secure communications and files 010604LTD Save 010604LTD" at bounding box center [926, 245] width 884 height 31
copy div "010604LTD"
click at [413, 430] on icon at bounding box center [412, 424] width 11 height 11
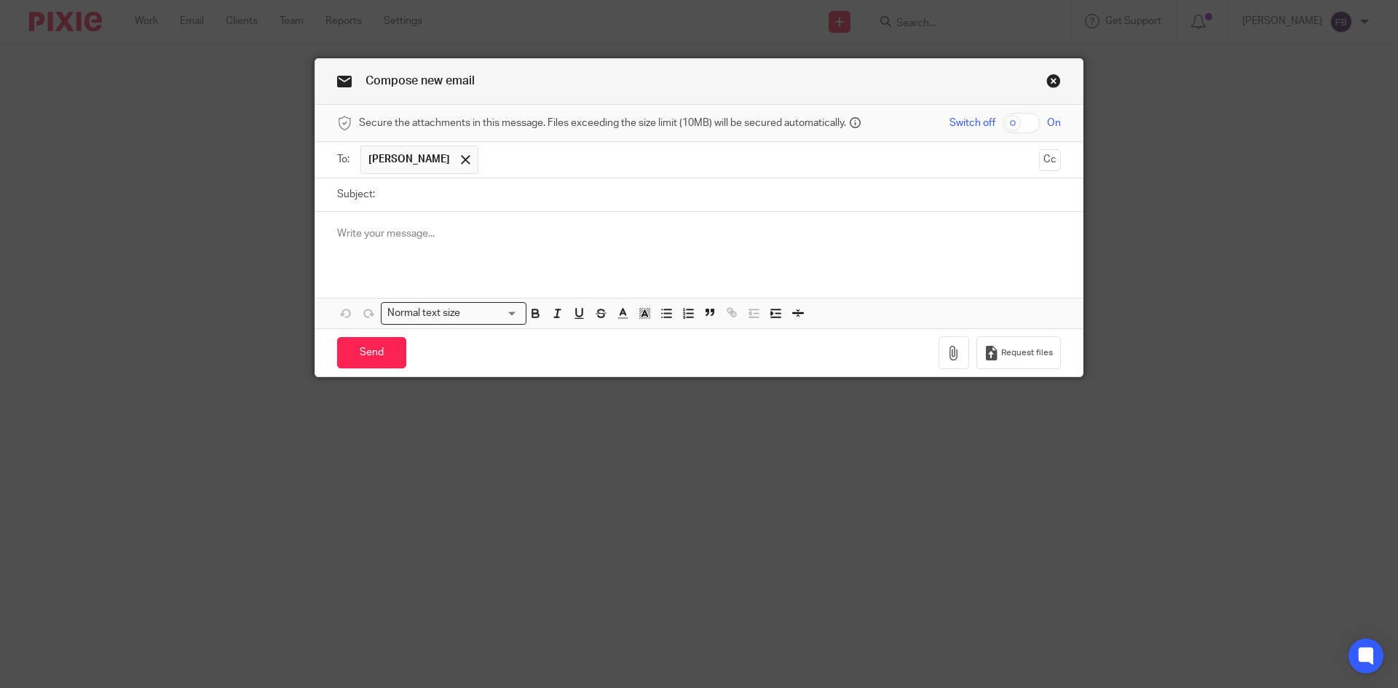
click at [580, 234] on p at bounding box center [699, 233] width 724 height 15
click at [447, 197] on input "Subject:" at bounding box center [721, 194] width 679 height 33
paste input "RE: Fisterra Co Limited - Professional Clearance Requ"
type input "RE: Fisterra Co Limited - Professional Clearance Requ"
click at [337, 226] on p "010604LTD" at bounding box center [699, 233] width 724 height 15
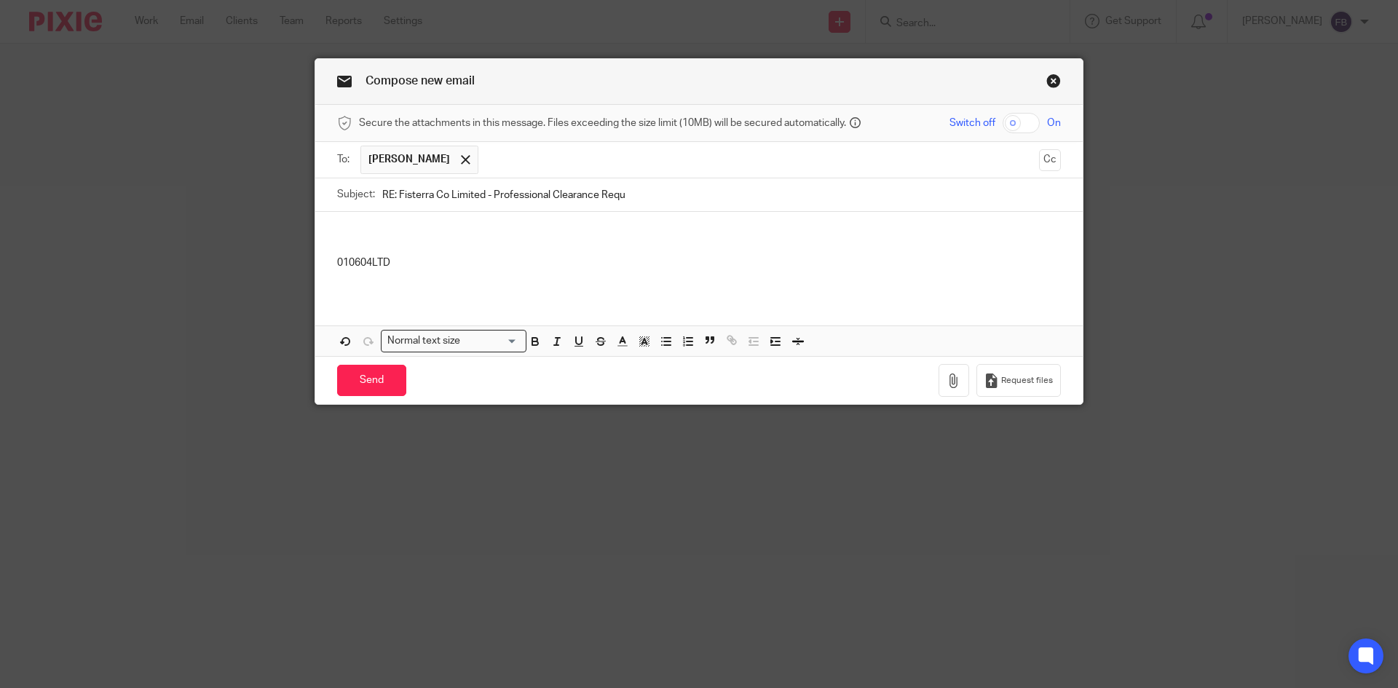
click at [541, 227] on p at bounding box center [699, 233] width 724 height 15
click at [323, 263] on div "Hi Elise 010604LTD" at bounding box center [699, 254] width 768 height 84
click at [327, 262] on div "Hi Elise 010604LTD" at bounding box center [699, 254] width 768 height 84
click at [400, 301] on div "Hi Elise Further to my previous email your passphrase to access the documents i…" at bounding box center [699, 284] width 768 height 144
click at [660, 200] on input "RE: Fisterra Co Limited - Professional Clearance Requ" at bounding box center [721, 194] width 679 height 33
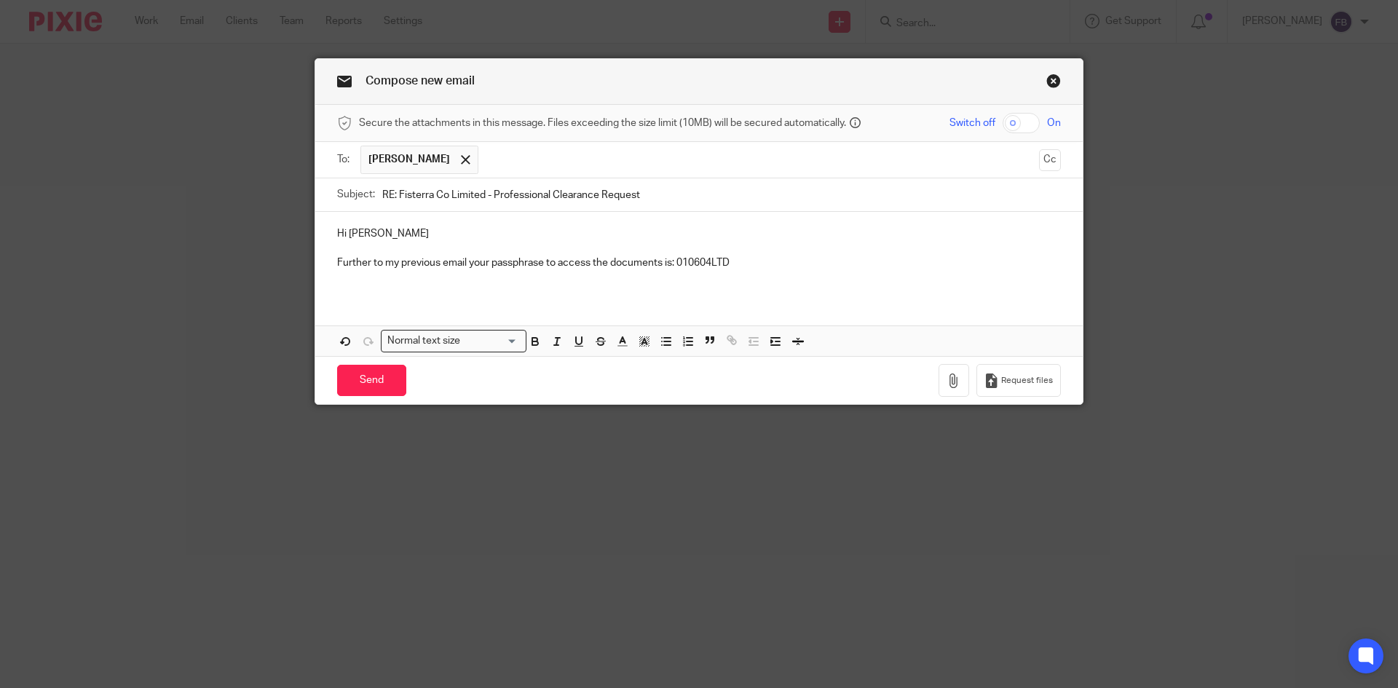
type input "RE: Fisterra Co Limited - Professional Clearance Request"
click at [377, 378] on input "Send" at bounding box center [371, 380] width 69 height 31
